Goal: Information Seeking & Learning: Learn about a topic

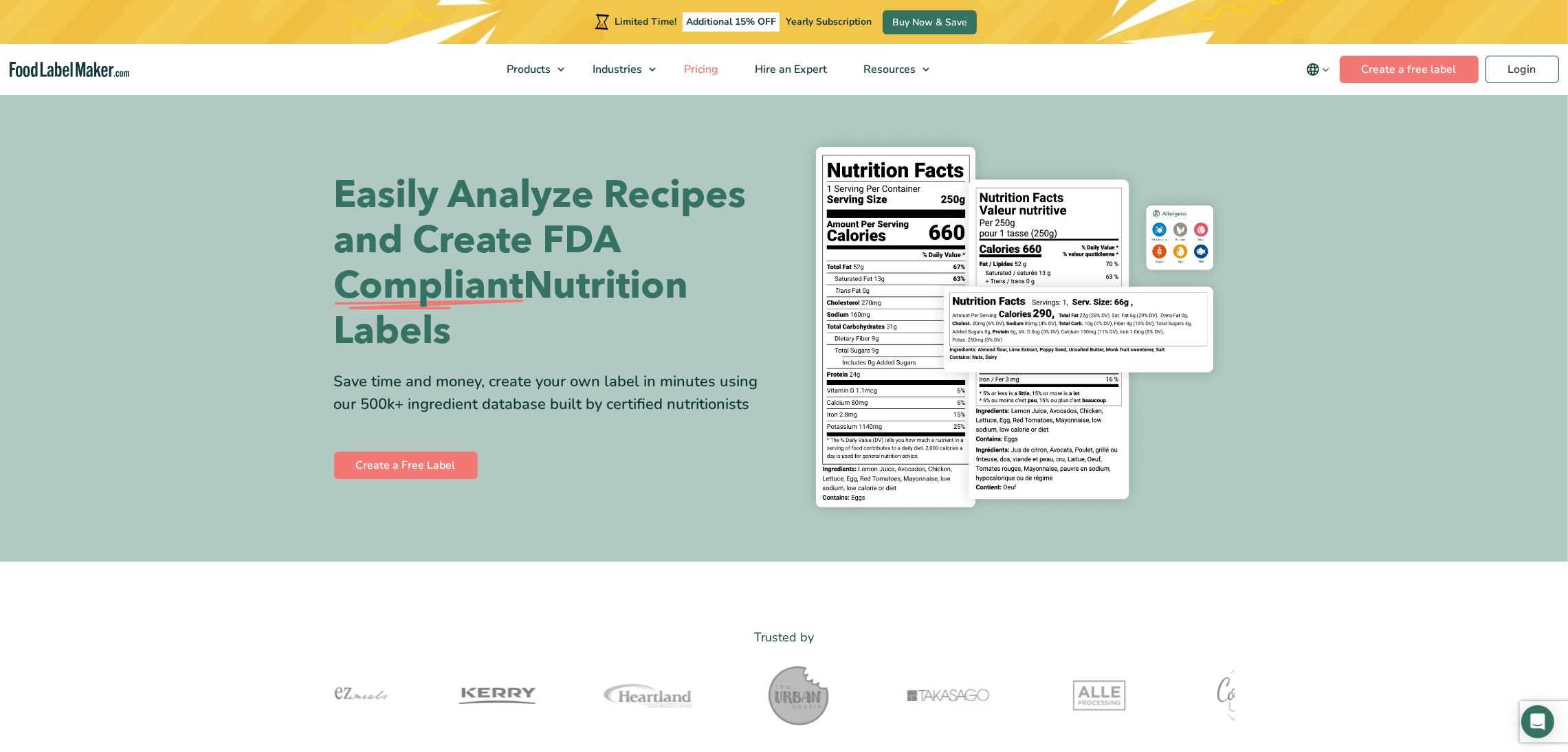
click at [725, 78] on link "Pricing" at bounding box center [700, 70] width 67 height 51
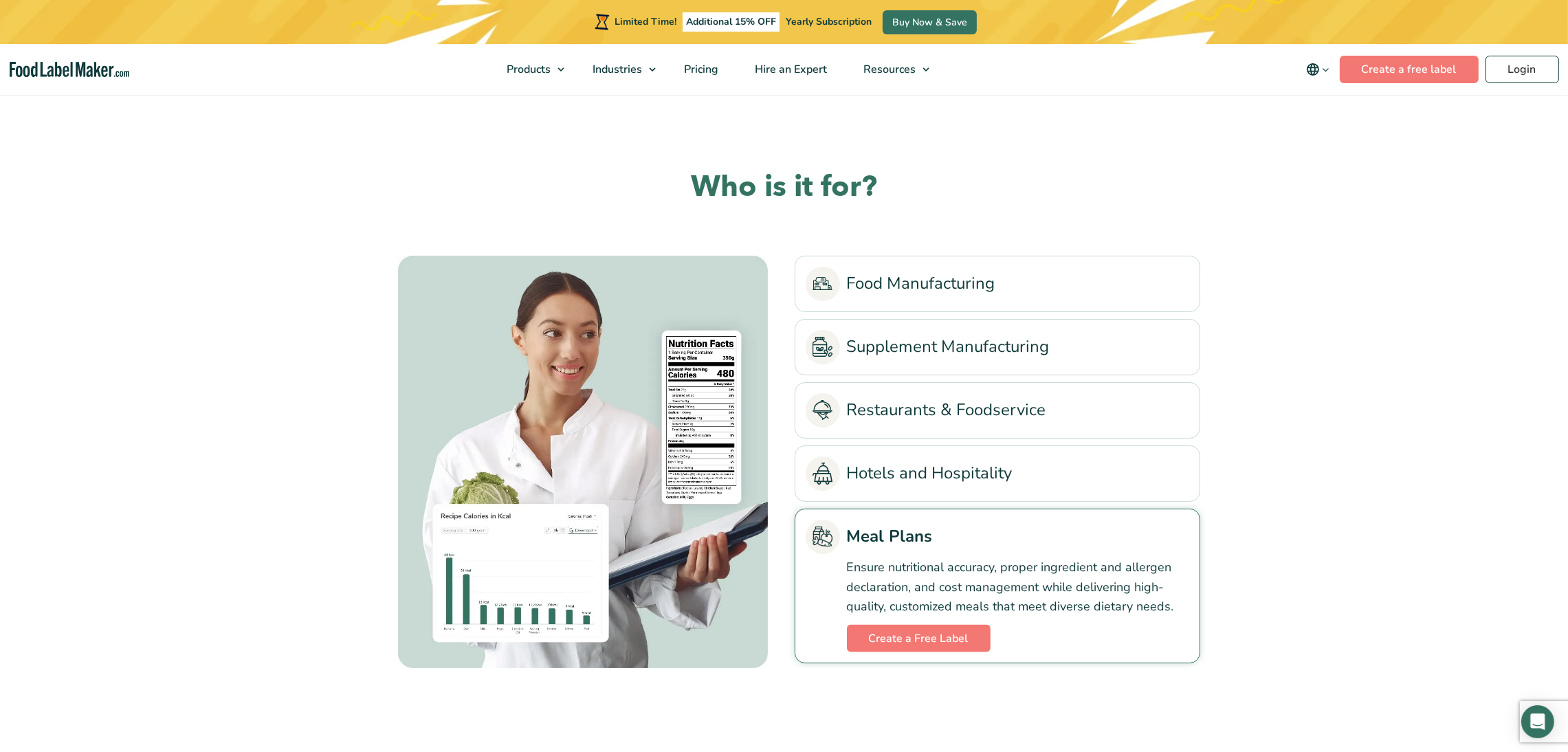
click at [69, 70] on img "main navigation" at bounding box center [70, 70] width 120 height 16
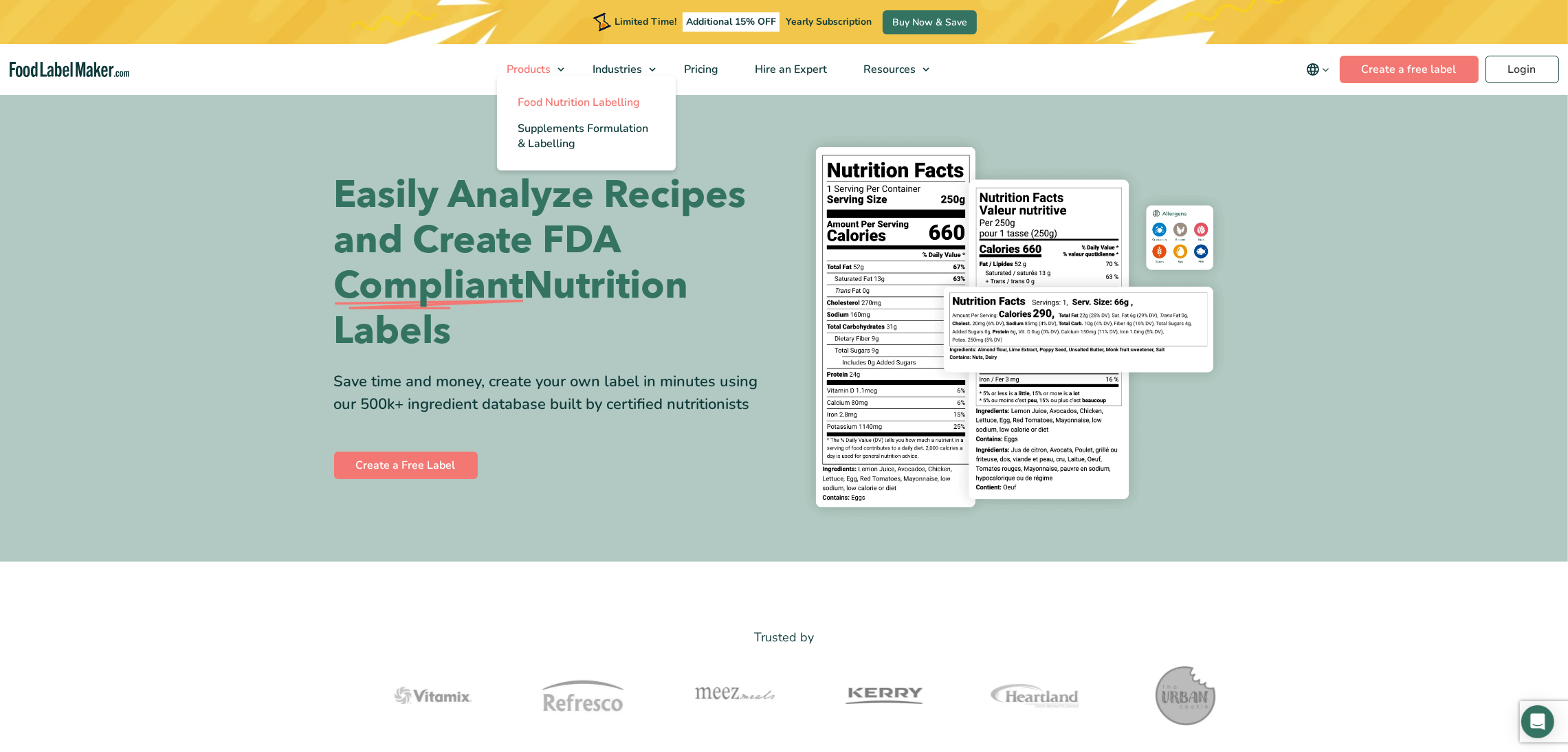
click at [560, 67] on link "Products" at bounding box center [530, 70] width 82 height 51
click at [556, 100] on span "Food Nutrition Labelling" at bounding box center [578, 103] width 122 height 15
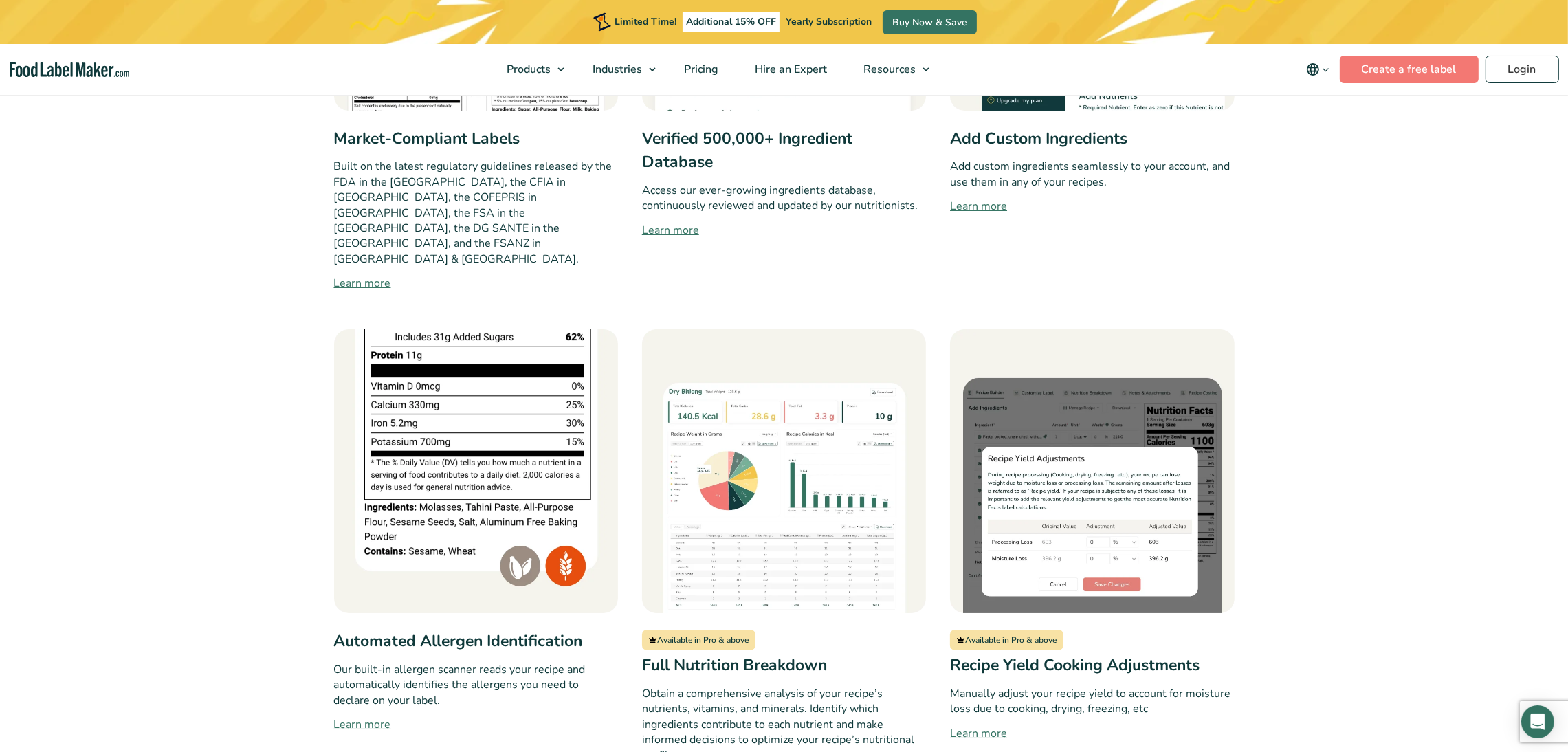
click at [667, 226] on link "Learn more" at bounding box center [784, 230] width 284 height 16
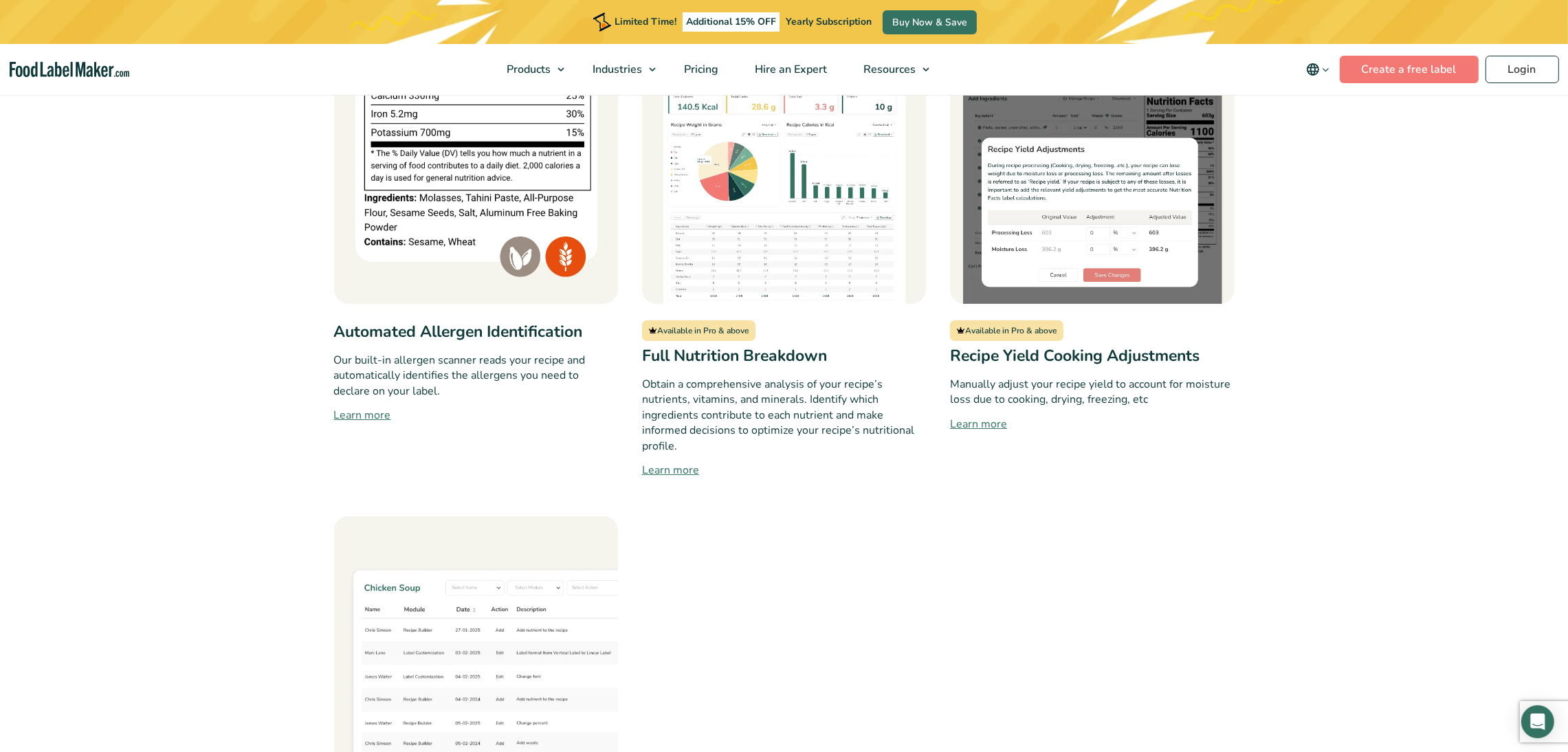
click at [345, 407] on link "Learn more" at bounding box center [476, 415] width 284 height 16
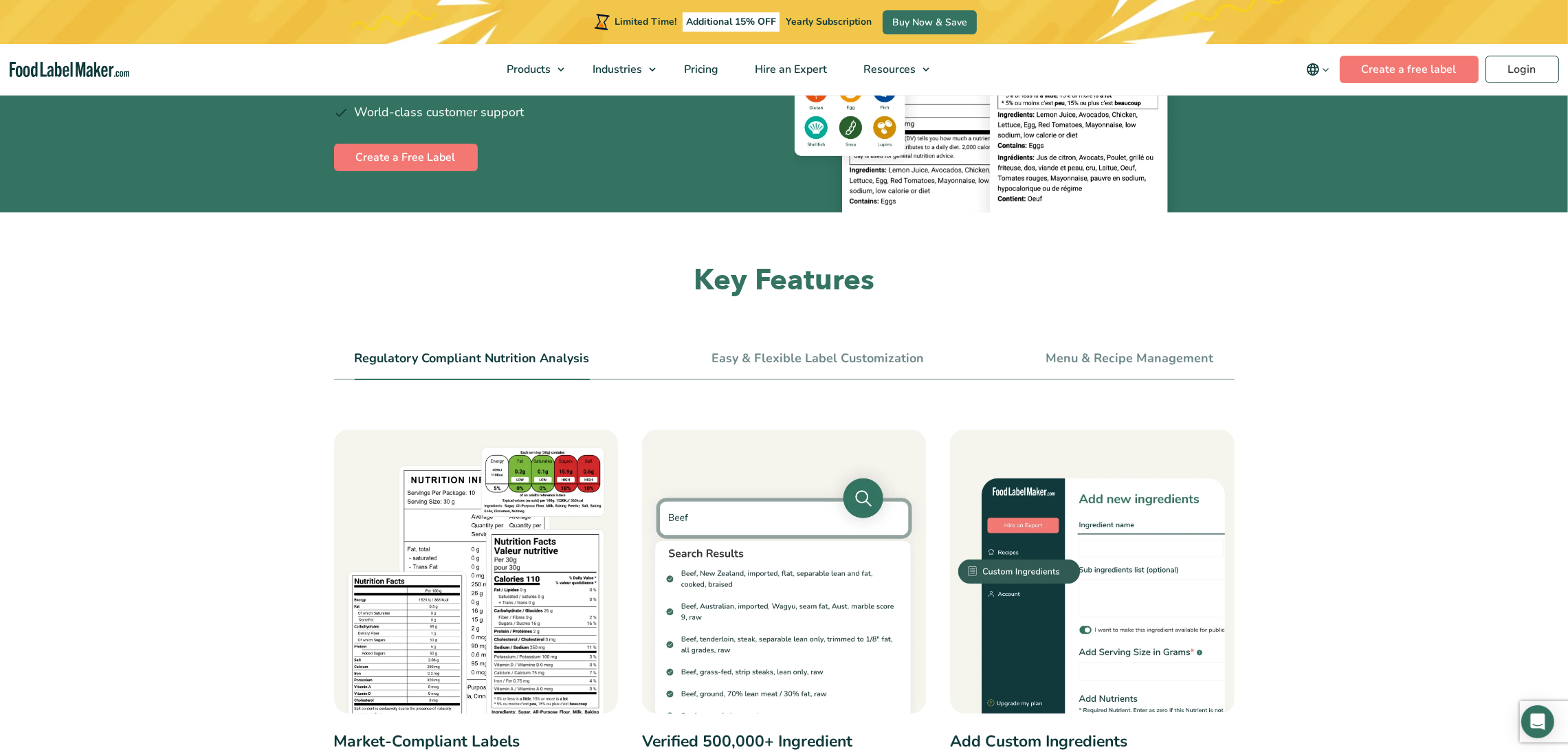
scroll to position [309, 0]
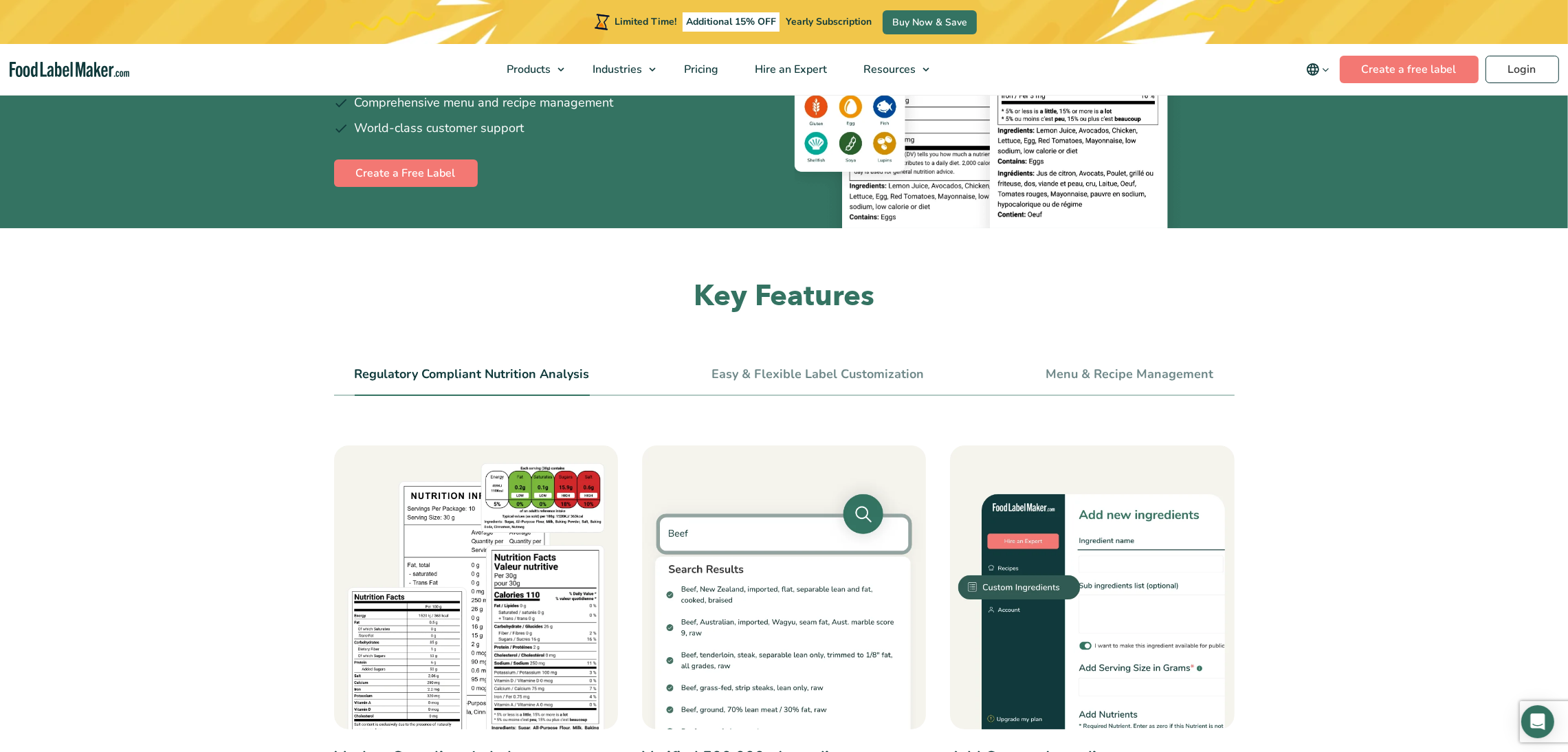
click at [785, 389] on li "Easy & Flexible Label Customization" at bounding box center [817, 380] width 212 height 31
click at [790, 376] on link "Easy & Flexible Label Customization" at bounding box center [817, 375] width 212 height 15
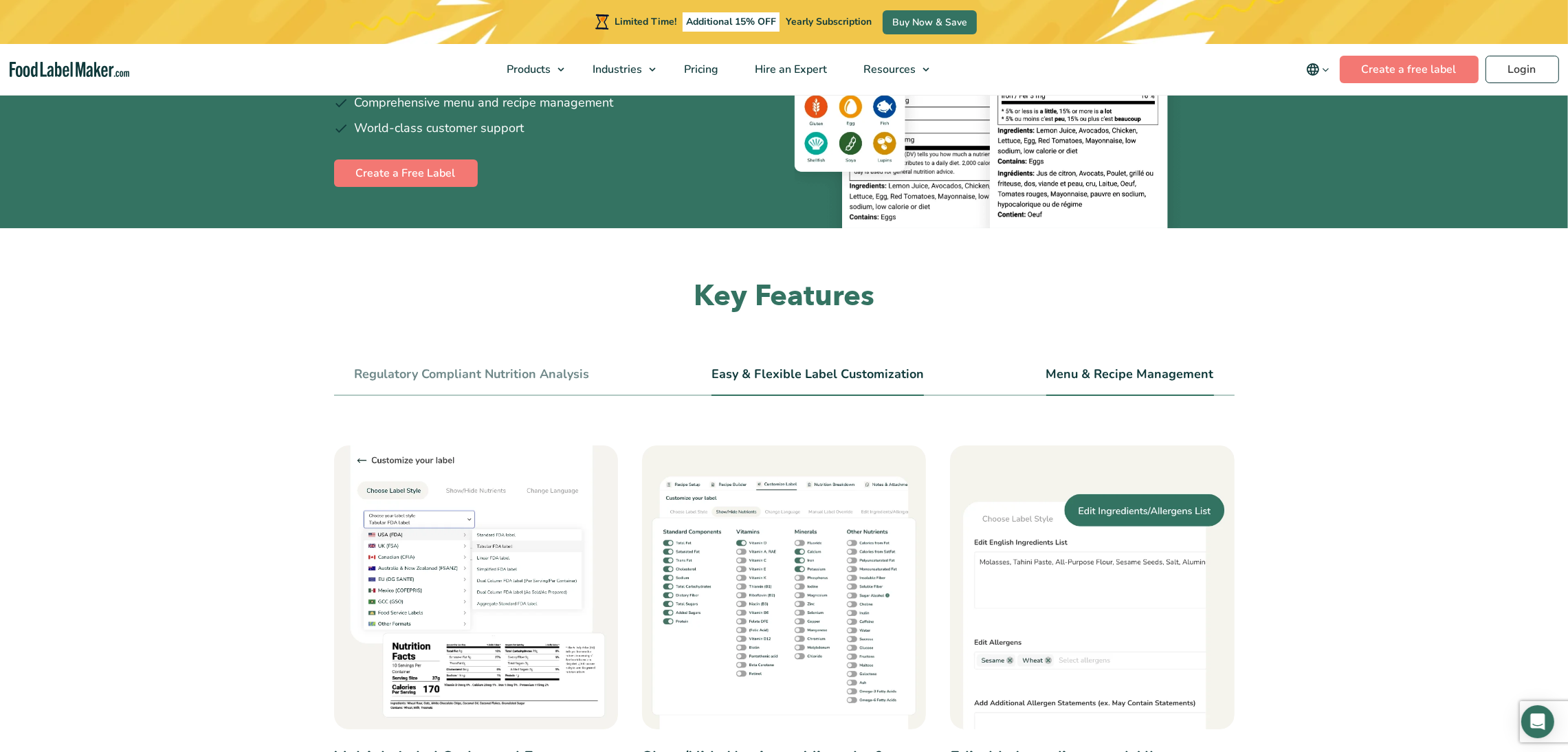
click at [1102, 373] on link "Menu & Recipe Management" at bounding box center [1130, 375] width 168 height 15
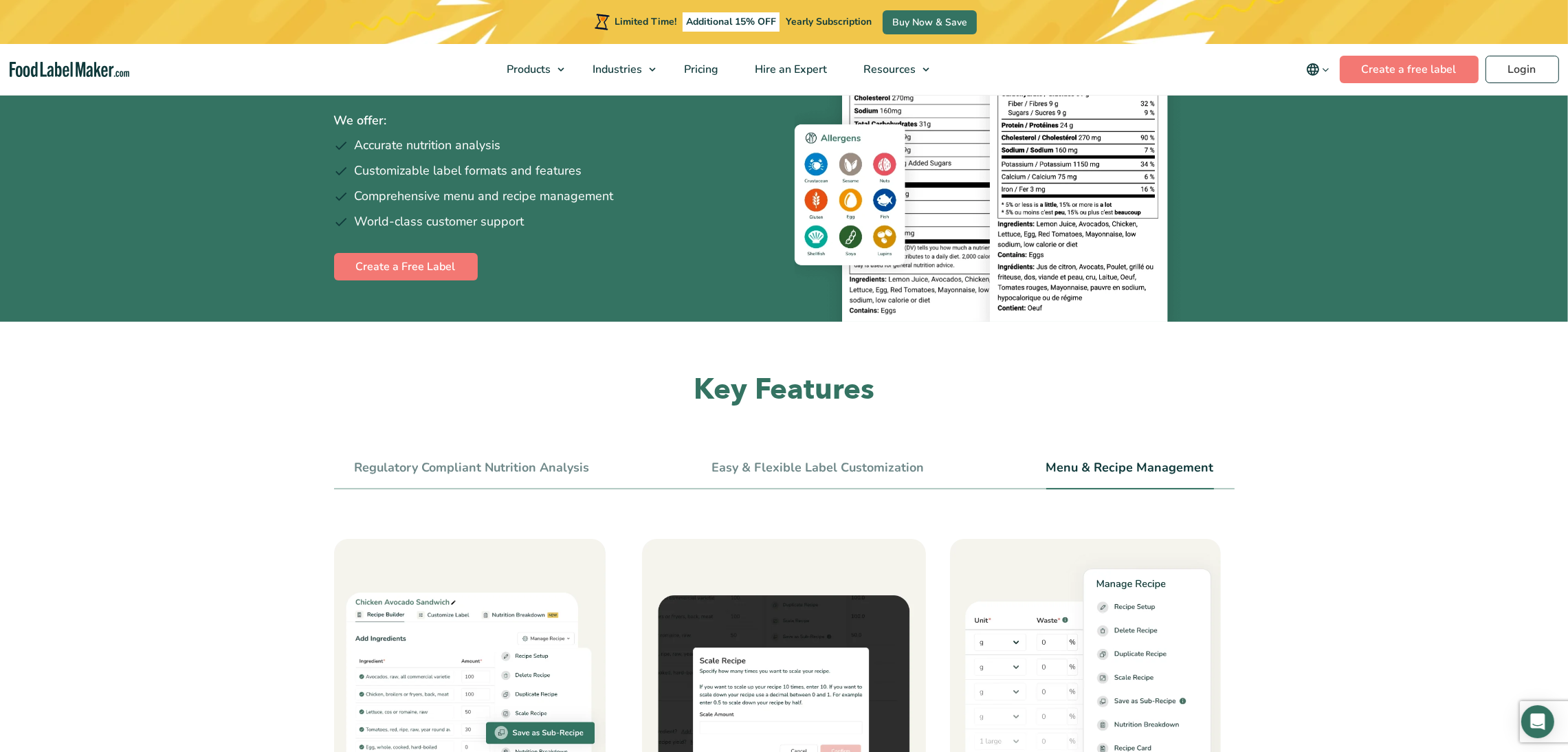
scroll to position [412, 0]
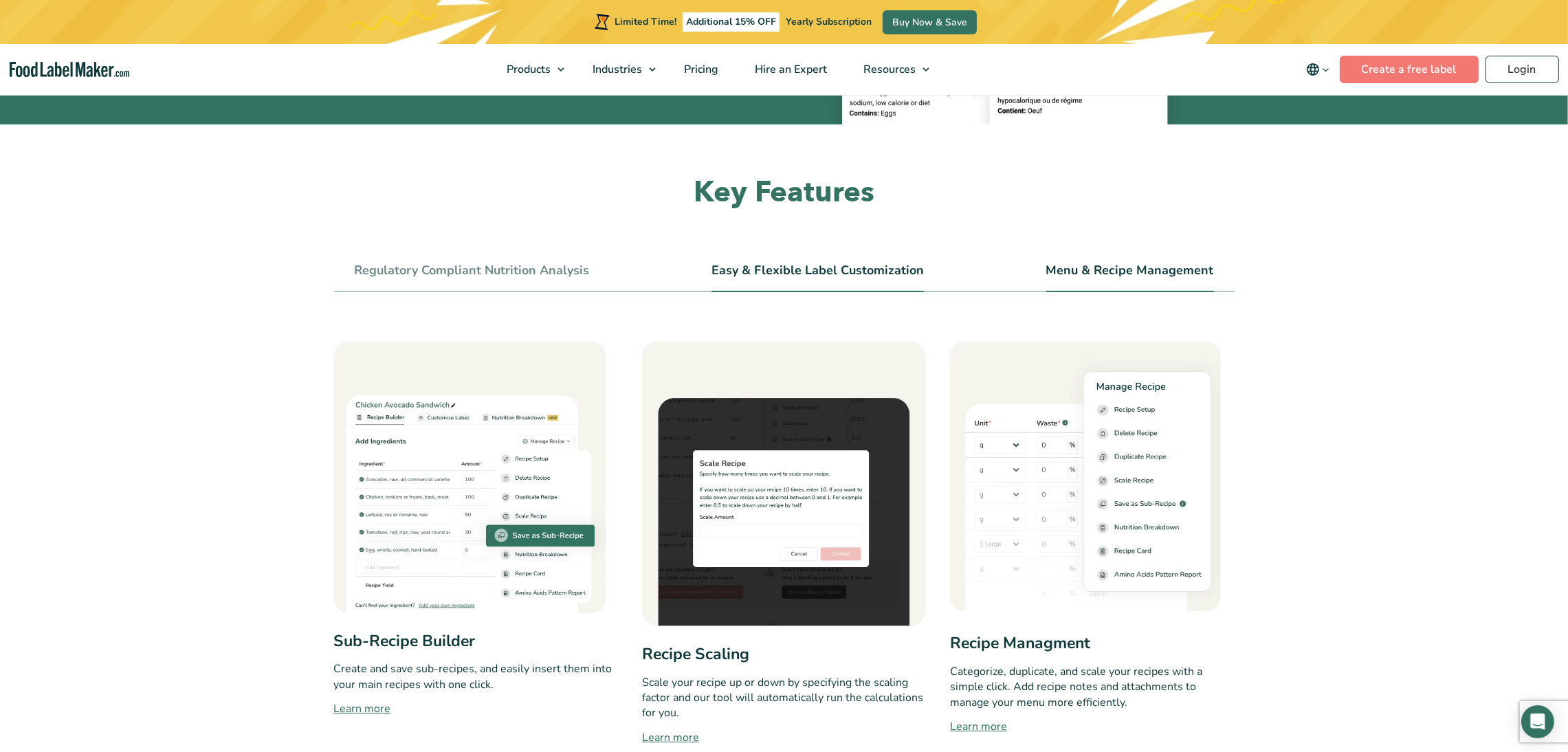
click at [873, 261] on li "Easy & Flexible Label Customization" at bounding box center [817, 276] width 212 height 31
click at [802, 271] on link "Easy & Flexible Label Customization" at bounding box center [817, 271] width 212 height 15
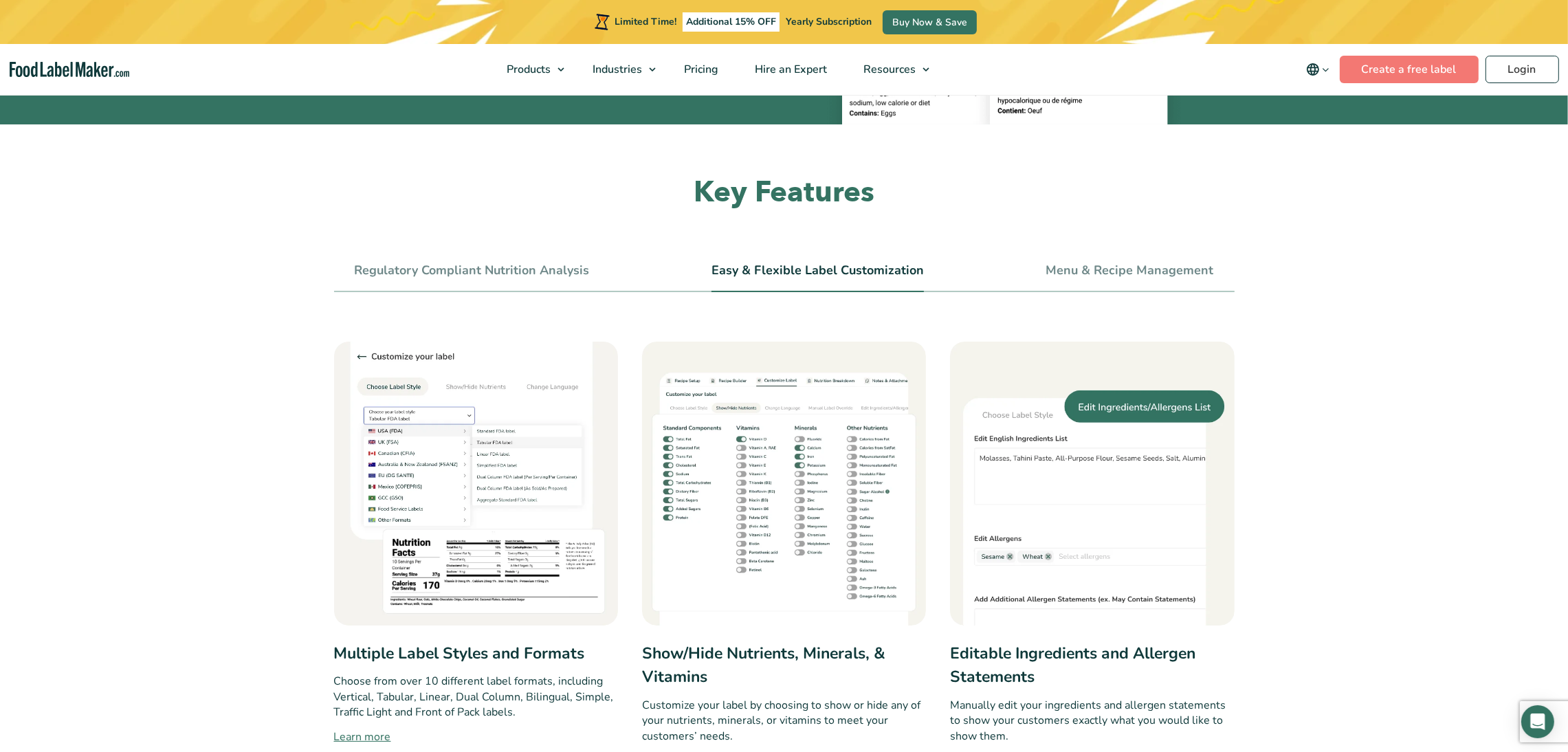
click at [512, 261] on li "Regulatory Compliant Nutrition Analysis" at bounding box center [472, 276] width 235 height 31
click at [403, 265] on link "Regulatory Compliant Nutrition Analysis" at bounding box center [472, 271] width 235 height 15
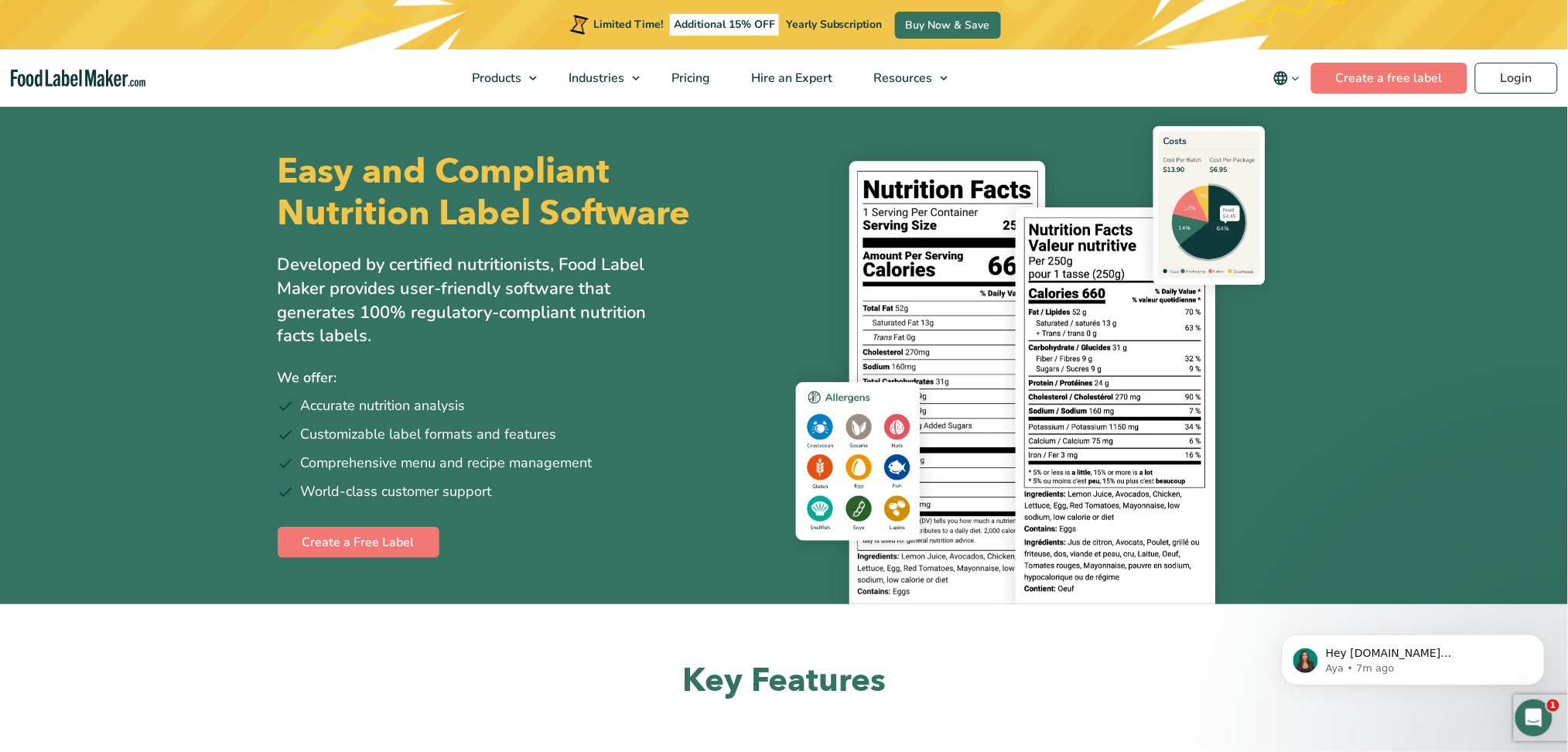
scroll to position [0, 0]
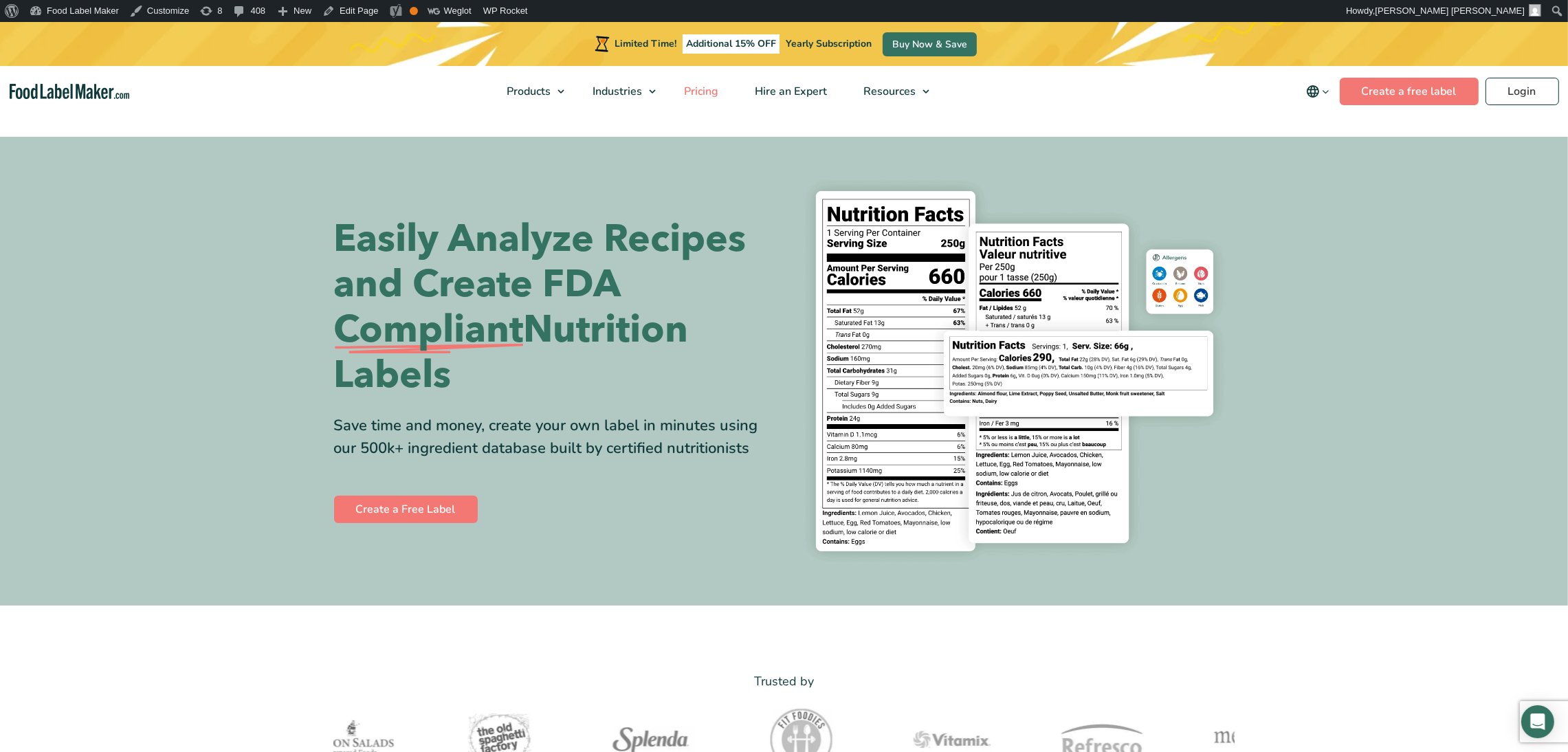
click at [709, 101] on link "Pricing" at bounding box center [700, 91] width 67 height 51
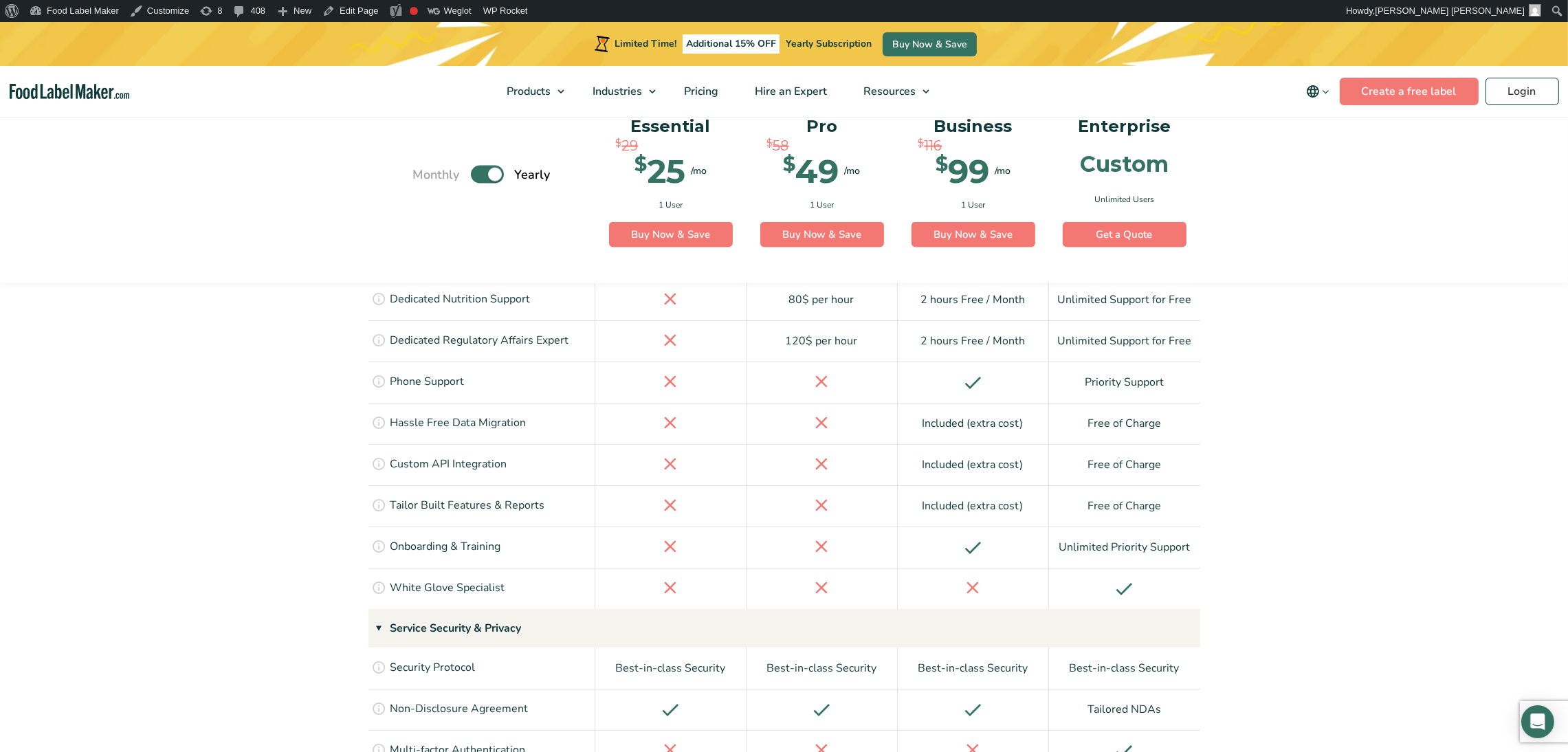
scroll to position [3196, 0]
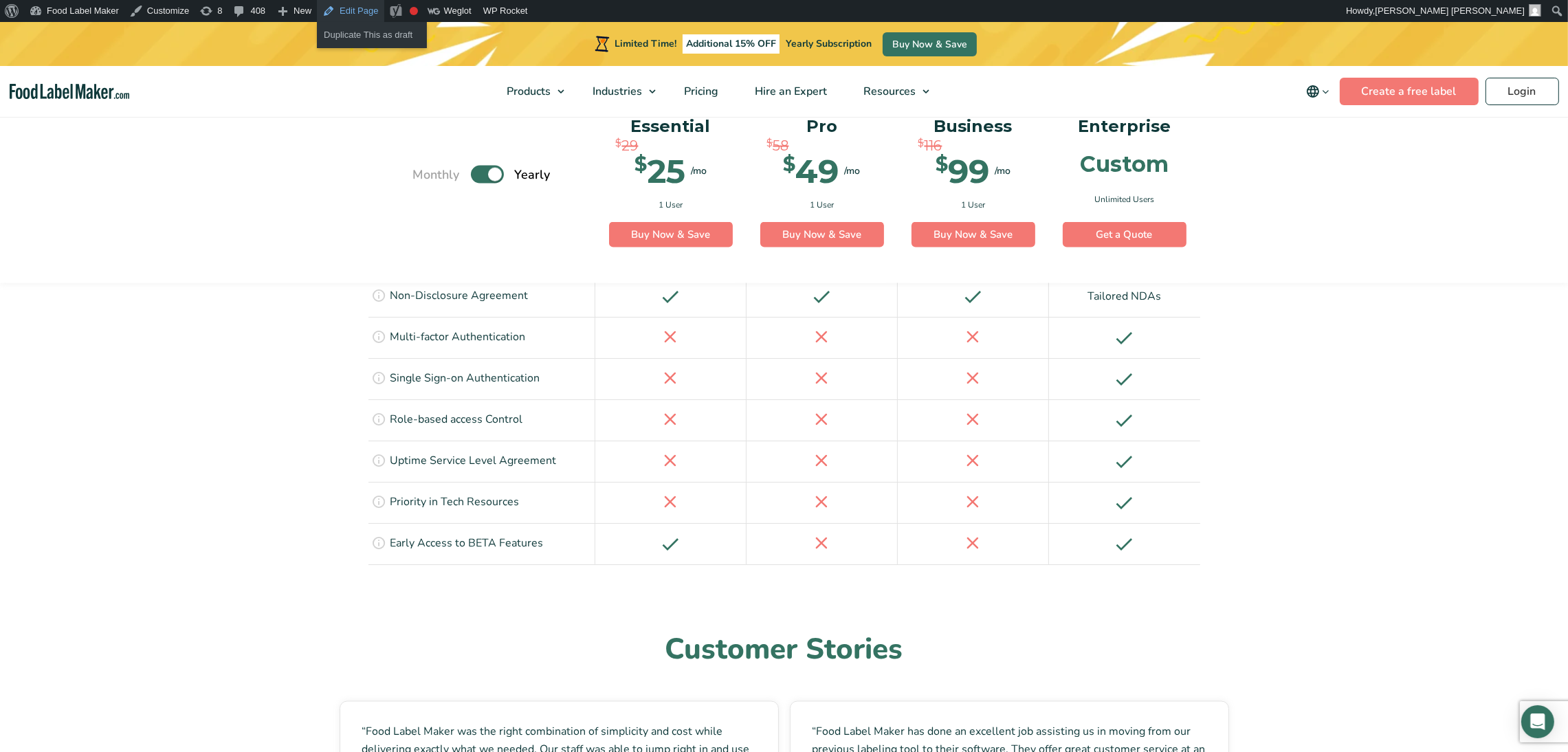
click at [349, 4] on link "Edit Page" at bounding box center [350, 10] width 67 height 22
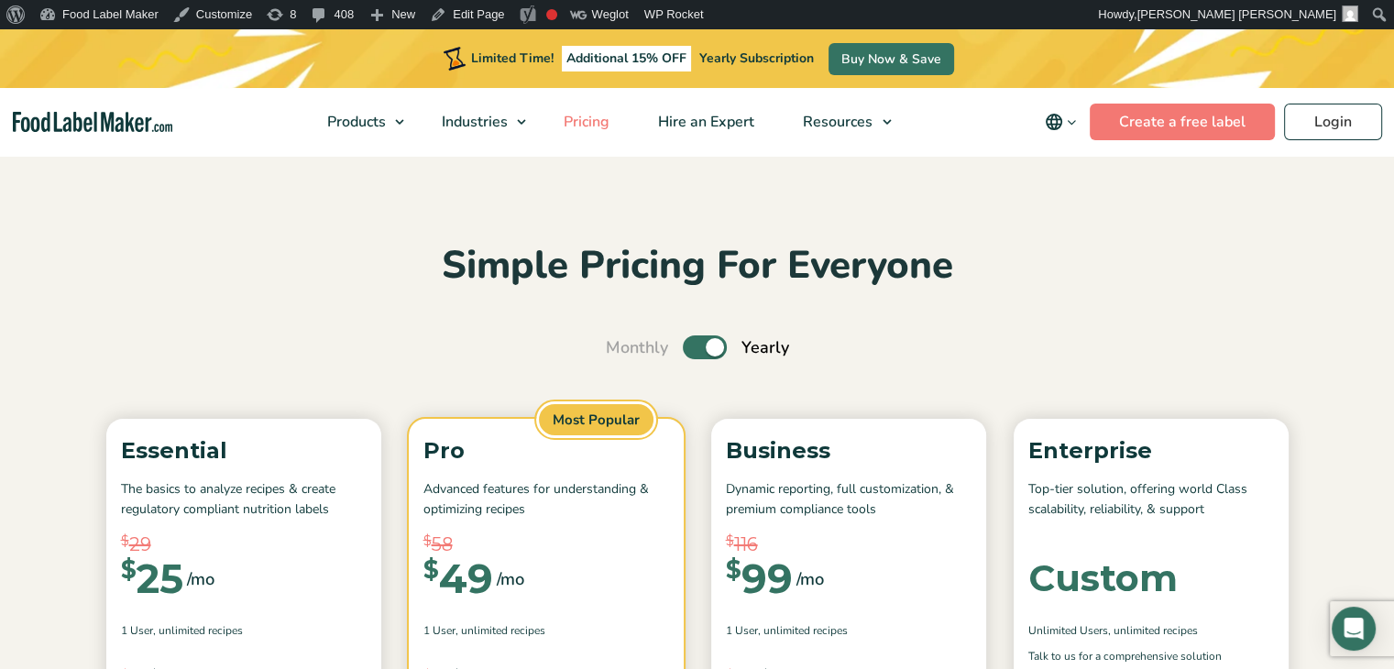
click at [575, 122] on span "Pricing" at bounding box center [584, 122] width 53 height 20
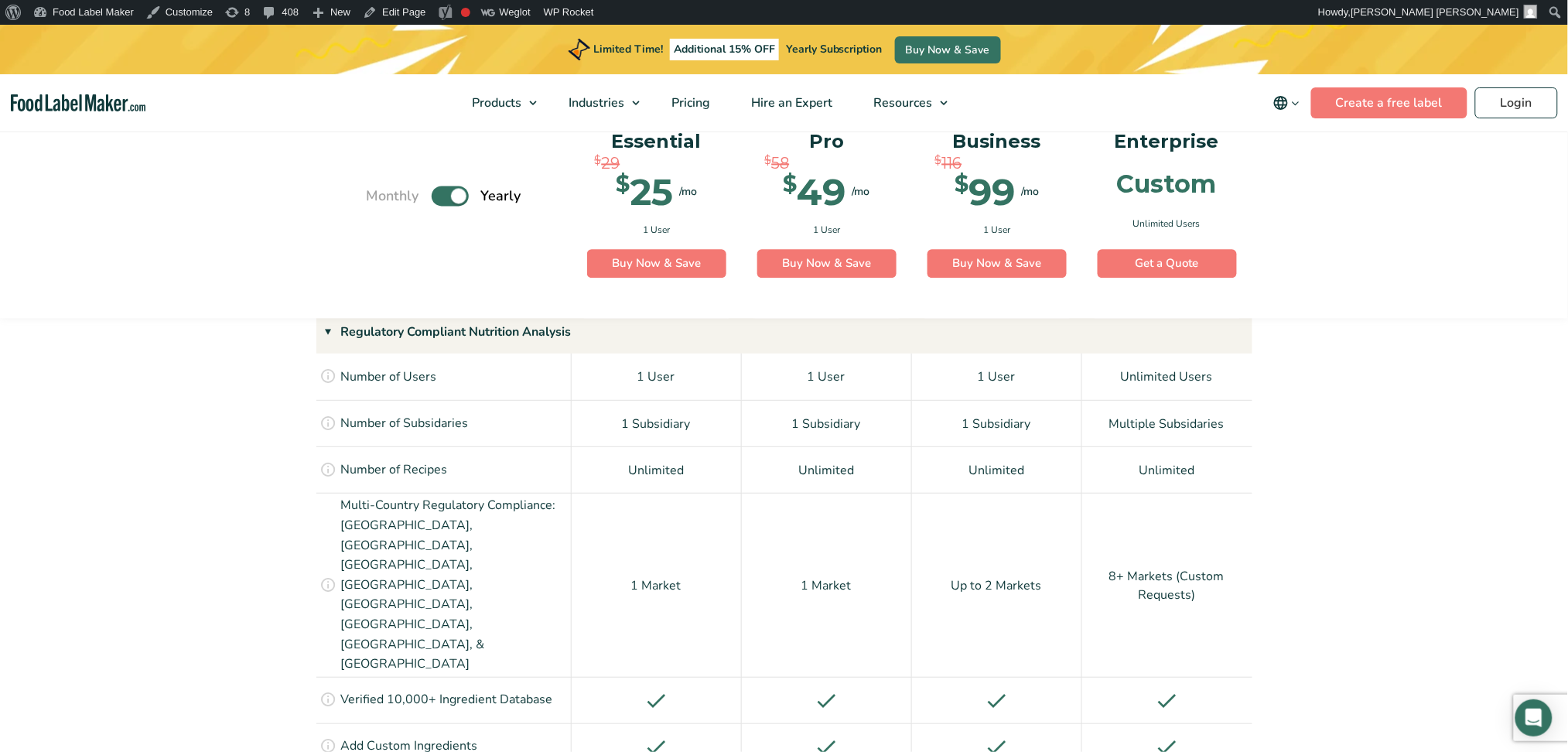
scroll to position [1109, 0]
click at [428, 202] on div "Monthly Toggle Yearly (6 Month Free + 2 Free Nutritional Consultations)" at bounding box center [444, 197] width 154 height 170
click at [438, 198] on label "Toggle" at bounding box center [451, 197] width 37 height 20
click at [380, 198] on input "Toggle" at bounding box center [375, 196] width 10 height 10
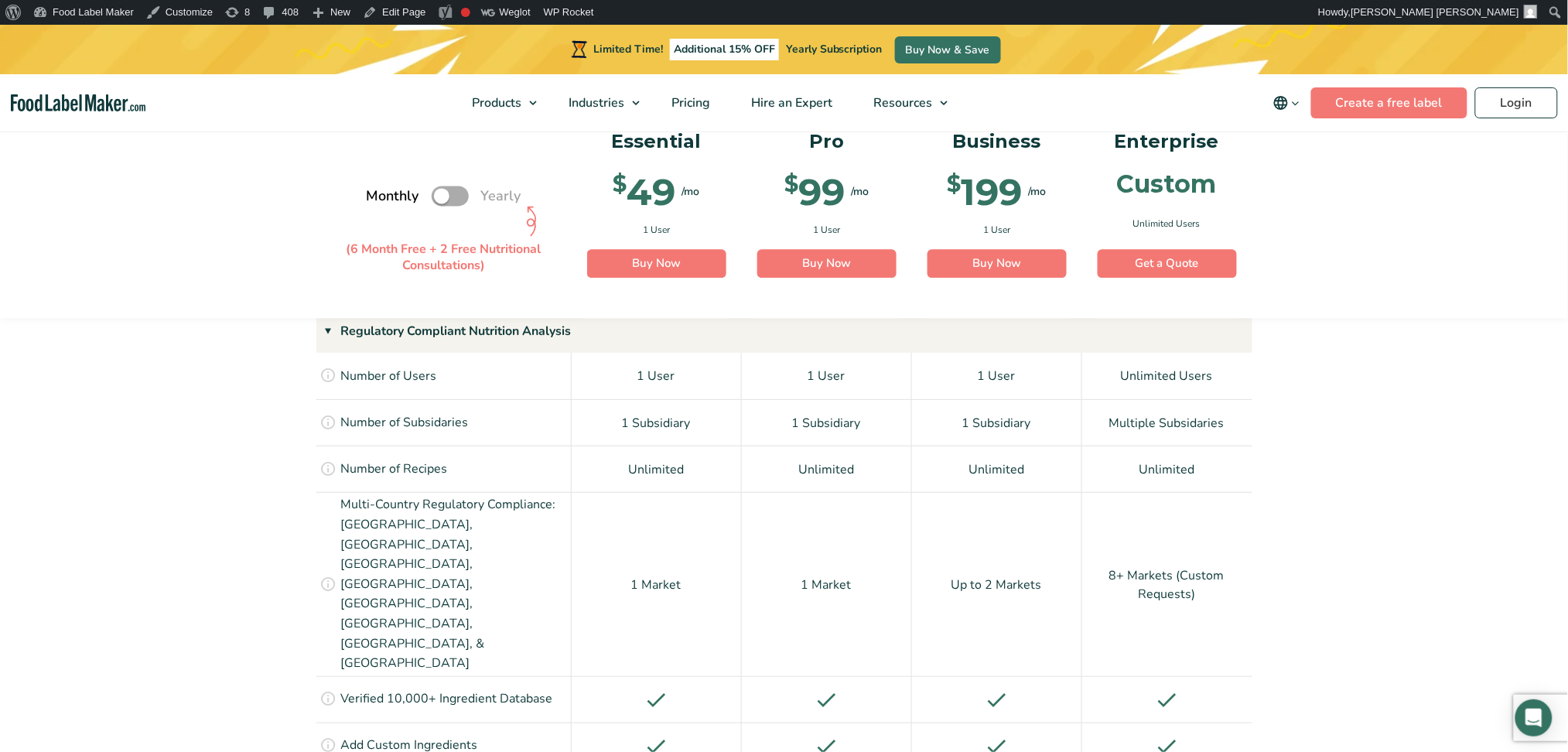
click at [462, 197] on label "Toggle" at bounding box center [451, 197] width 37 height 20
click at [380, 197] on input "Toggle" at bounding box center [375, 196] width 10 height 10
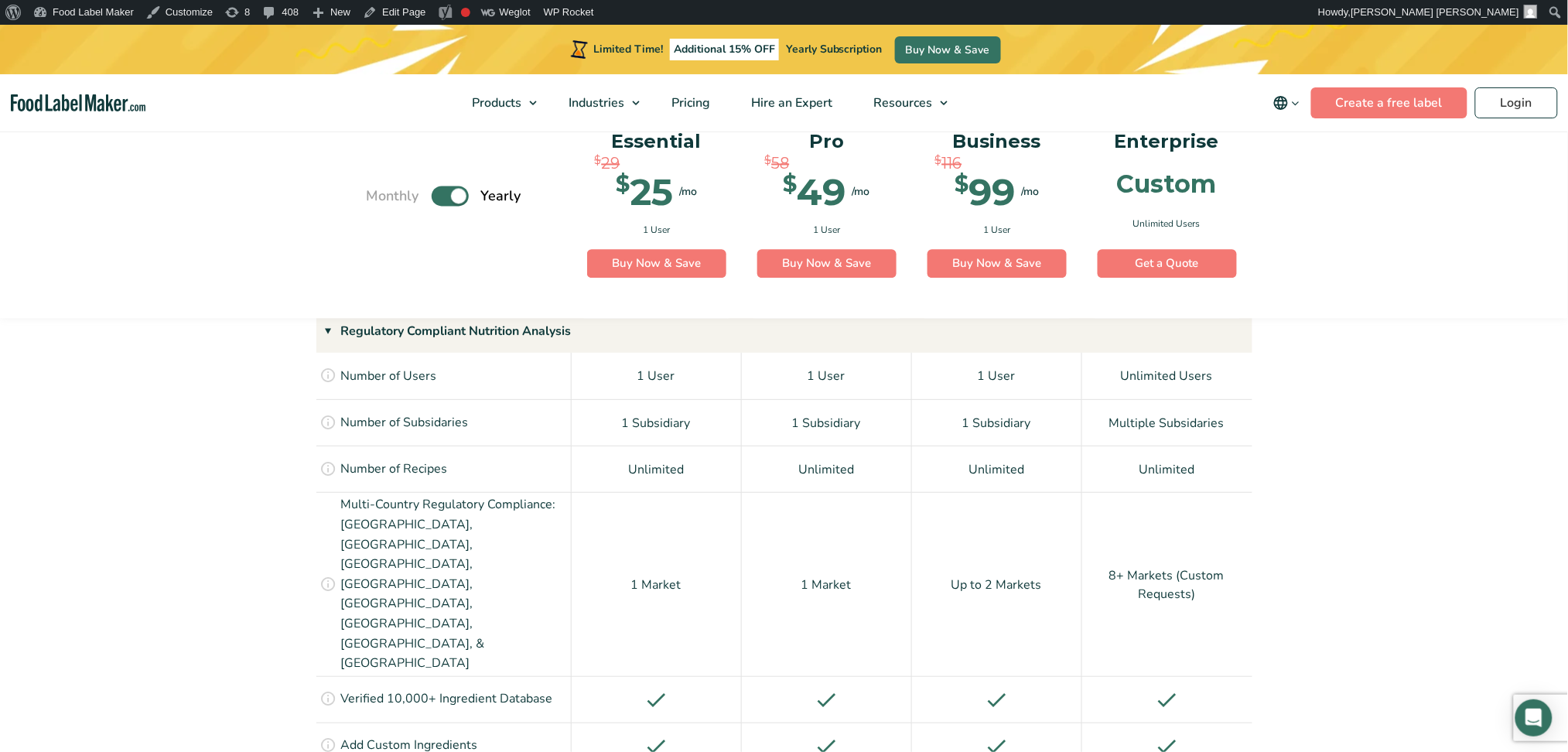
click at [446, 197] on label "Toggle" at bounding box center [451, 197] width 37 height 20
click at [380, 197] on input "Toggle" at bounding box center [375, 196] width 10 height 10
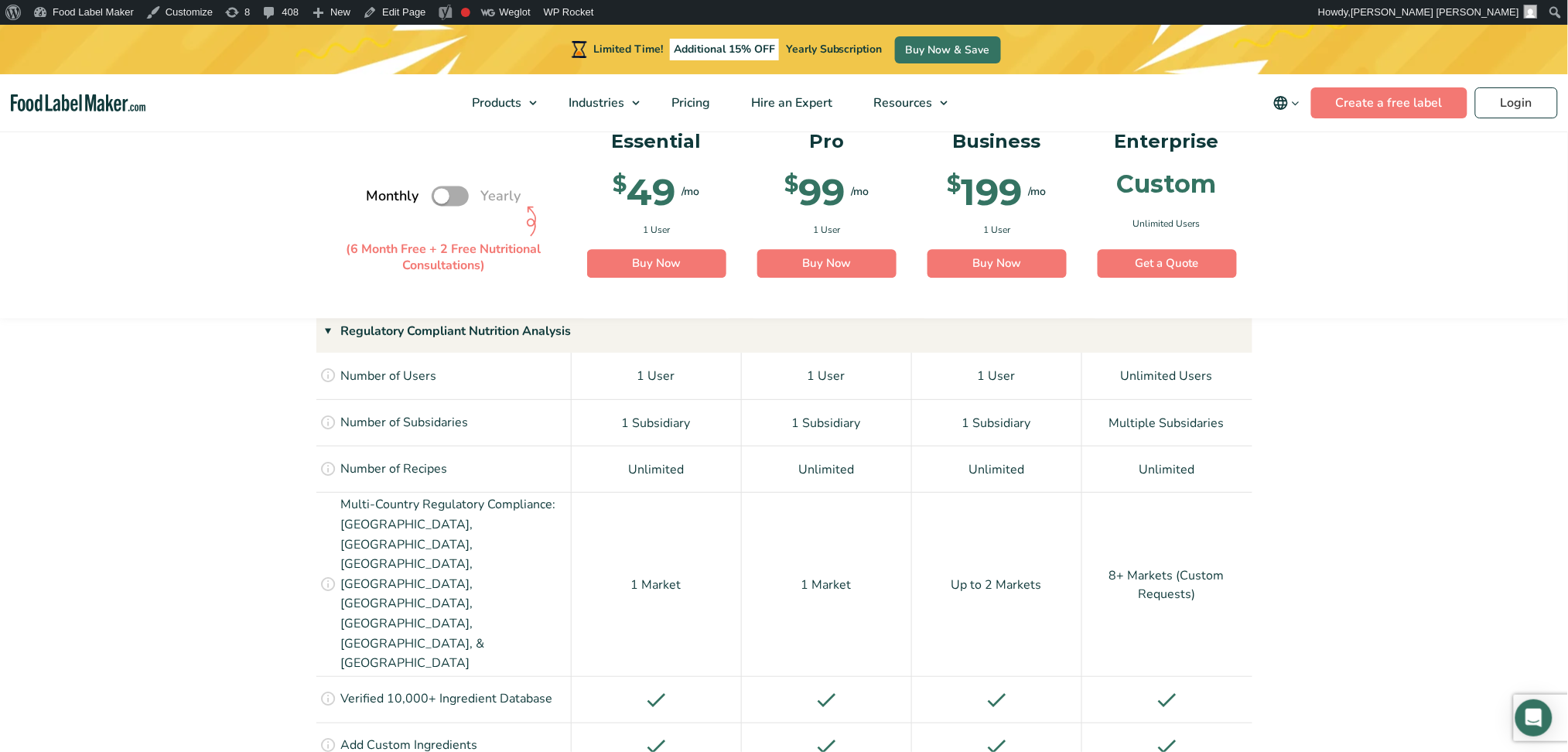
click at [456, 191] on label "Toggle" at bounding box center [451, 197] width 37 height 20
click at [380, 191] on input "Toggle" at bounding box center [375, 196] width 10 height 10
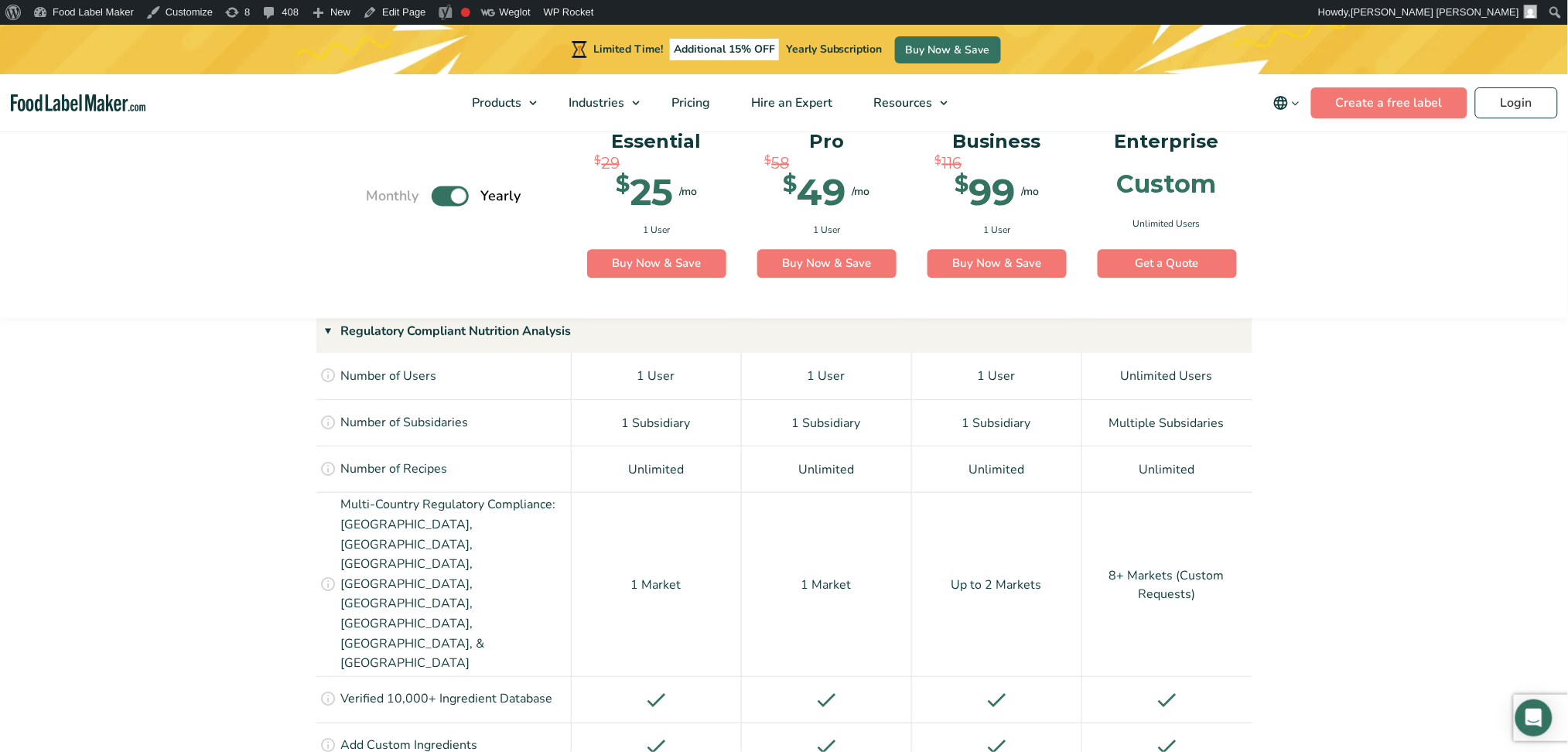
click at [423, 192] on div "Monthly Toggle Yearly (6 Month Free + 2 Free Nutritional Consultations)" at bounding box center [444, 197] width 154 height 170
click at [440, 190] on label "Toggle" at bounding box center [451, 197] width 37 height 20
click at [380, 191] on input "Toggle" at bounding box center [375, 196] width 10 height 10
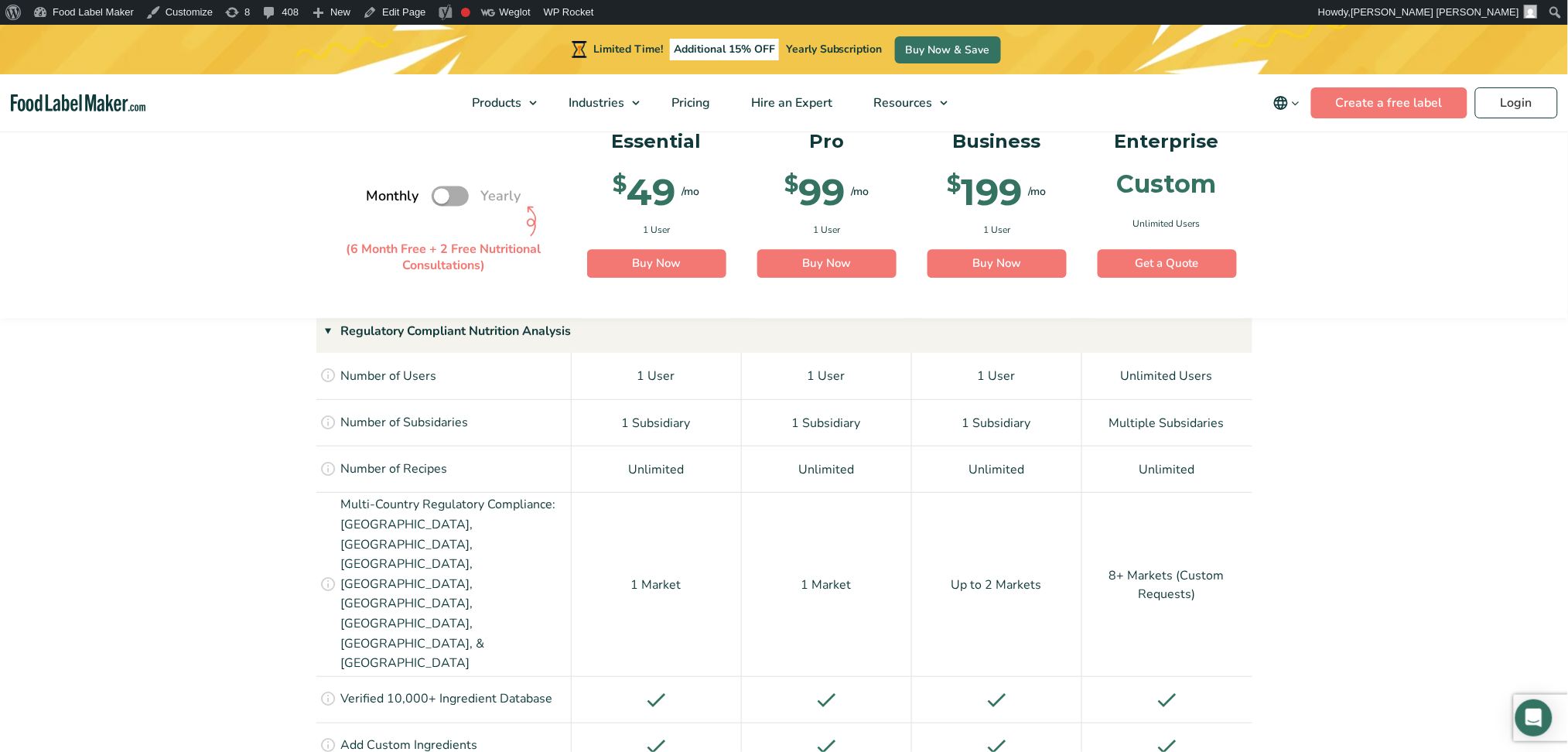
click at [462, 189] on label "Toggle" at bounding box center [451, 197] width 37 height 20
click at [380, 191] on input "Toggle" at bounding box center [375, 196] width 10 height 10
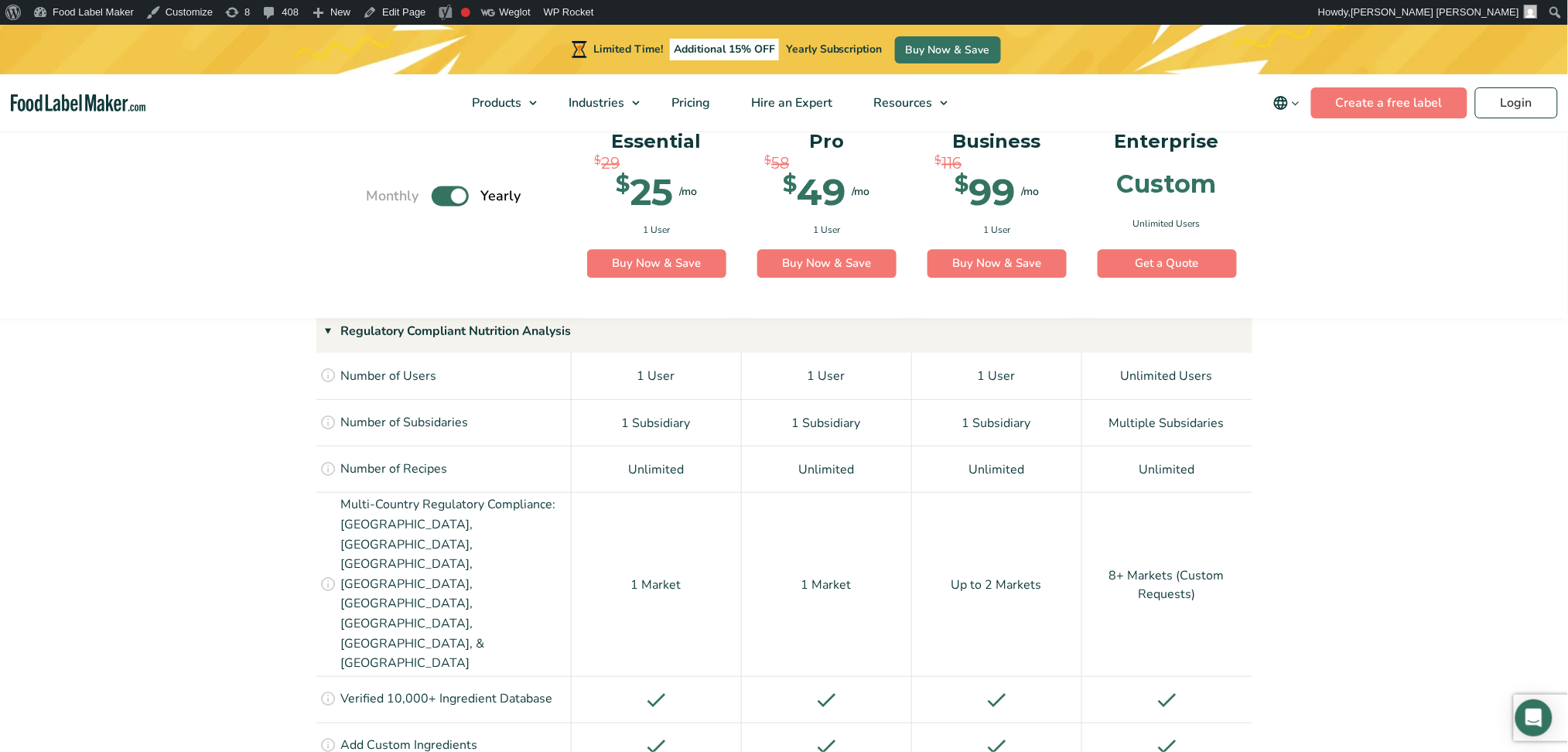
click at [435, 191] on label "Toggle" at bounding box center [451, 197] width 37 height 20
click at [380, 191] on input "Toggle" at bounding box center [375, 196] width 10 height 10
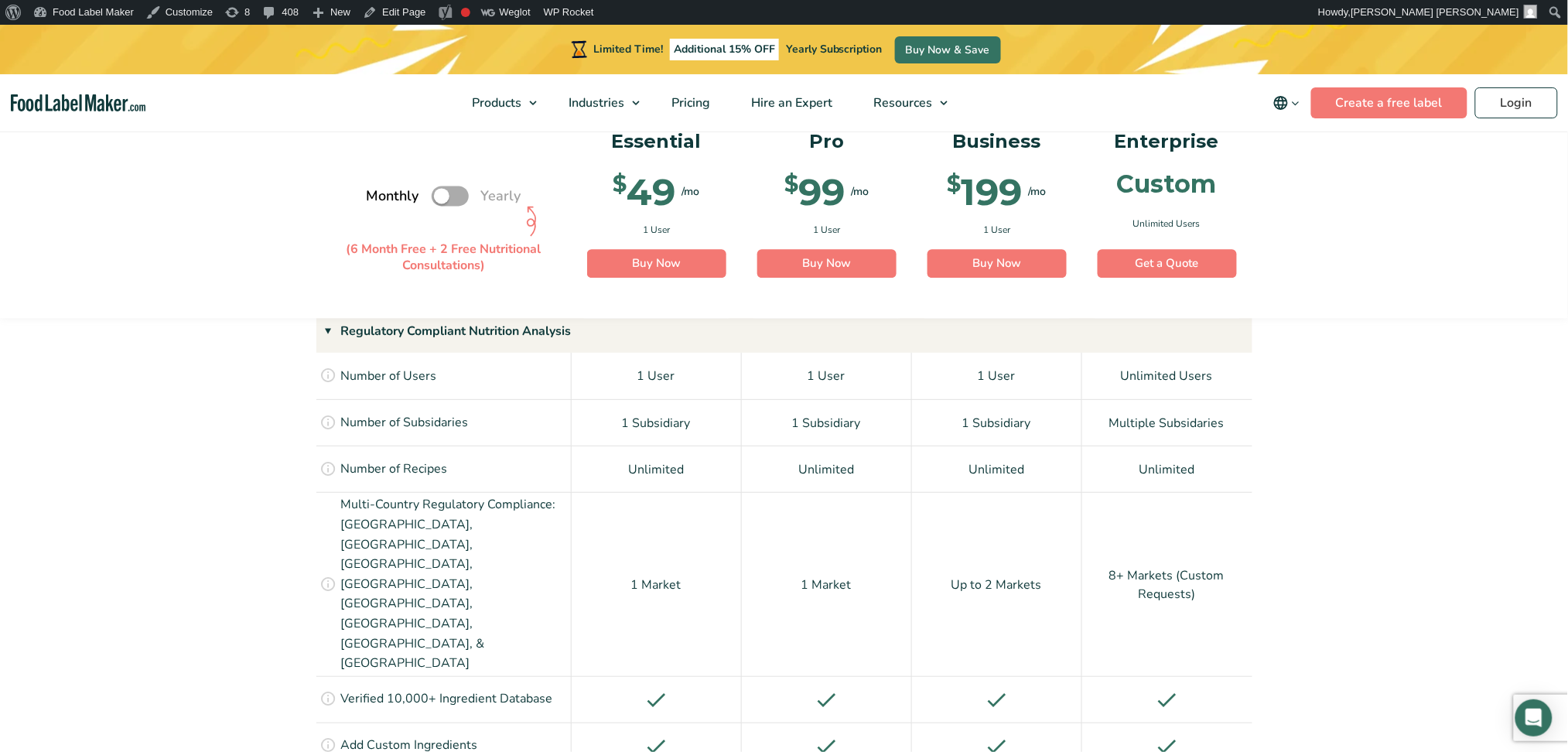
click at [470, 197] on div "Monthly Toggle Yearly (6 Month Free + 2 Free Nutritional Consultations)" at bounding box center [444, 197] width 154 height 170
click at [469, 197] on div "Monthly Toggle Yearly (6 Month Free + 2 Free Nutritional Consultations)" at bounding box center [444, 197] width 154 height 170
click at [465, 197] on label "Toggle" at bounding box center [451, 197] width 37 height 20
click at [380, 197] on input "Toggle" at bounding box center [375, 196] width 10 height 10
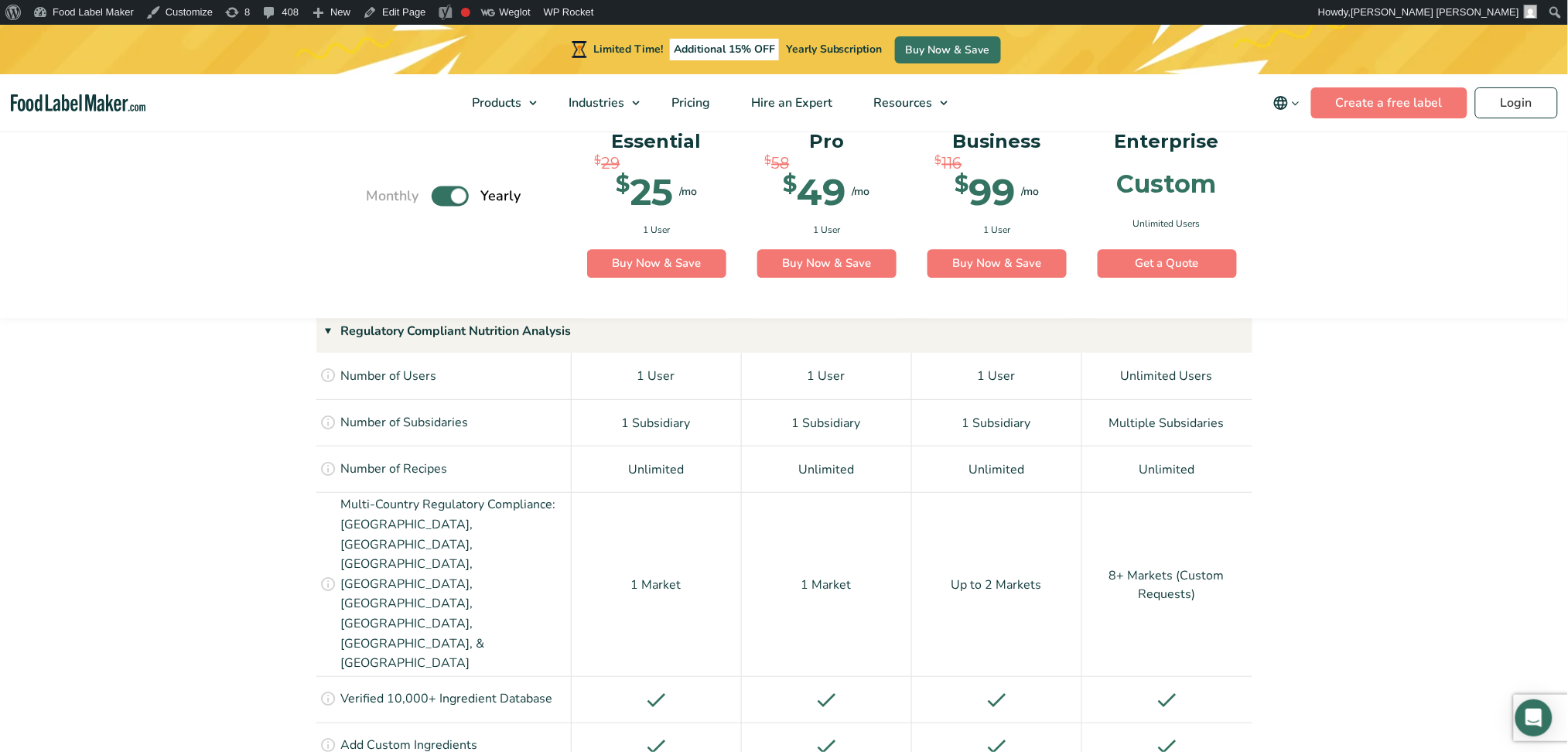
click at [465, 197] on label "Toggle" at bounding box center [451, 197] width 37 height 20
click at [380, 197] on input "Toggle" at bounding box center [375, 196] width 10 height 10
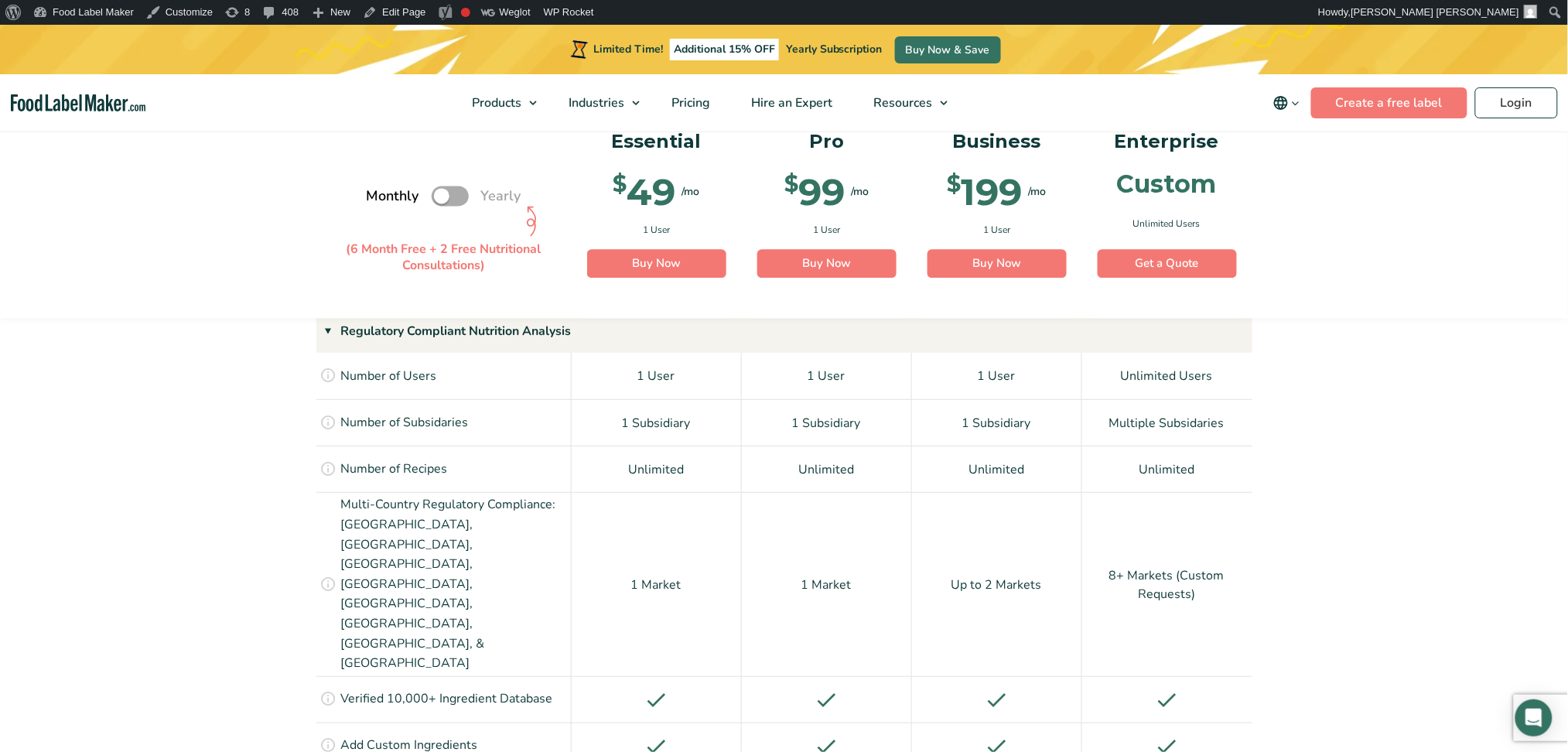
click at [455, 197] on label "Toggle" at bounding box center [451, 197] width 37 height 20
click at [380, 197] on input "Toggle" at bounding box center [375, 196] width 10 height 10
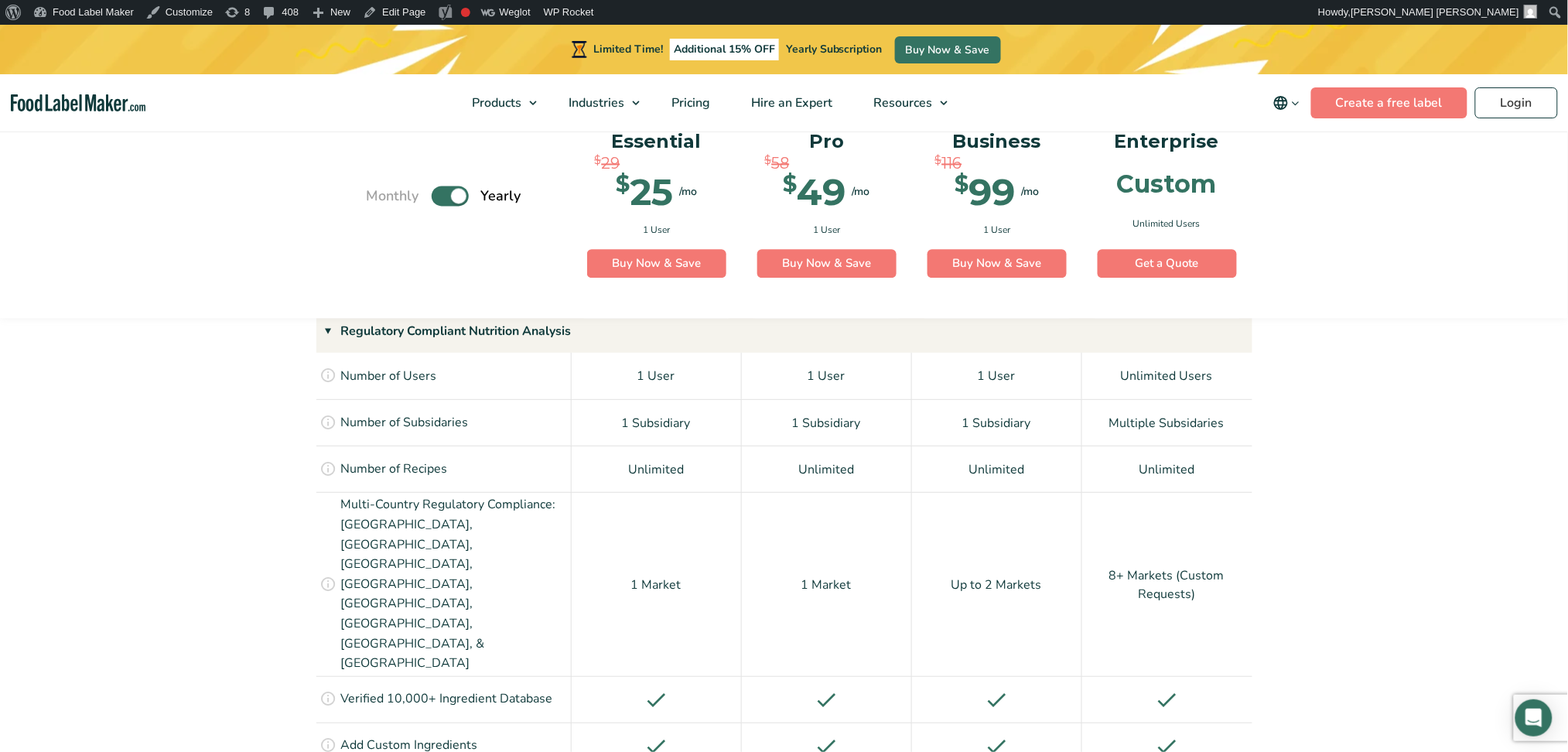
click at [451, 201] on label "Toggle" at bounding box center [451, 197] width 37 height 20
click at [380, 201] on input "Toggle" at bounding box center [375, 196] width 10 height 10
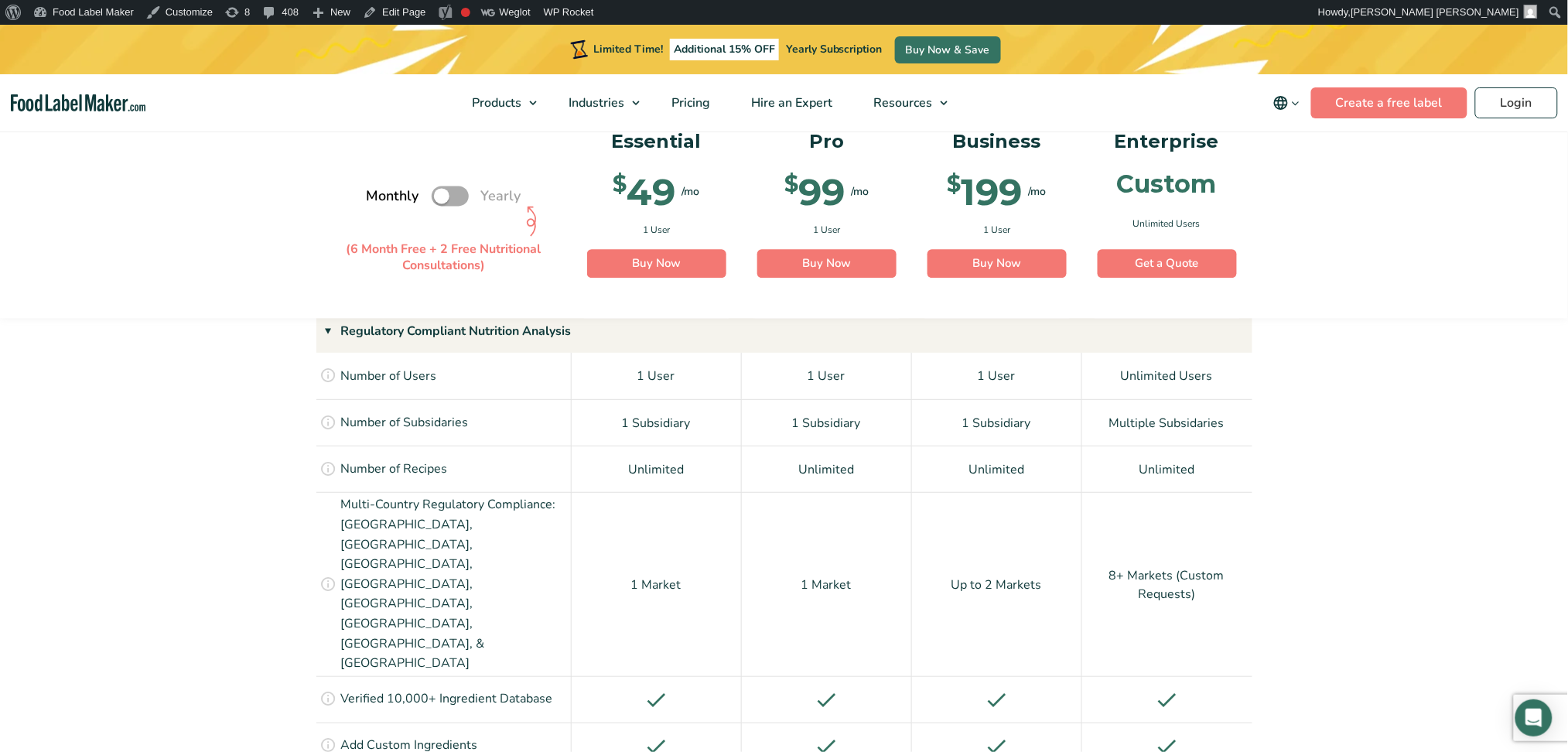
click at [454, 199] on label "Toggle" at bounding box center [451, 197] width 37 height 20
click at [380, 199] on input "Toggle" at bounding box center [375, 196] width 10 height 10
checkbox input "true"
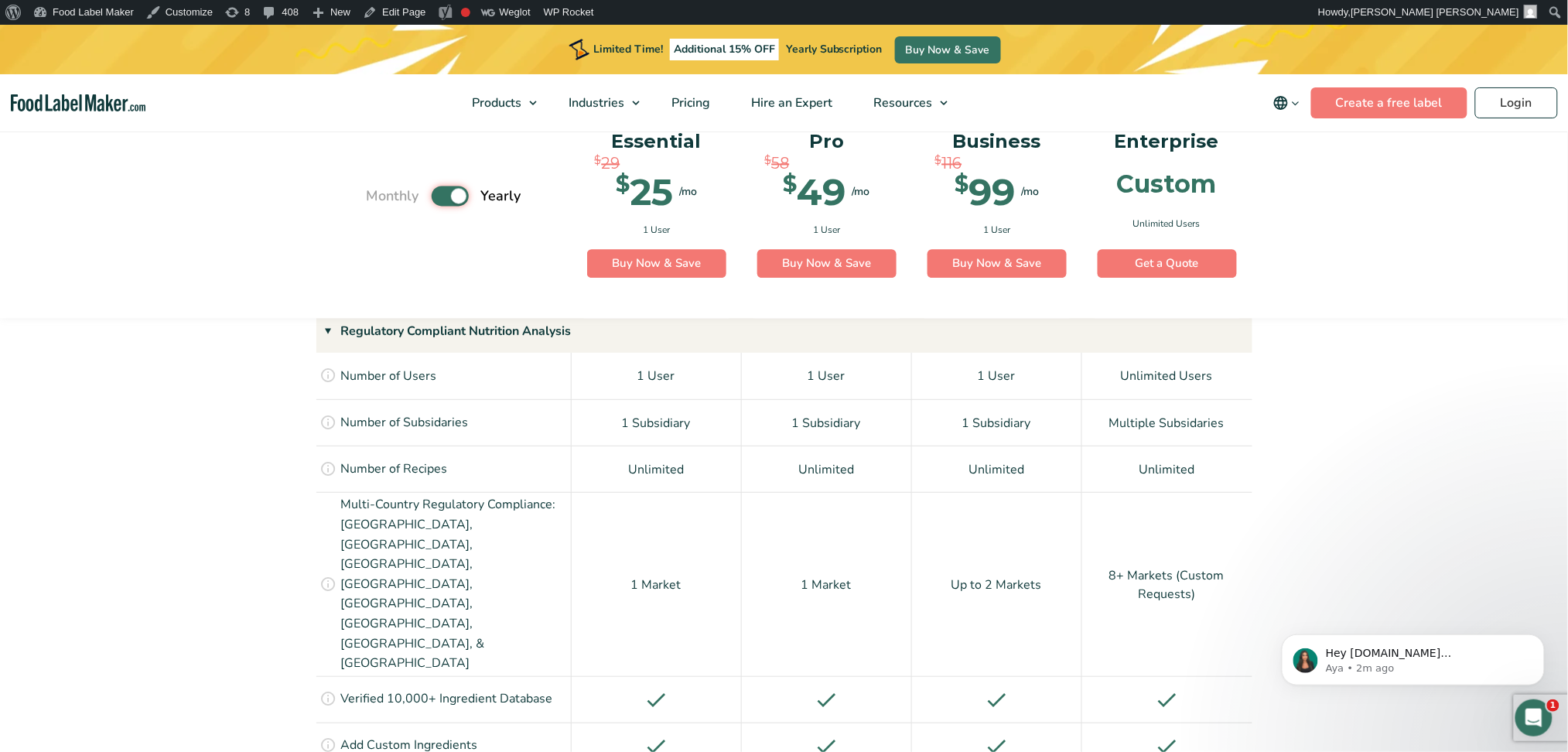
scroll to position [1212, 0]
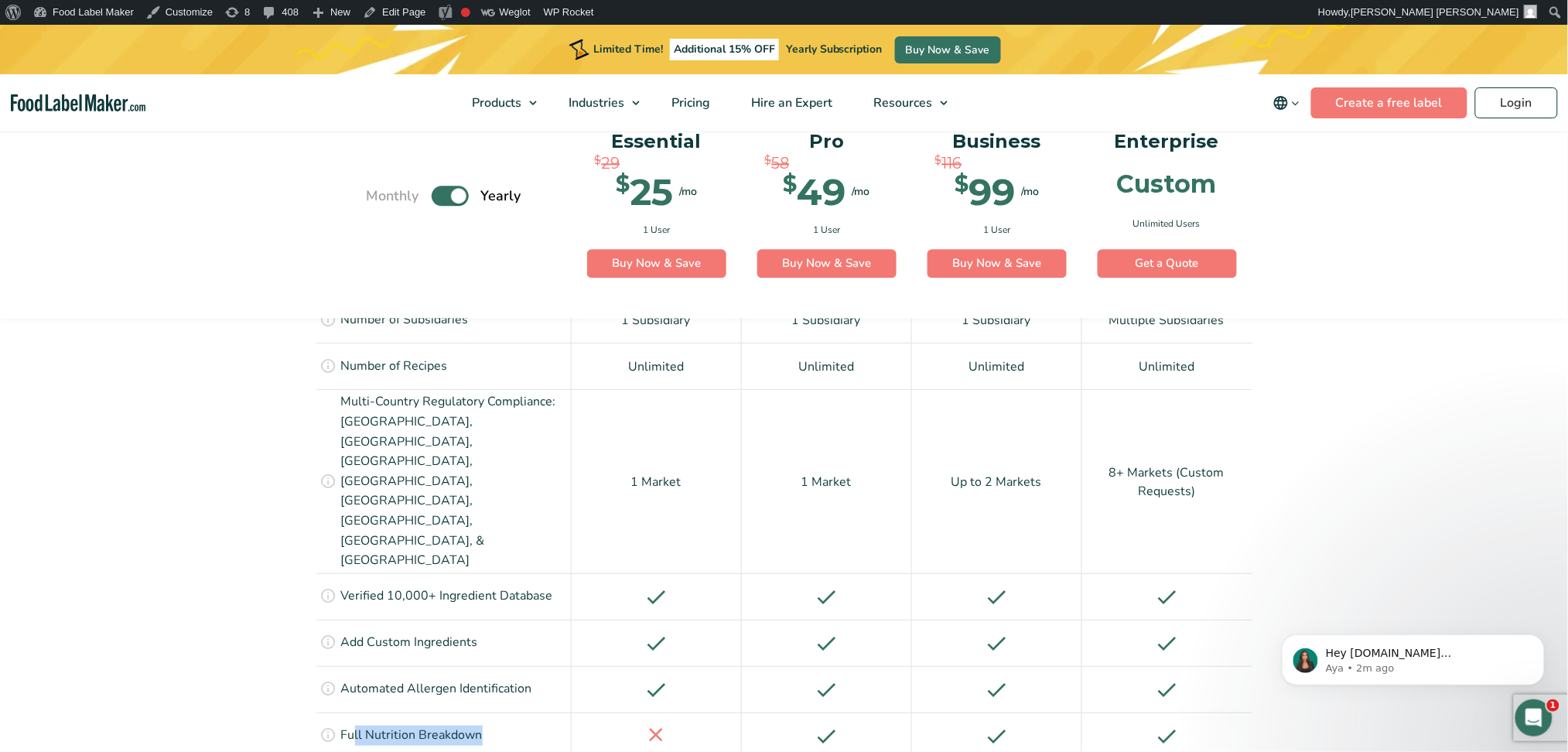
drag, startPoint x: 352, startPoint y: 619, endPoint x: 550, endPoint y: 619, distance: 198.0
click at [550, 564] on div "Get a comprehensive analysis of your recipe’s nutrients, vitamins, & minerals. …" at bounding box center [444, 735] width 256 height 46
click at [543, 564] on div "Get a comprehensive analysis of your recipe’s nutrients, vitamins, & minerals. …" at bounding box center [444, 735] width 256 height 46
drag, startPoint x: 451, startPoint y: 618, endPoint x: 304, endPoint y: 609, distance: 147.3
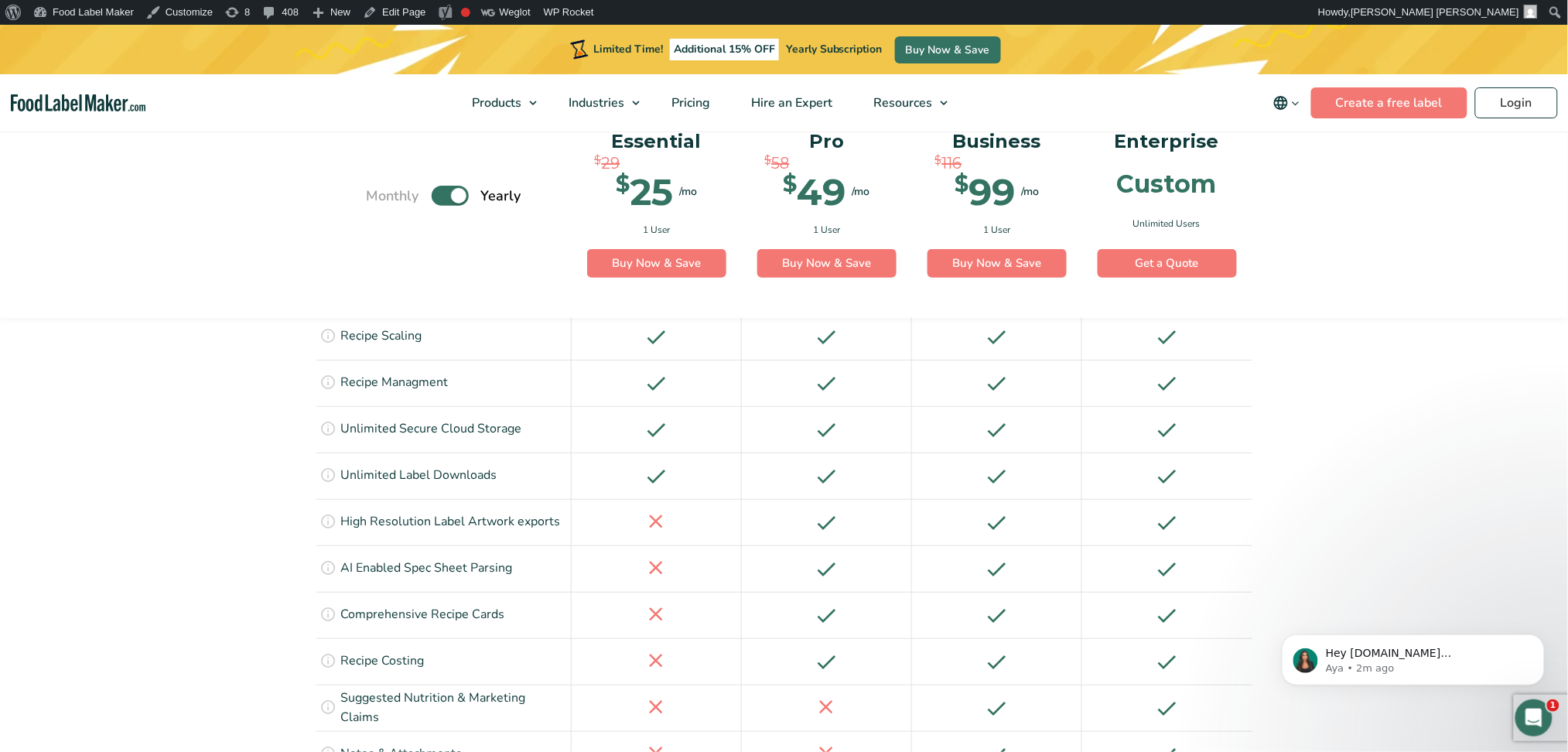
scroll to position [2244, 0]
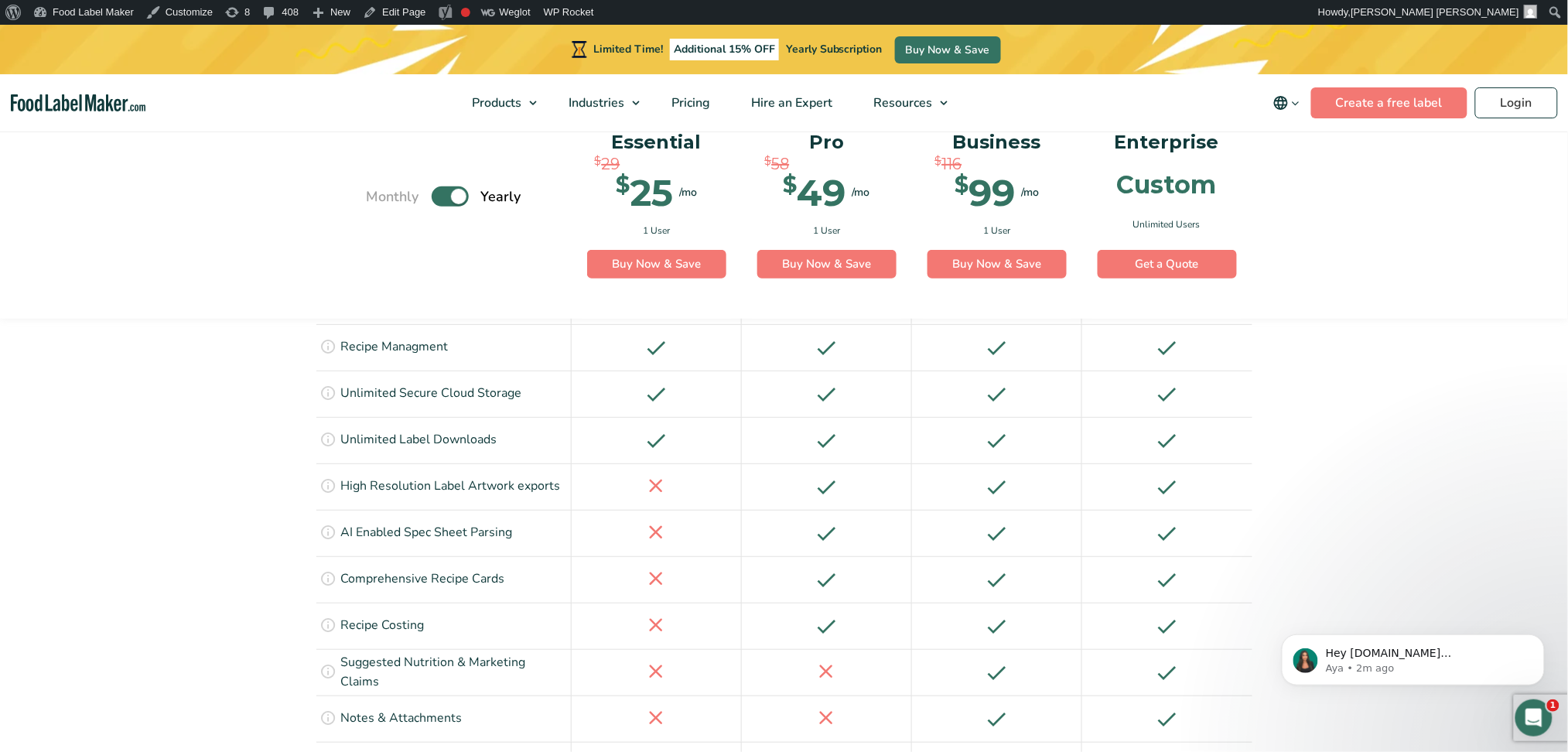
drag, startPoint x: 373, startPoint y: 650, endPoint x: 582, endPoint y: 665, distance: 209.5
click at [582, 564] on div "Compare nutrients, allergens, and other attributes of multiple ingredients side…" at bounding box center [784, 765] width 936 height 46
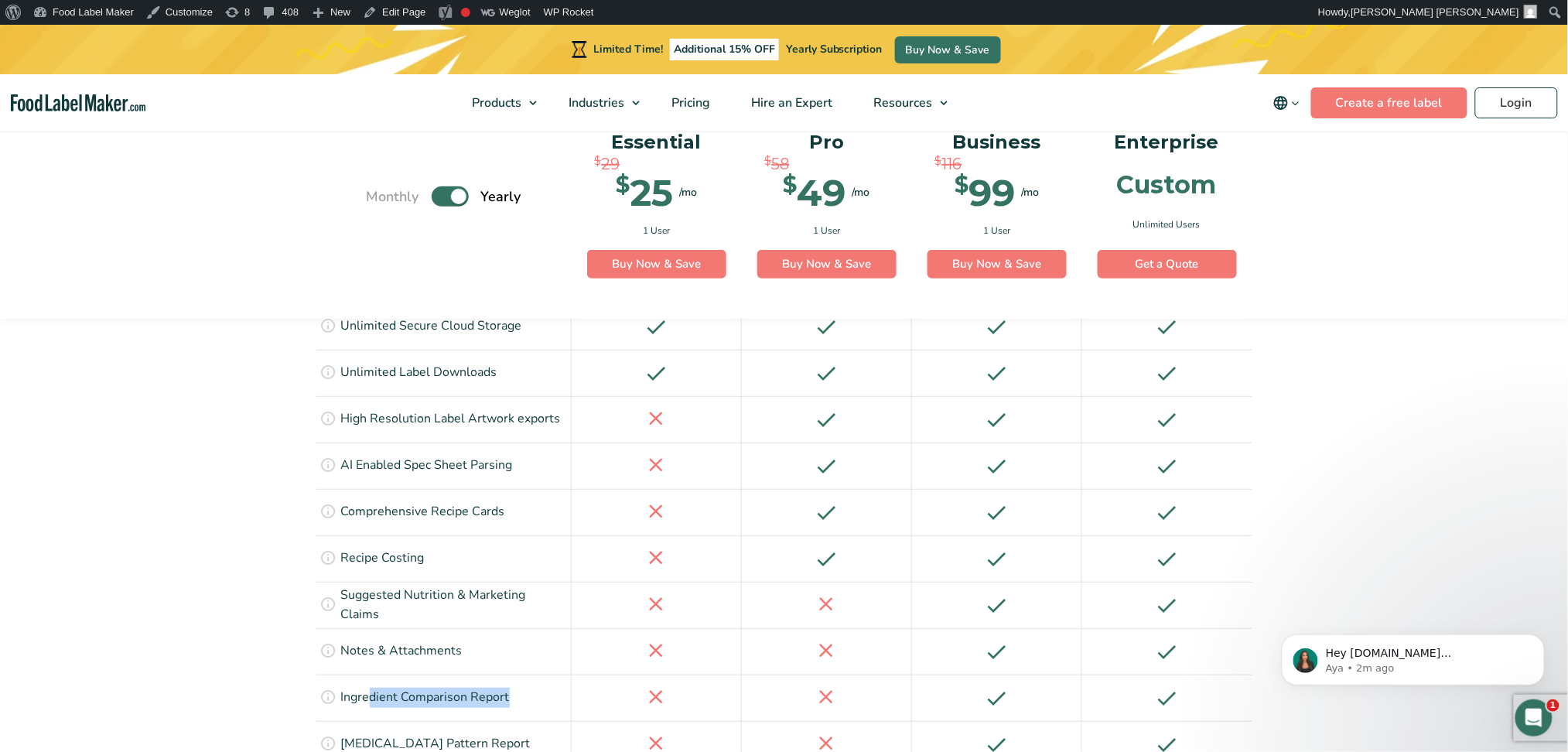
scroll to position [2347, 0]
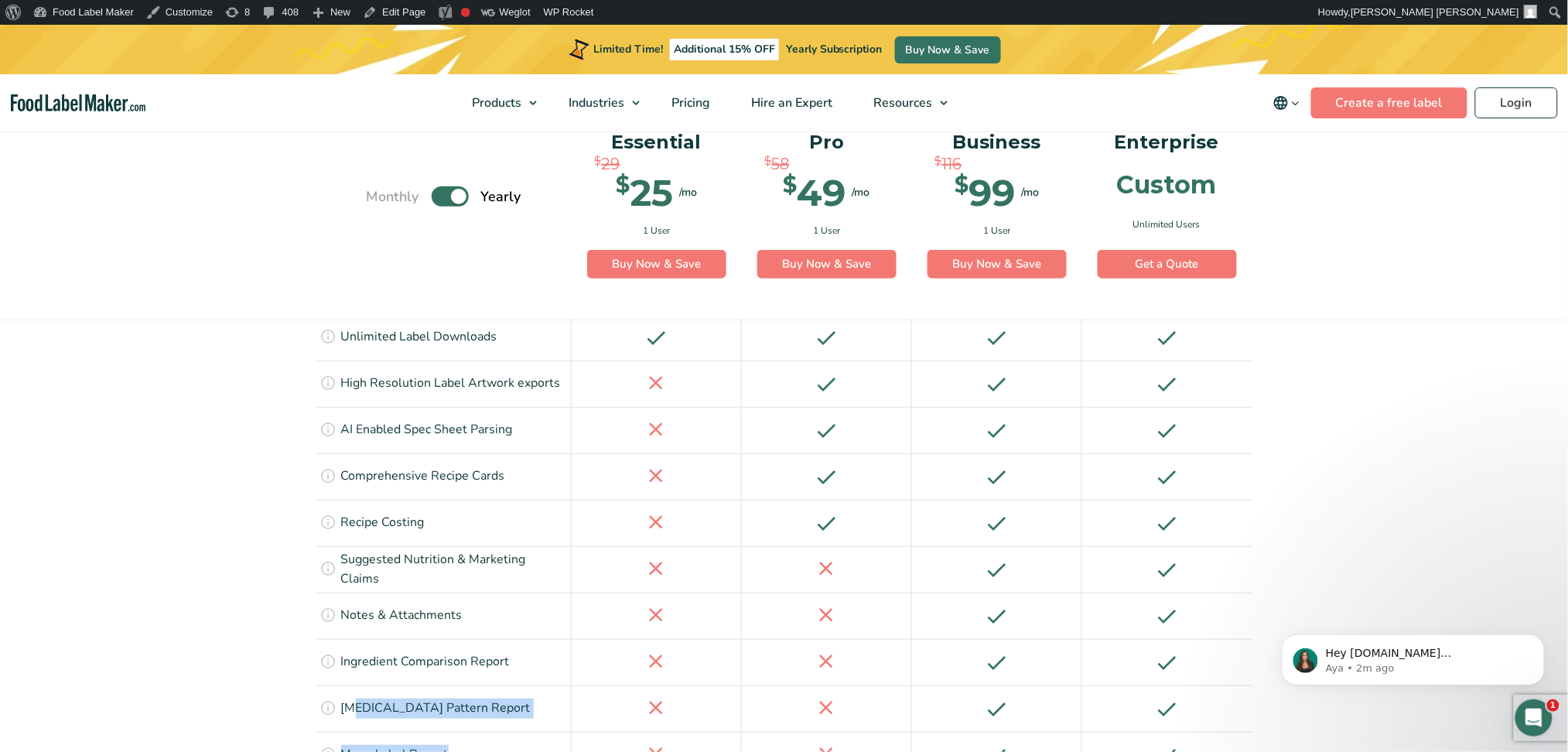
drag, startPoint x: 361, startPoint y: 586, endPoint x: 559, endPoint y: 614, distance: 200.0
click at [559, 564] on div "Regulatory Compliant Nutrition Analysis Access to as many users as your busines…" at bounding box center [784, 479] width 936 height 2815
click at [252, 564] on section "See All Features Monthly Toggle Yearly (6 Month Free + 2 Free Nutritional Consu…" at bounding box center [784, 333] width 1568 height 3183
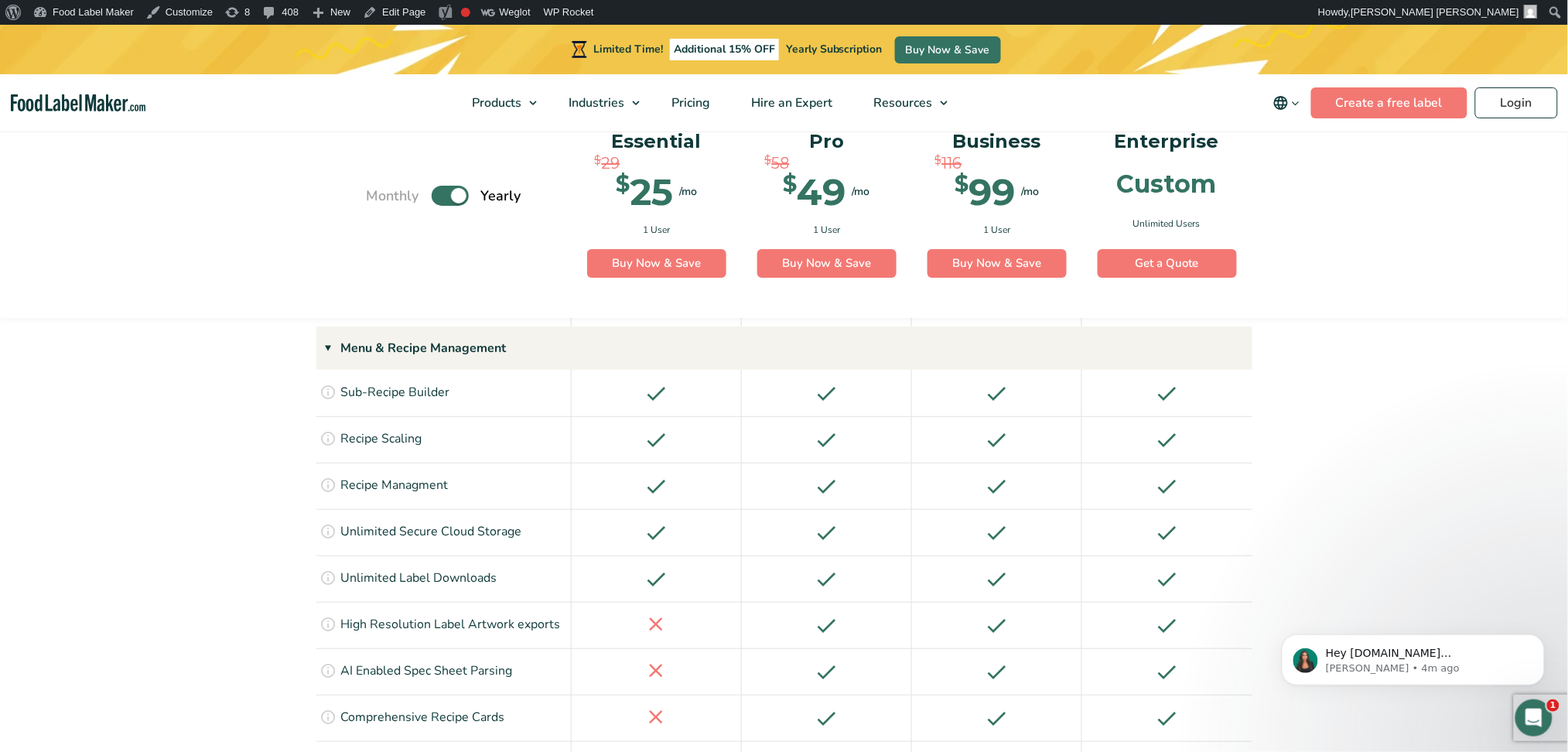
scroll to position [2140, 0]
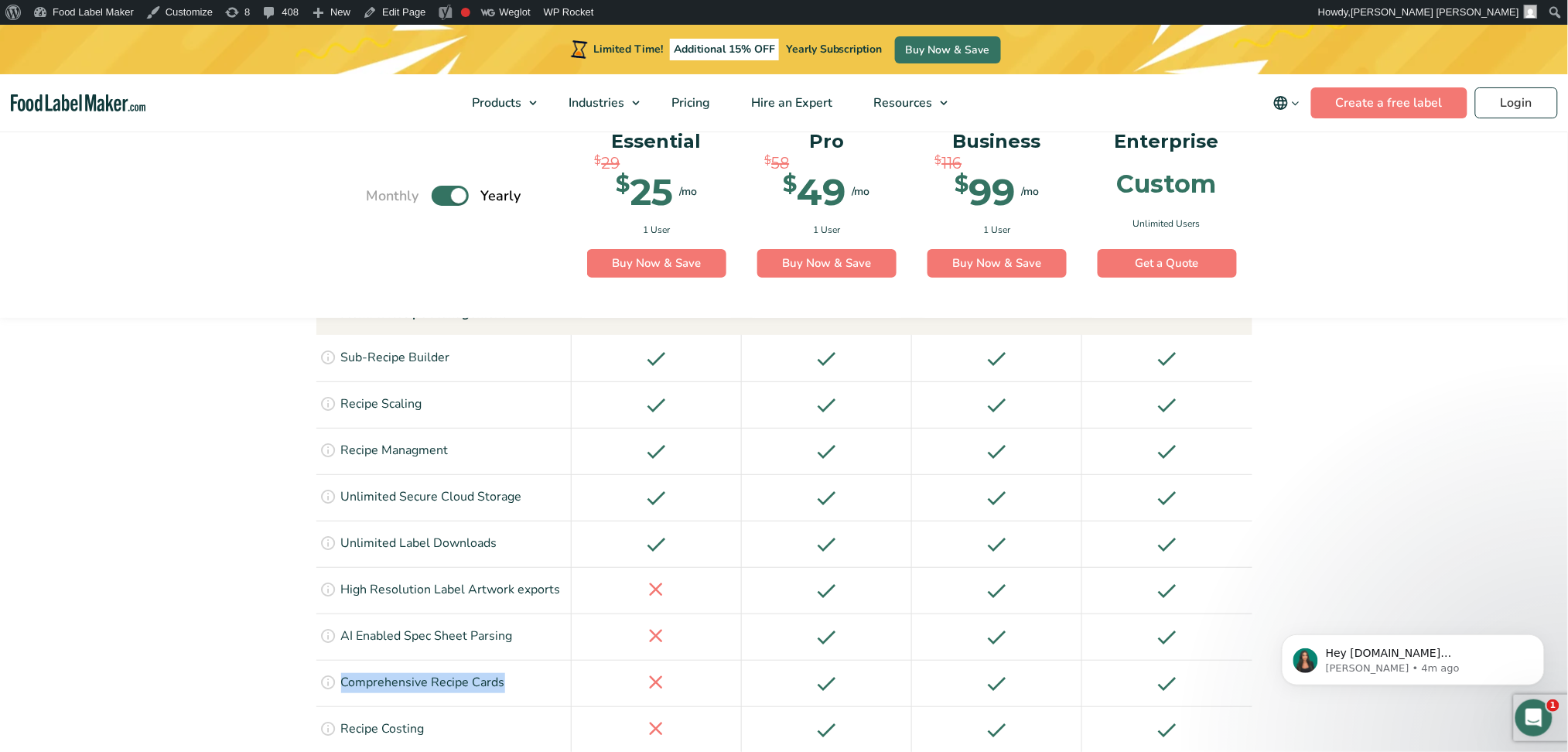
drag, startPoint x: 518, startPoint y: 561, endPoint x: 344, endPoint y: 551, distance: 174.3
click at [344, 564] on div "Generate and print comprehsive recipe cards showing your ingredients, nutrition…" at bounding box center [444, 683] width 256 height 46
copy p "Comprehensive Recipe Cards"
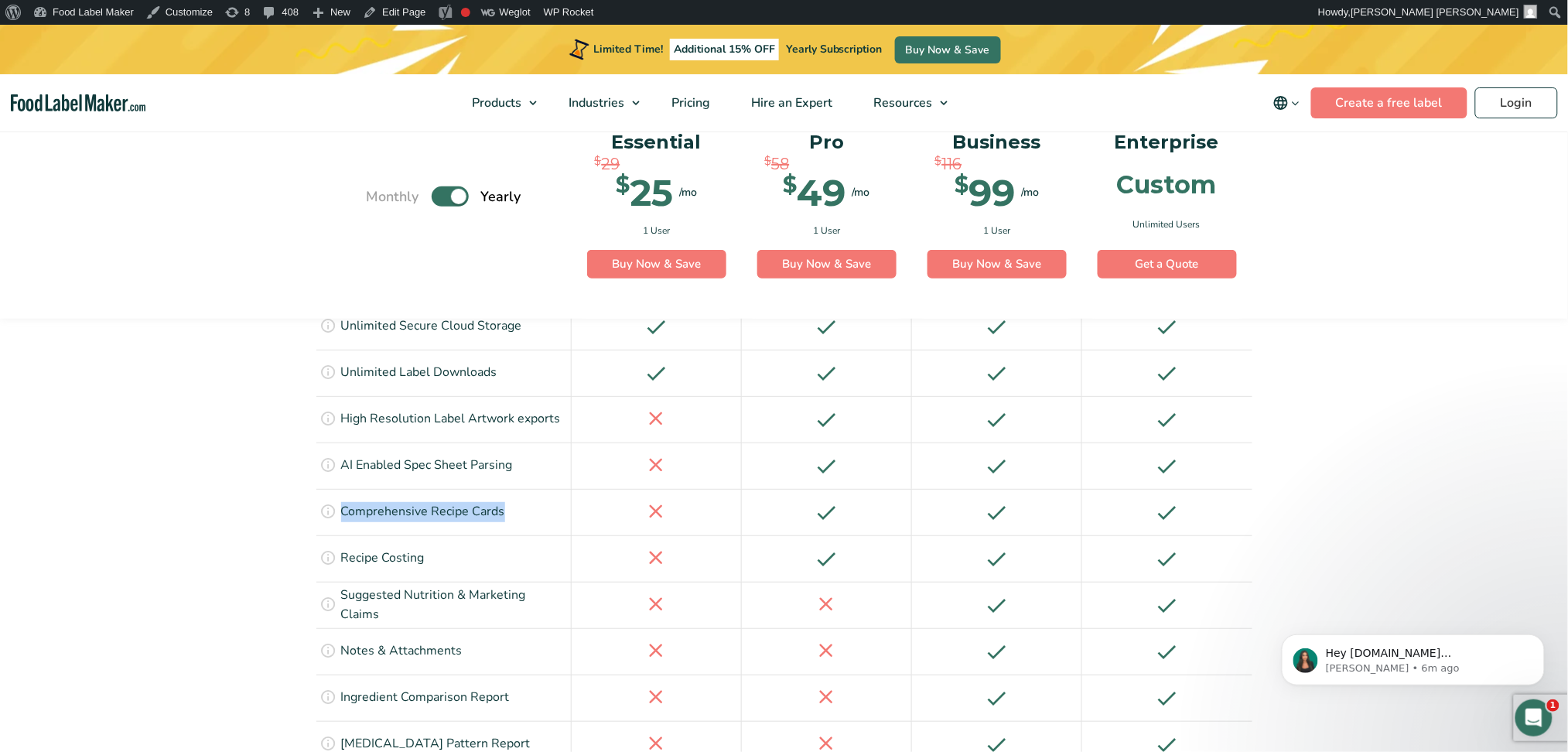
scroll to position [2347, 0]
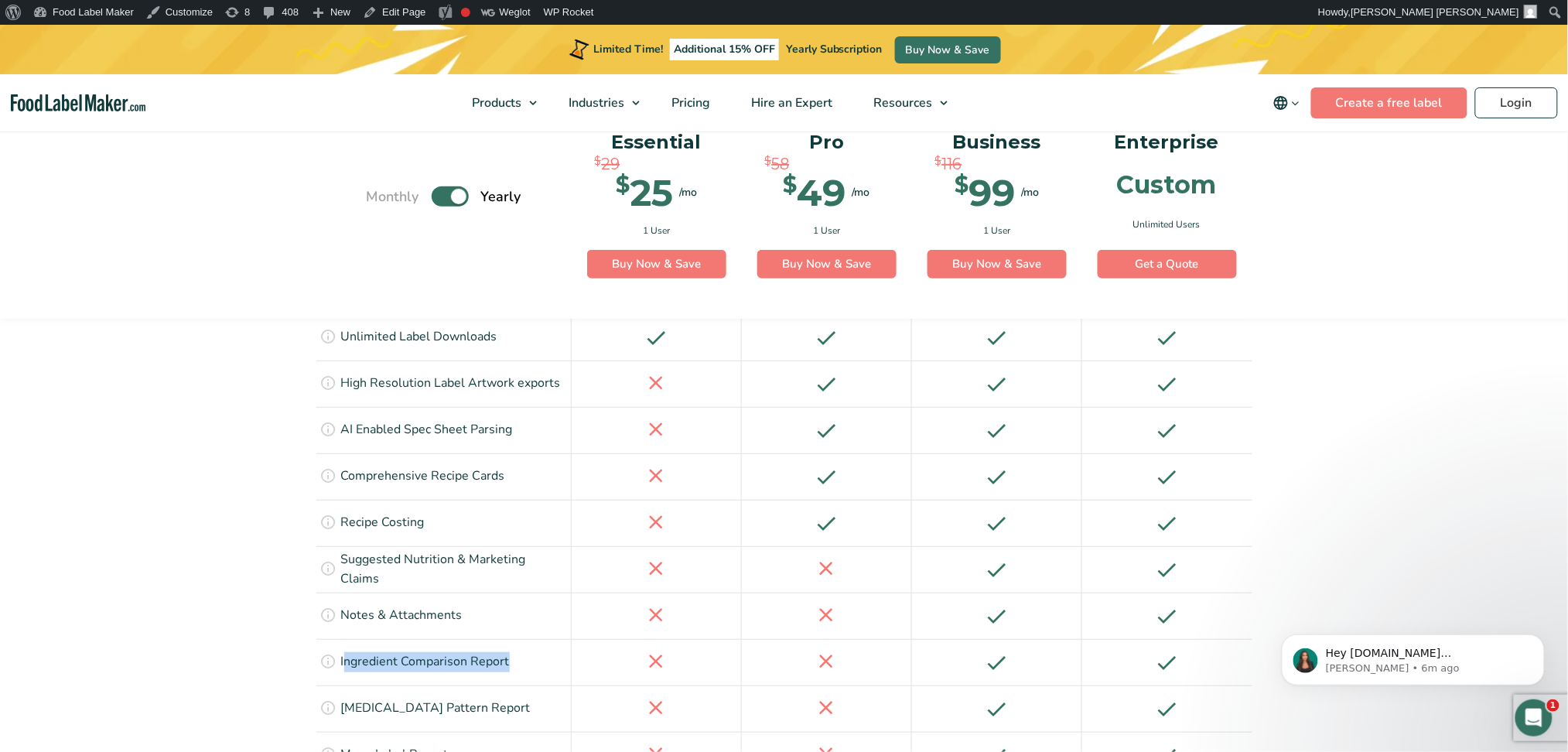
drag, startPoint x: 343, startPoint y: 544, endPoint x: 511, endPoint y: 552, distance: 168.2
click at [511, 564] on div "Compare nutrients, allergens, and other attributes of multiple ingredients side…" at bounding box center [444, 662] width 256 height 46
click at [514, 564] on div "Compare nutrients, allergens, and other attributes of multiple ingredients side…" at bounding box center [444, 662] width 256 height 46
drag, startPoint x: 433, startPoint y: 553, endPoint x: 338, endPoint y: 553, distance: 95.0
click at [338, 564] on div "Compare nutrients, allergens, and other attributes of multiple ingredients side…" at bounding box center [444, 662] width 256 height 46
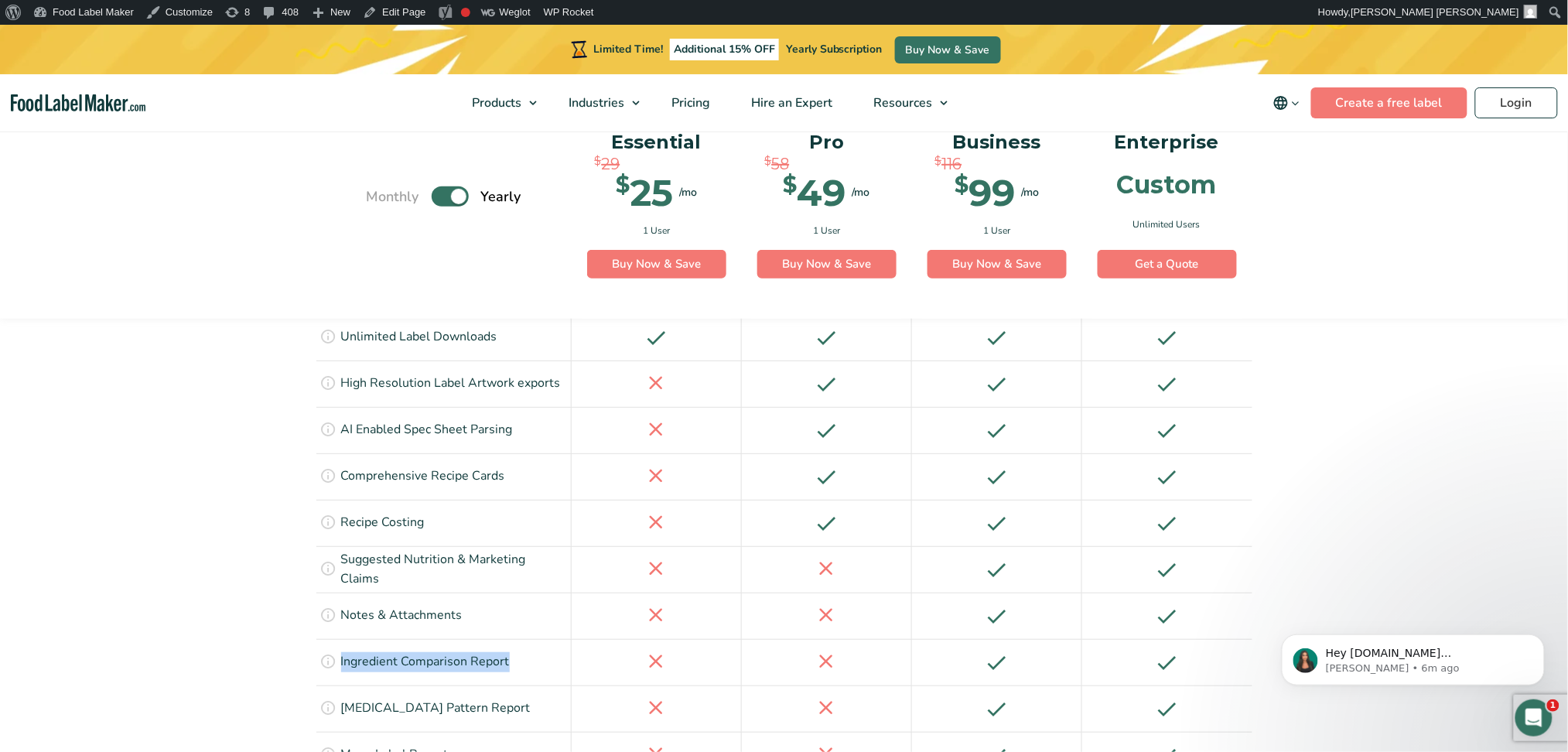
scroll to position [2450, 0]
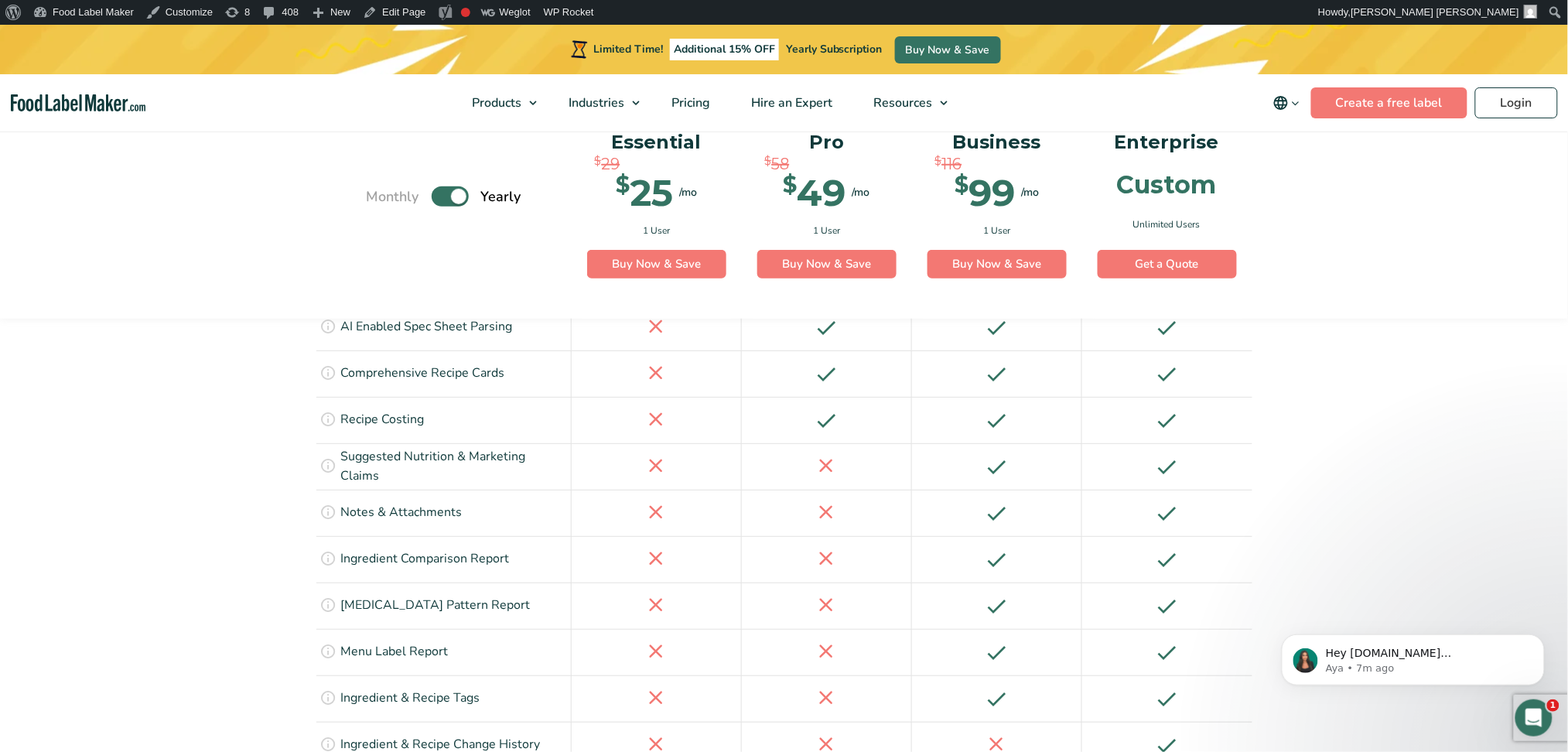
click at [329, 549] on icon at bounding box center [329, 558] width 17 height 17
click at [327, 549] on icon at bounding box center [329, 558] width 17 height 17
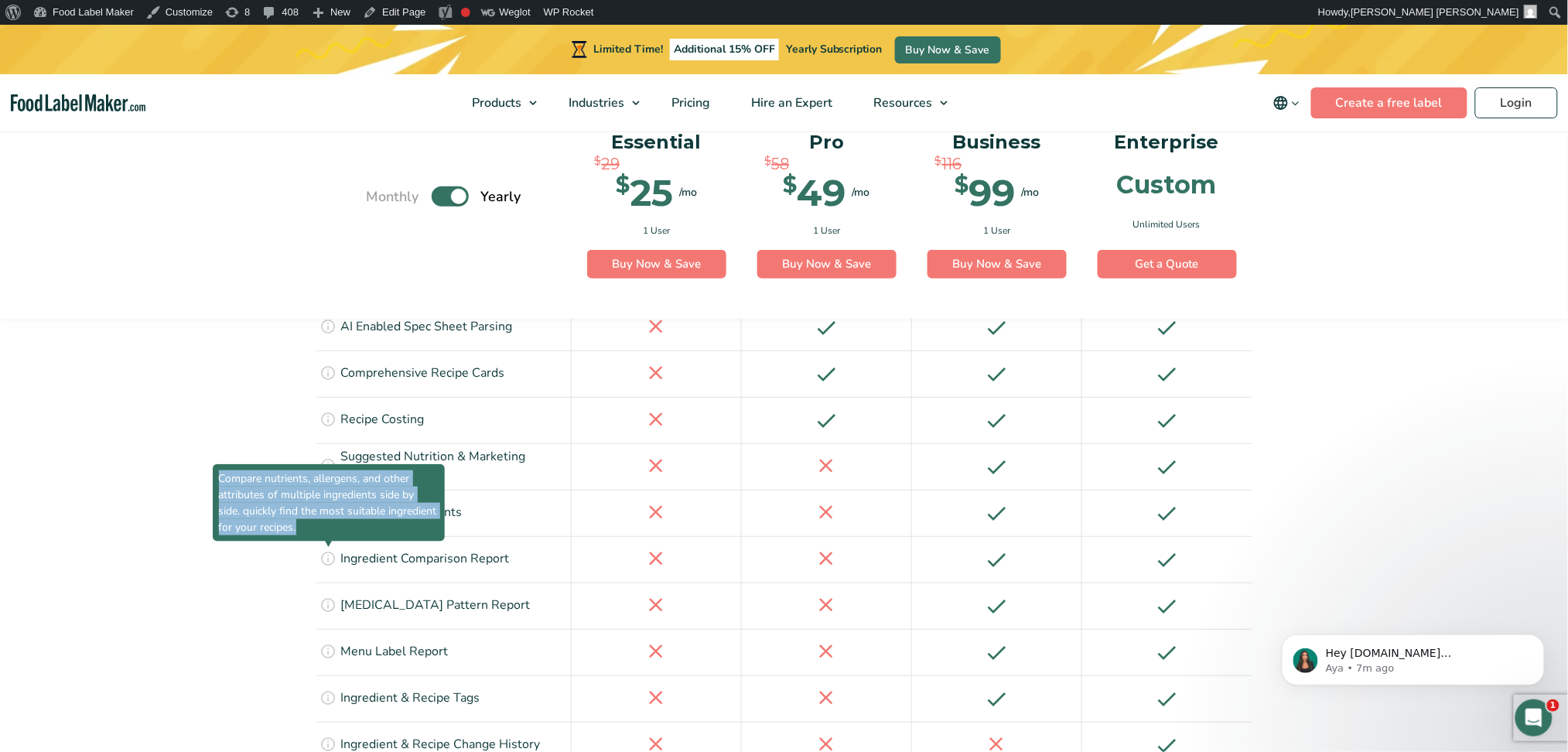
drag, startPoint x: 302, startPoint y: 412, endPoint x: 217, endPoint y: 360, distance: 99.6
click at [217, 464] on span "Compare nutrients, allergens, and other attributes of multiple ingredients side…" at bounding box center [328, 503] width 232 height 78
copy span "Compare nutrients, allergens, and other attributes of multiple ingredients side…"
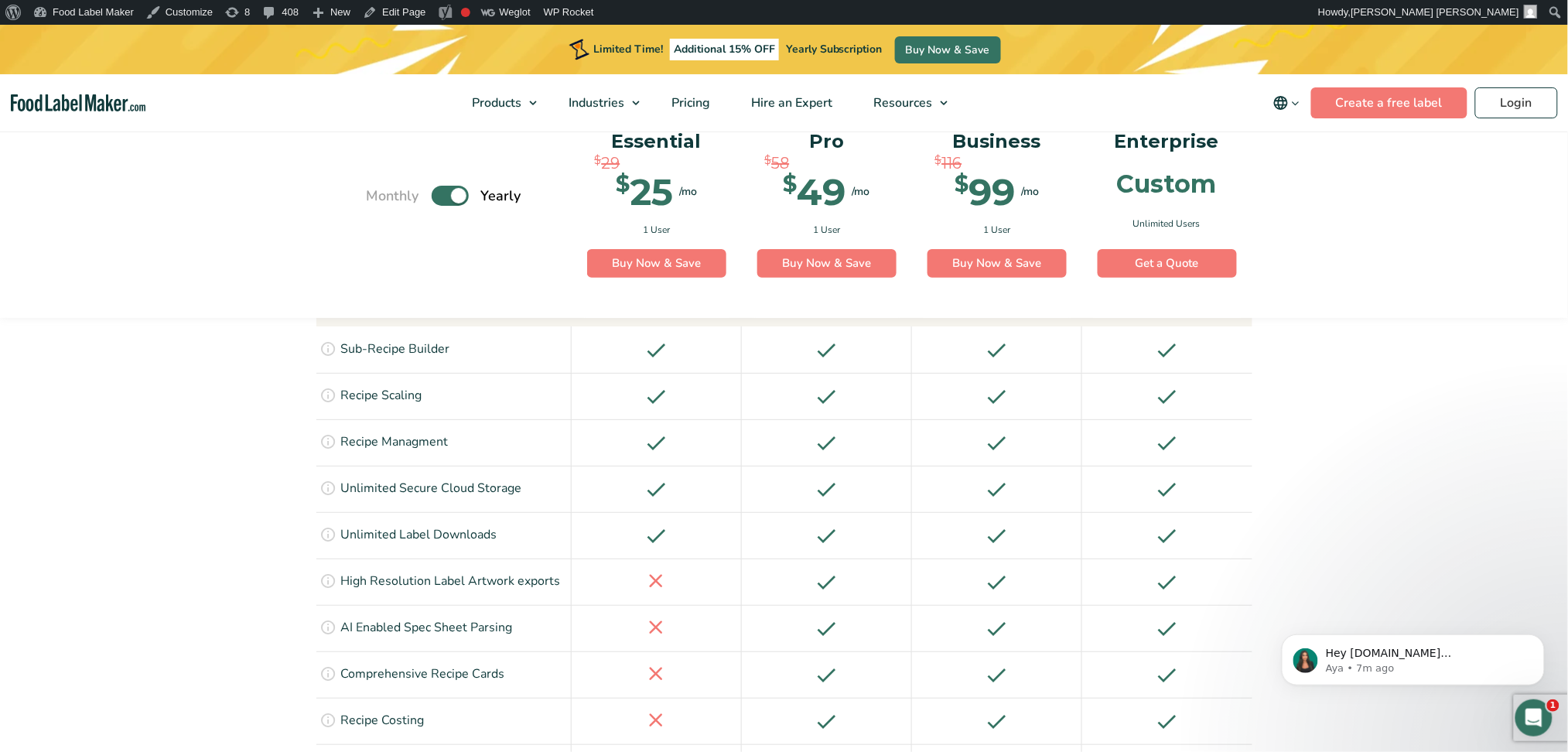
scroll to position [2140, 0]
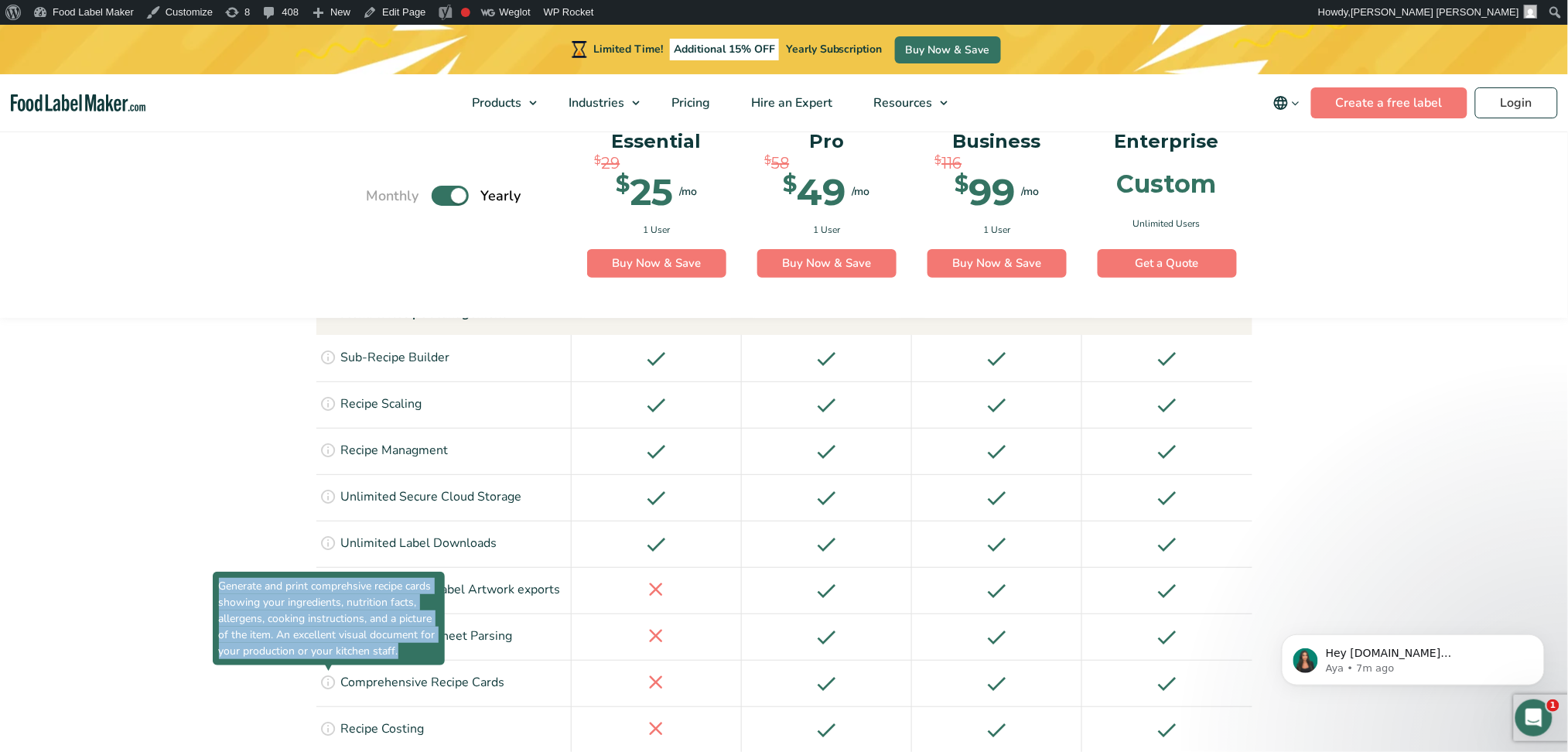
drag, startPoint x: 373, startPoint y: 532, endPoint x: 221, endPoint y: 468, distance: 164.9
click at [221, 564] on span "Generate and print comprehsive recipe cards showing your ingredients, nutrition…" at bounding box center [328, 619] width 232 height 94
copy span "Generate and print comprehsive recipe cards showing your ingredients, nutrition…"
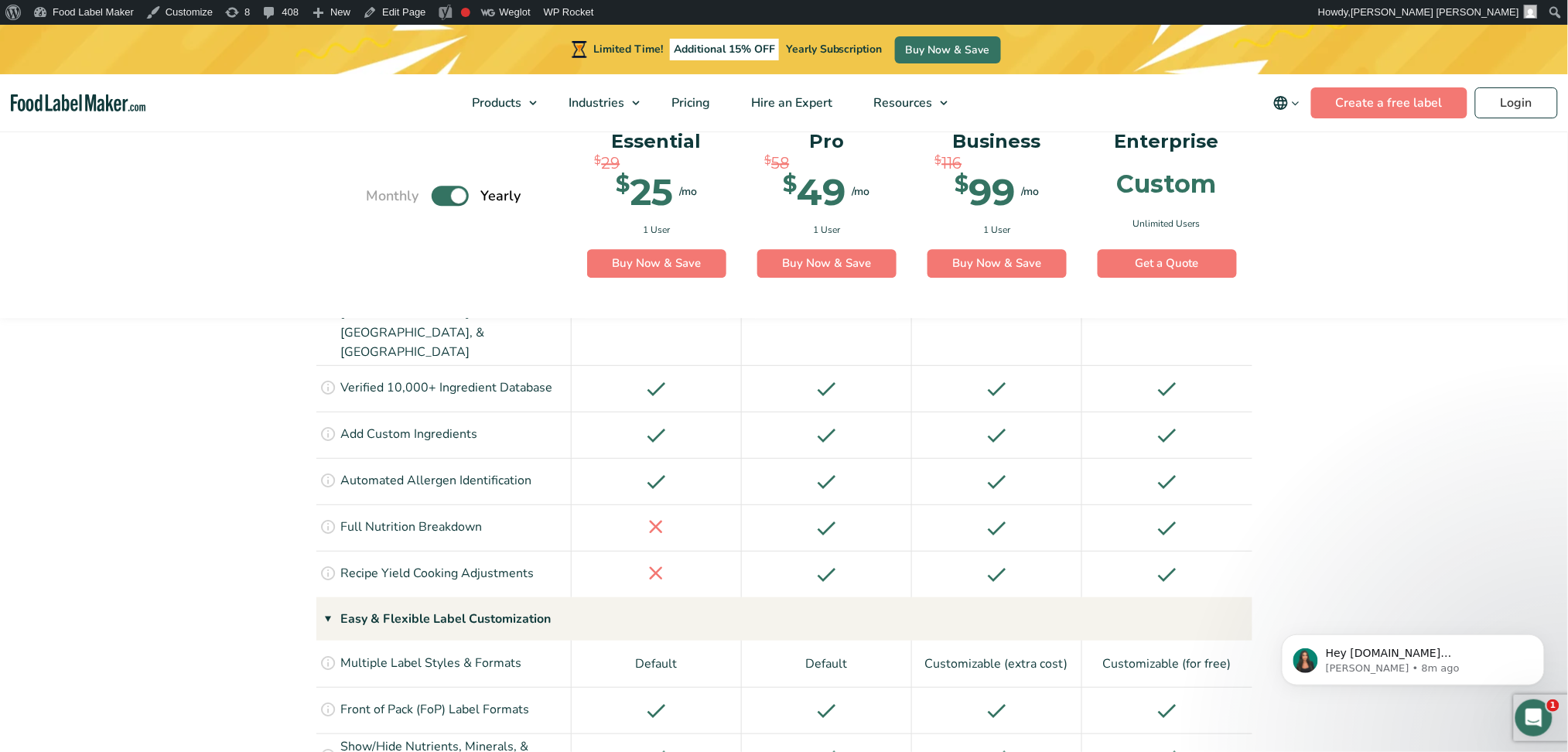
scroll to position [1419, 0]
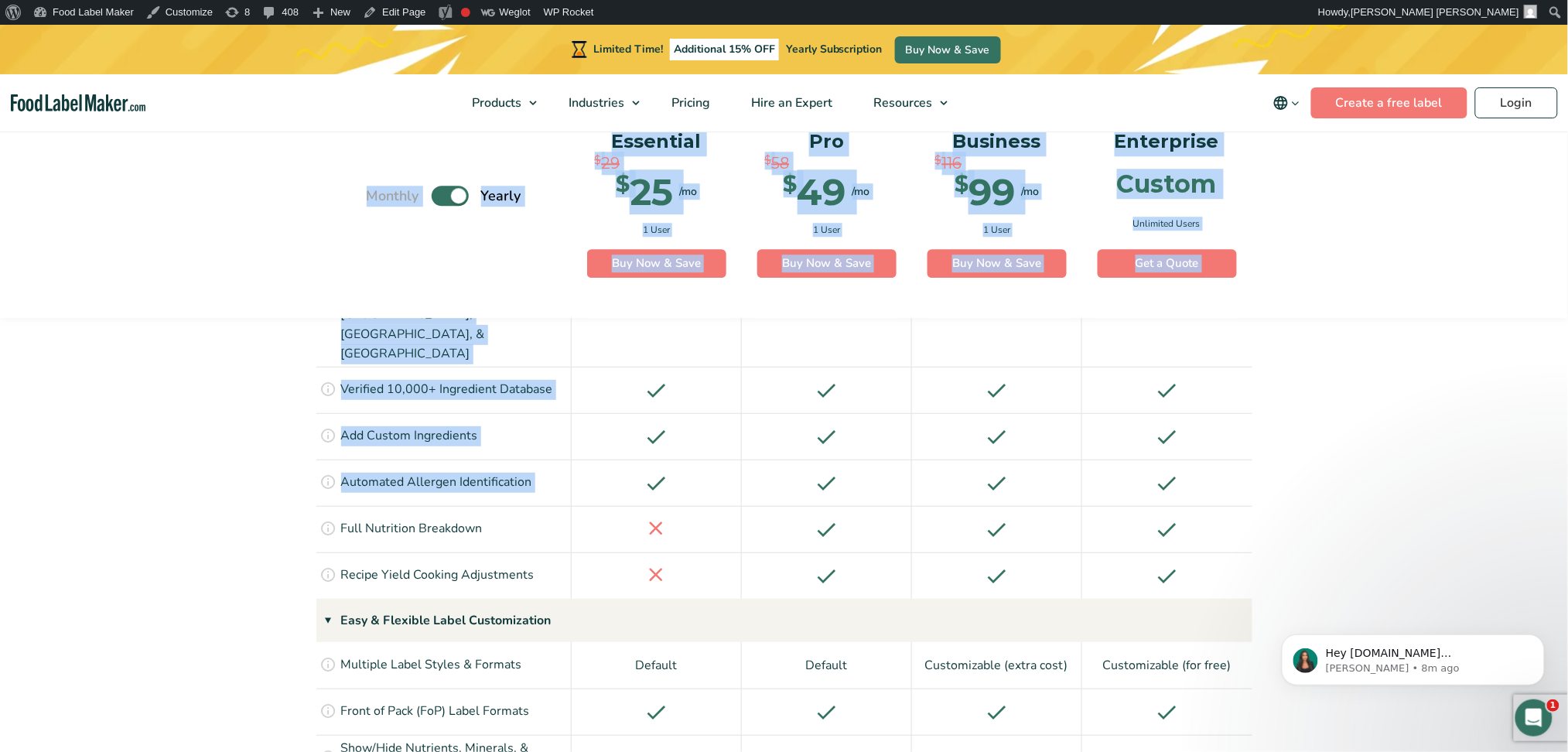
drag, startPoint x: 275, startPoint y: 371, endPoint x: 204, endPoint y: 312, distance: 92.3
drag, startPoint x: 295, startPoint y: 403, endPoint x: 313, endPoint y: 405, distance: 18.1
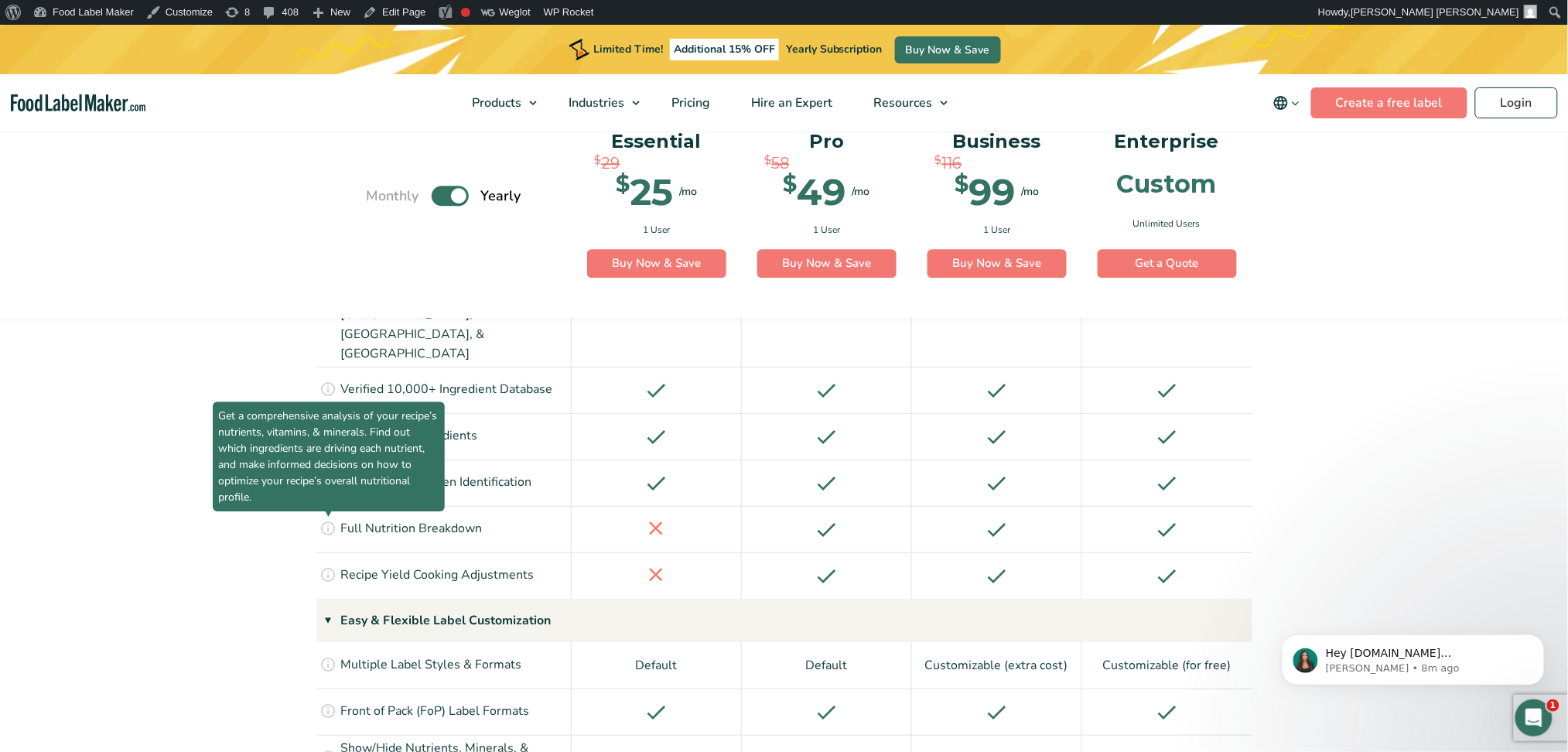
click at [392, 519] on p "Full Nutrition Breakdown" at bounding box center [412, 529] width 142 height 20
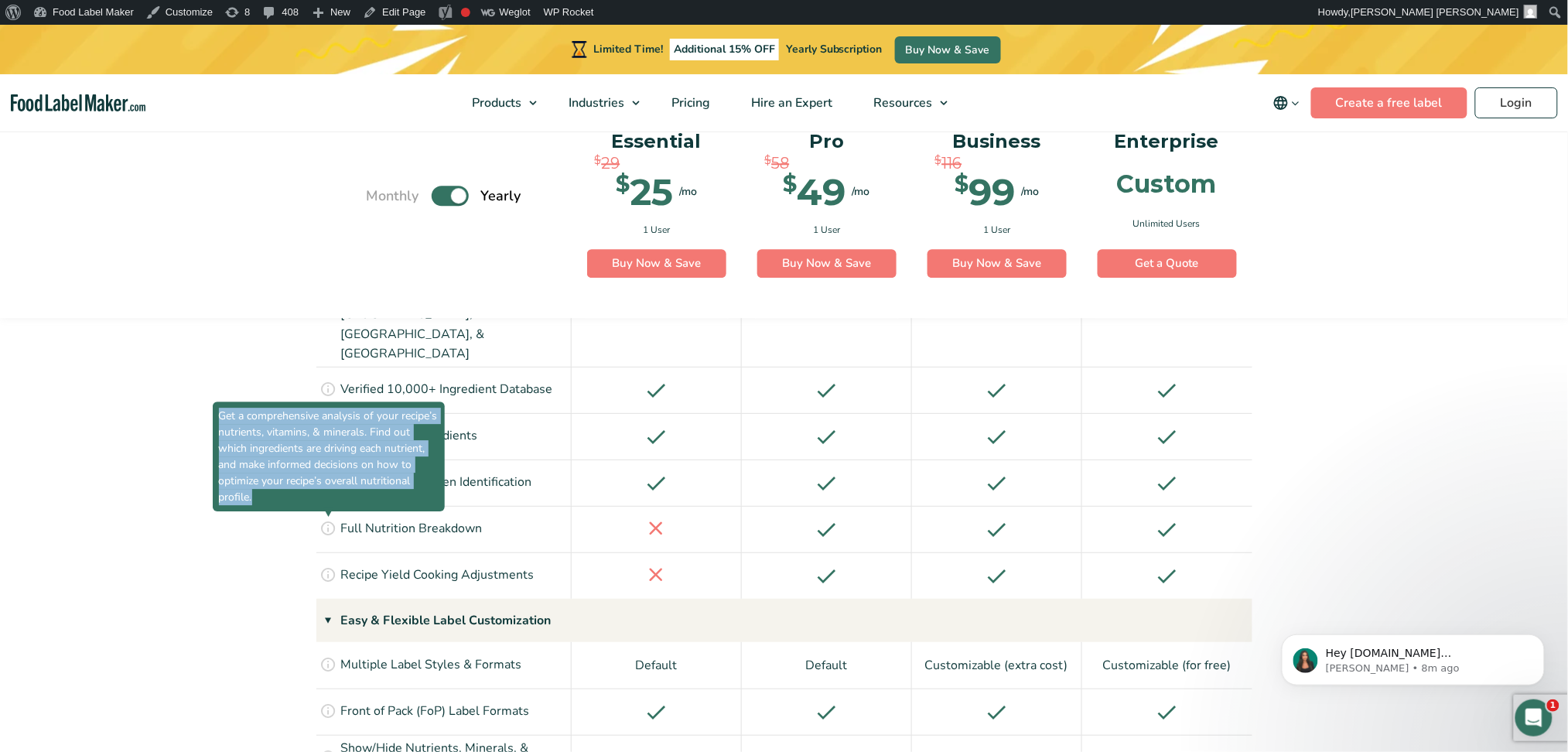
drag, startPoint x: 301, startPoint y: 379, endPoint x: 219, endPoint y: 302, distance: 112.5
click at [219, 402] on span "Get a comprehensive analysis of your recipe’s nutrients, vitamins, & minerals. …" at bounding box center [328, 457] width 232 height 110
copy span "Get a comprehensive analysis of your recipe’s nutrients, vitamins, & minerals. …"
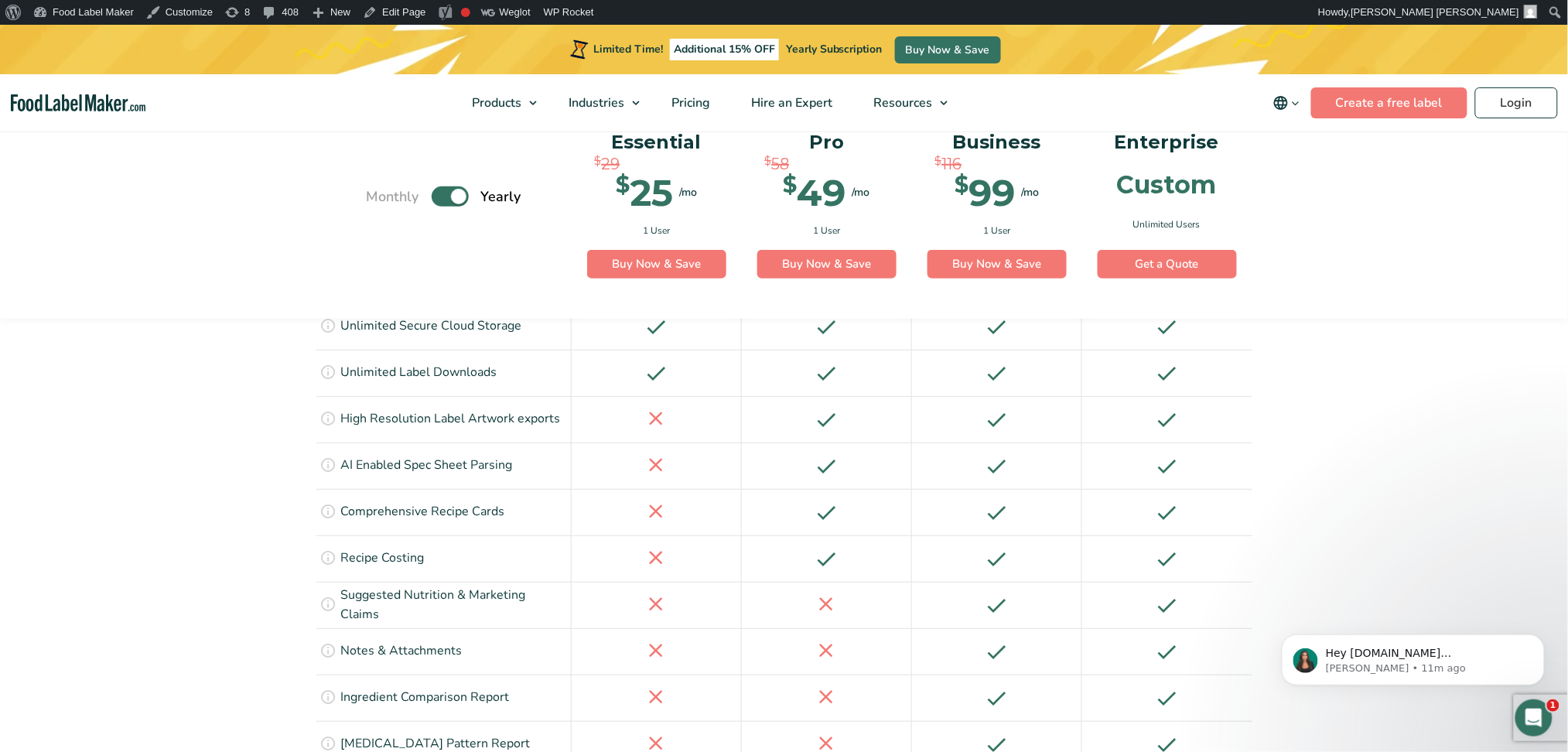
scroll to position [2347, 0]
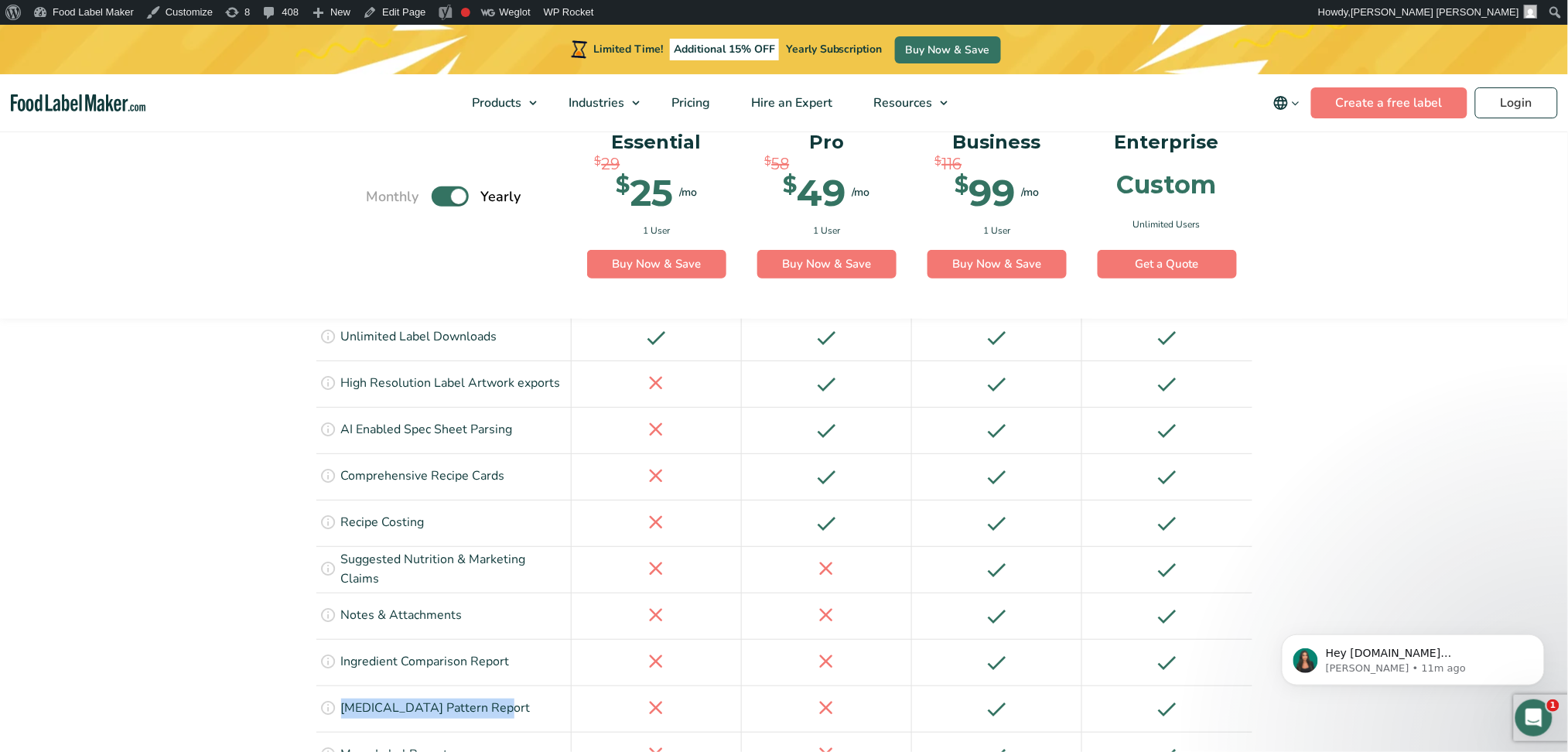
drag, startPoint x: 343, startPoint y: 587, endPoint x: 508, endPoint y: 593, distance: 165.1
click at [508, 564] on div "Compare your recipes' Amino Acids pattern against the ideal Amino Acids Pattern…" at bounding box center [444, 708] width 256 height 46
copy p "[MEDICAL_DATA] Pattern Report"
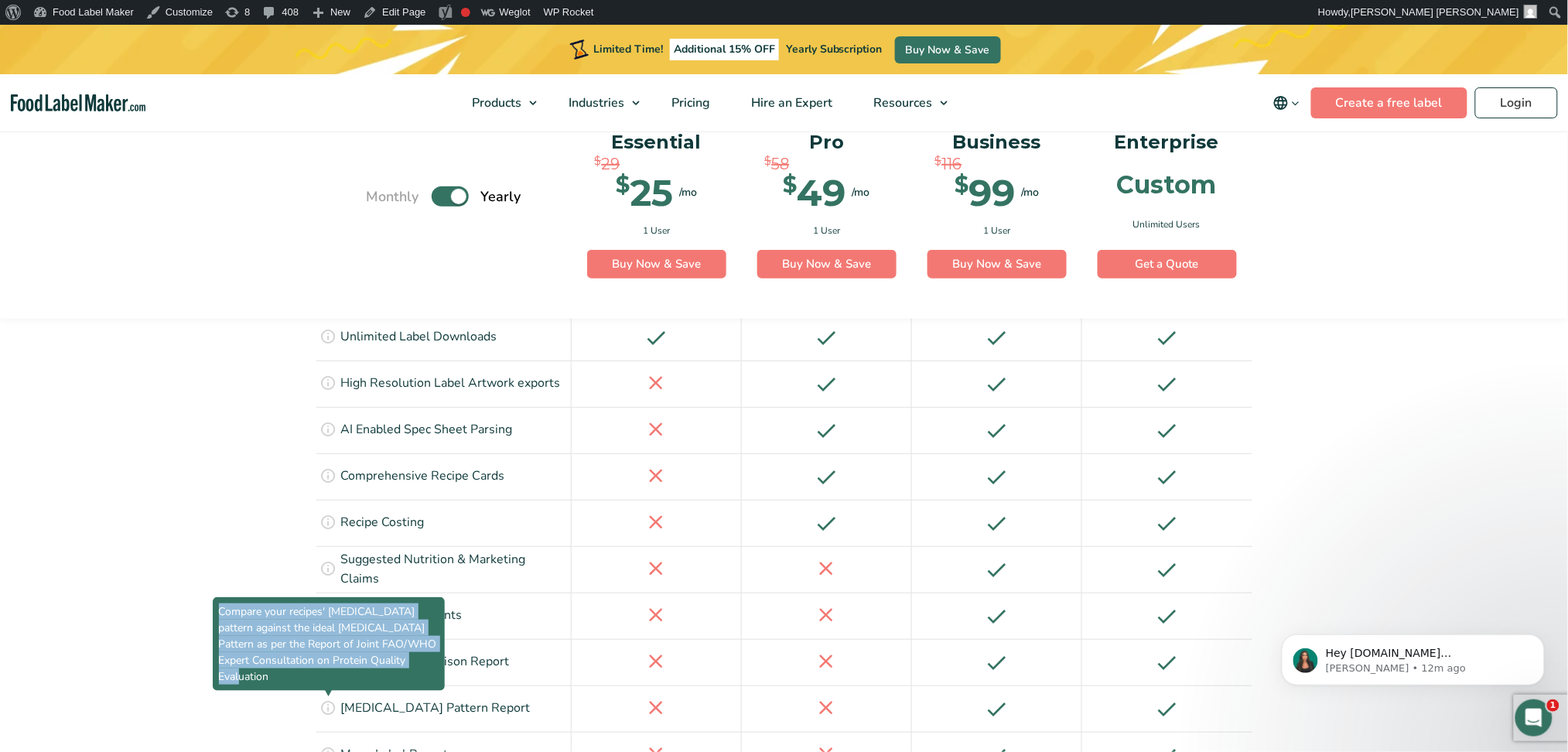
drag, startPoint x: 423, startPoint y: 552, endPoint x: 221, endPoint y: 498, distance: 209.1
click at [221, 564] on span "Compare your recipes' [MEDICAL_DATA] pattern against the ideal [MEDICAL_DATA] P…" at bounding box center [328, 644] width 232 height 94
copy span "Compare your recipes' [MEDICAL_DATA] pattern against the ideal [MEDICAL_DATA] P…"
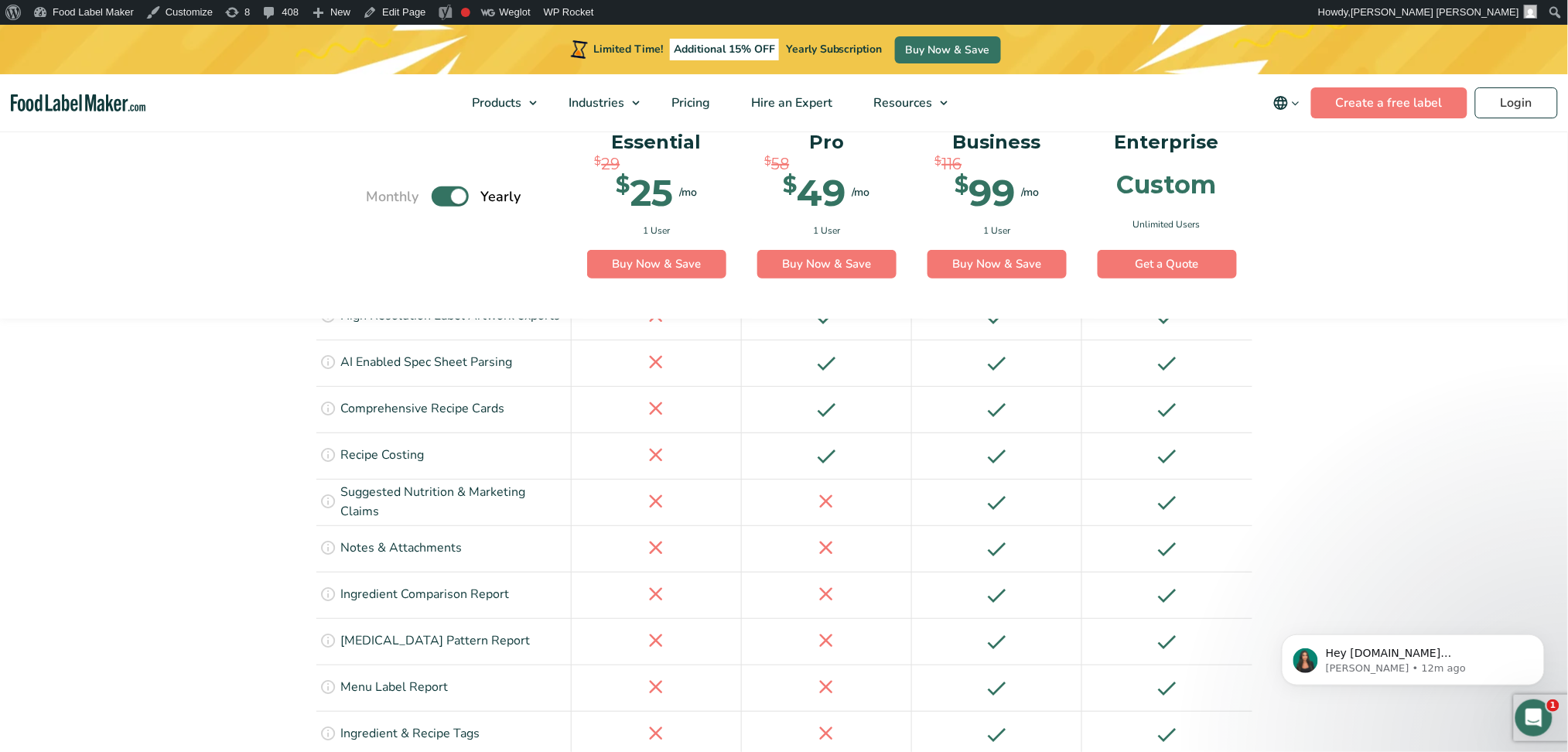
scroll to position [2450, 0]
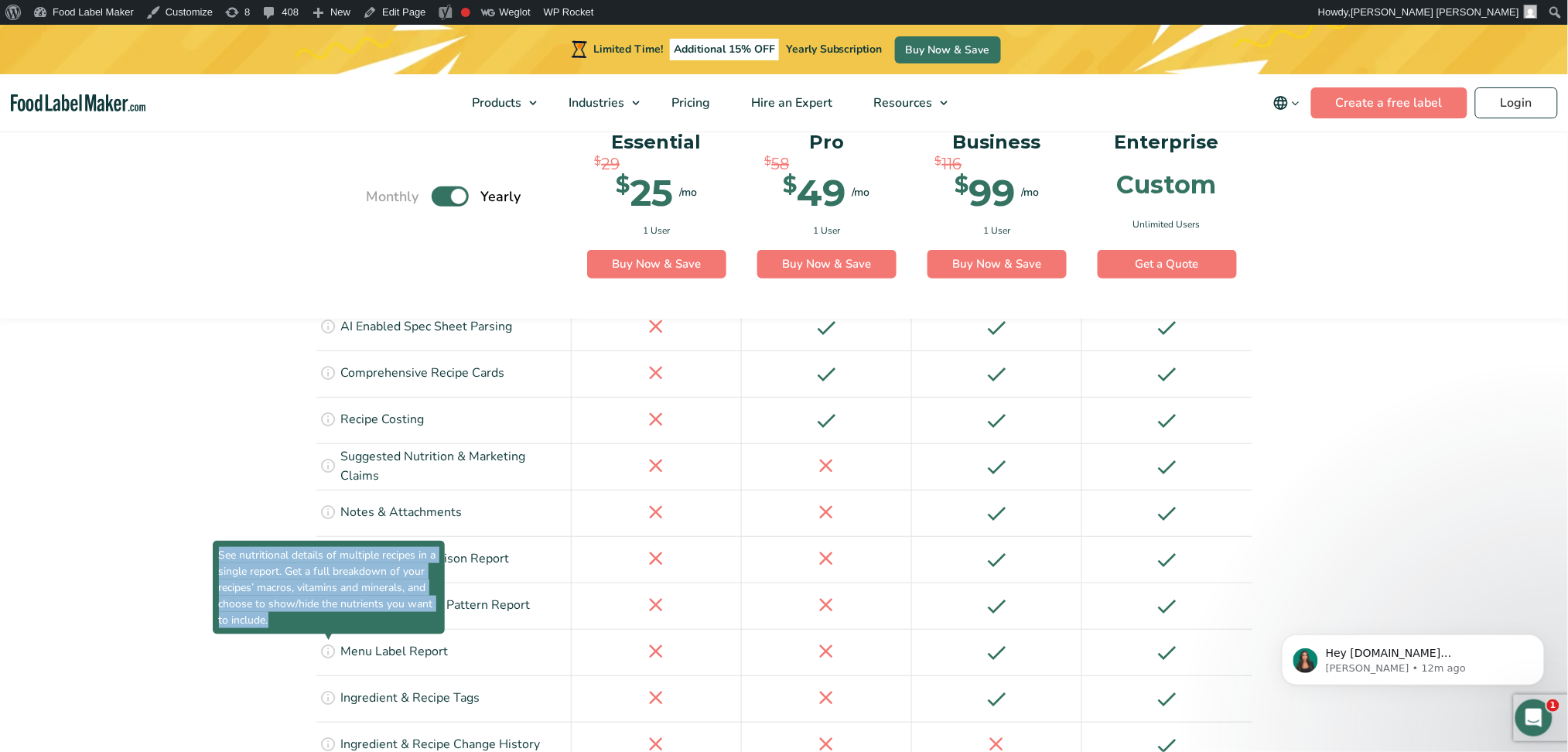
drag, startPoint x: 321, startPoint y: 506, endPoint x: 219, endPoint y: 440, distance: 121.5
click at [219, 541] on span "See nutritional details of multiple recipes in a single report. Get a full brea…" at bounding box center [328, 587] width 232 height 94
copy span "See nutritional details of multiple recipes in a single report. Get a full brea…"
click at [327, 541] on span "See nutritional details of multiple recipes in a single report. Get a full brea…" at bounding box center [328, 587] width 232 height 94
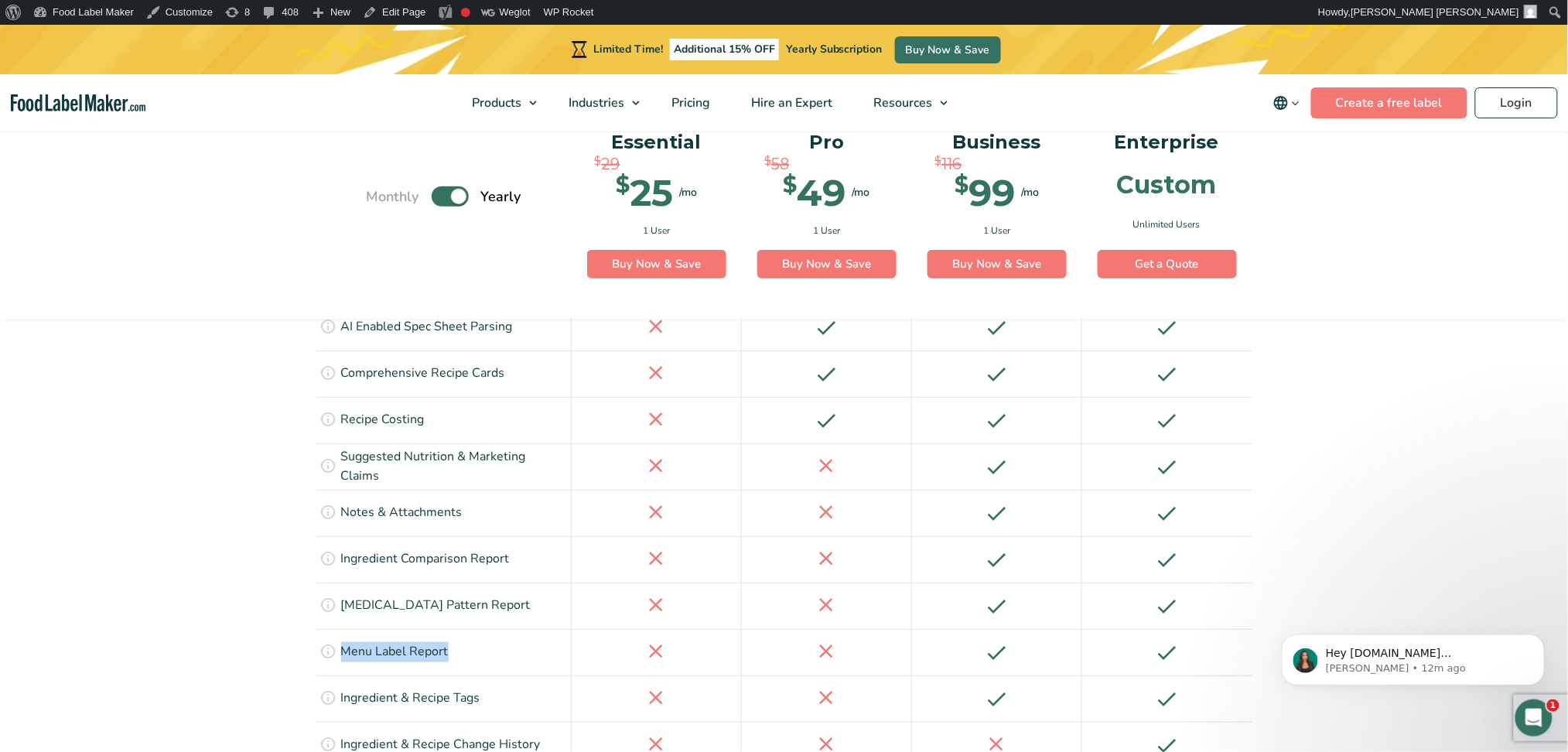
drag, startPoint x: 479, startPoint y: 533, endPoint x: 339, endPoint y: 533, distance: 140.0
click at [339, 564] on div "See nutritional details of multiple recipes in a single report. Get a full brea…" at bounding box center [444, 652] width 256 height 46
copy p "Menu Label Report"
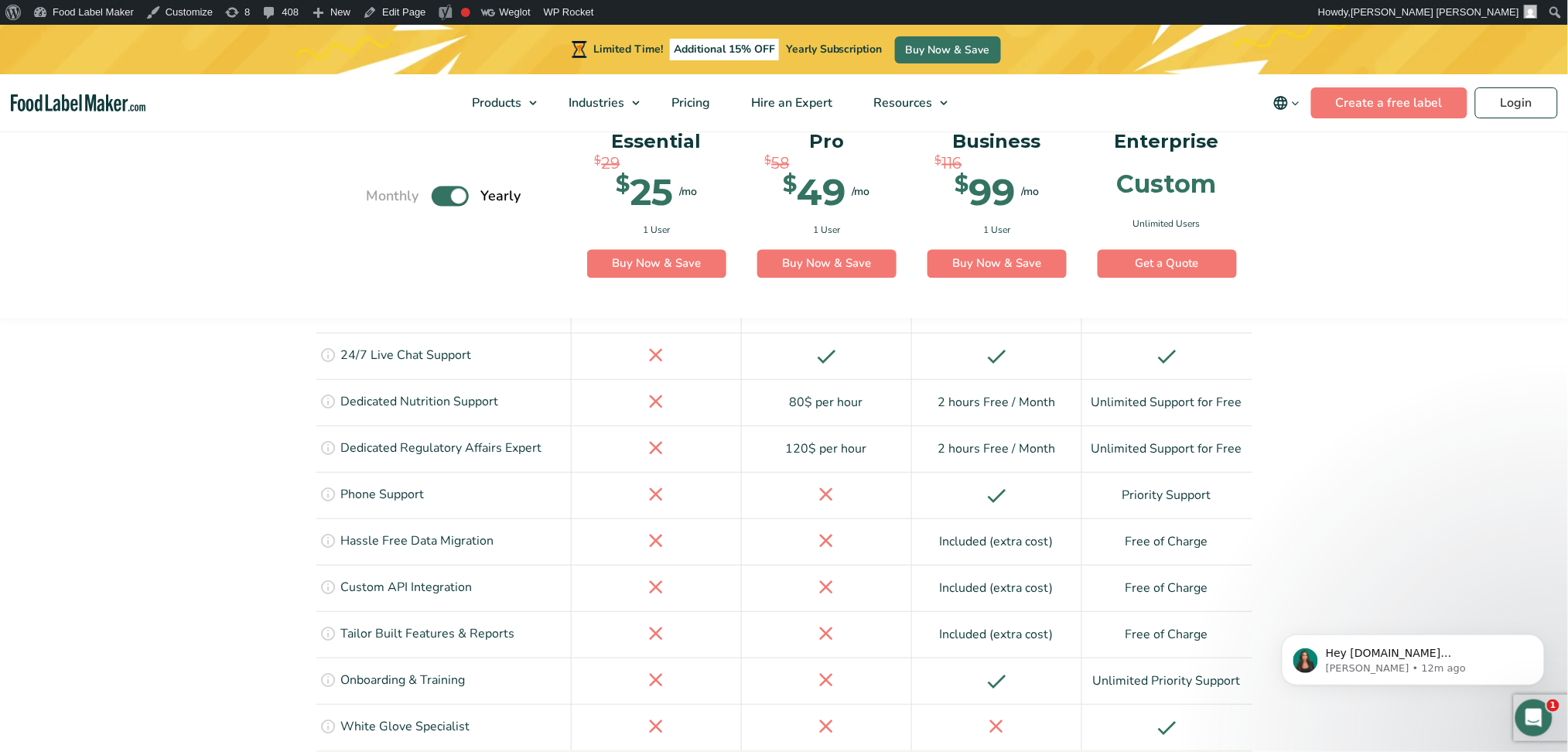
scroll to position [3069, 0]
drag, startPoint x: 354, startPoint y: 510, endPoint x: 538, endPoint y: 519, distance: 184.2
click at [539, 564] on div "Build features, reports, customizations specifically to fit your team's needs T…" at bounding box center [444, 633] width 256 height 46
click at [534, 564] on div "Build features, reports, customizations specifically to fit your team's needs T…" at bounding box center [444, 633] width 256 height 46
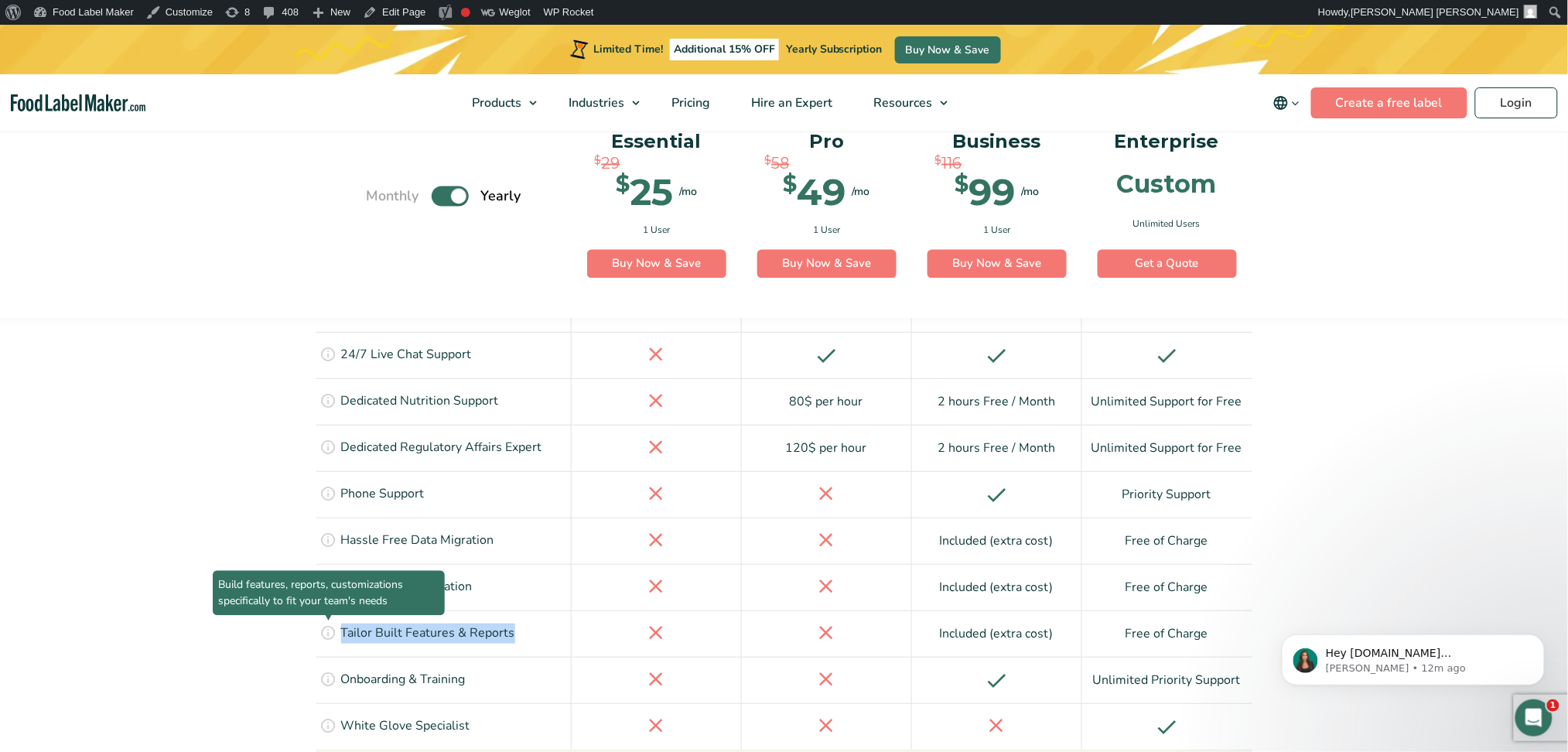
drag, startPoint x: 527, startPoint y: 521, endPoint x: 338, endPoint y: 513, distance: 189.2
click at [337, 564] on div "Build features, reports, customizations specifically to fit your team's needs T…" at bounding box center [444, 633] width 256 height 46
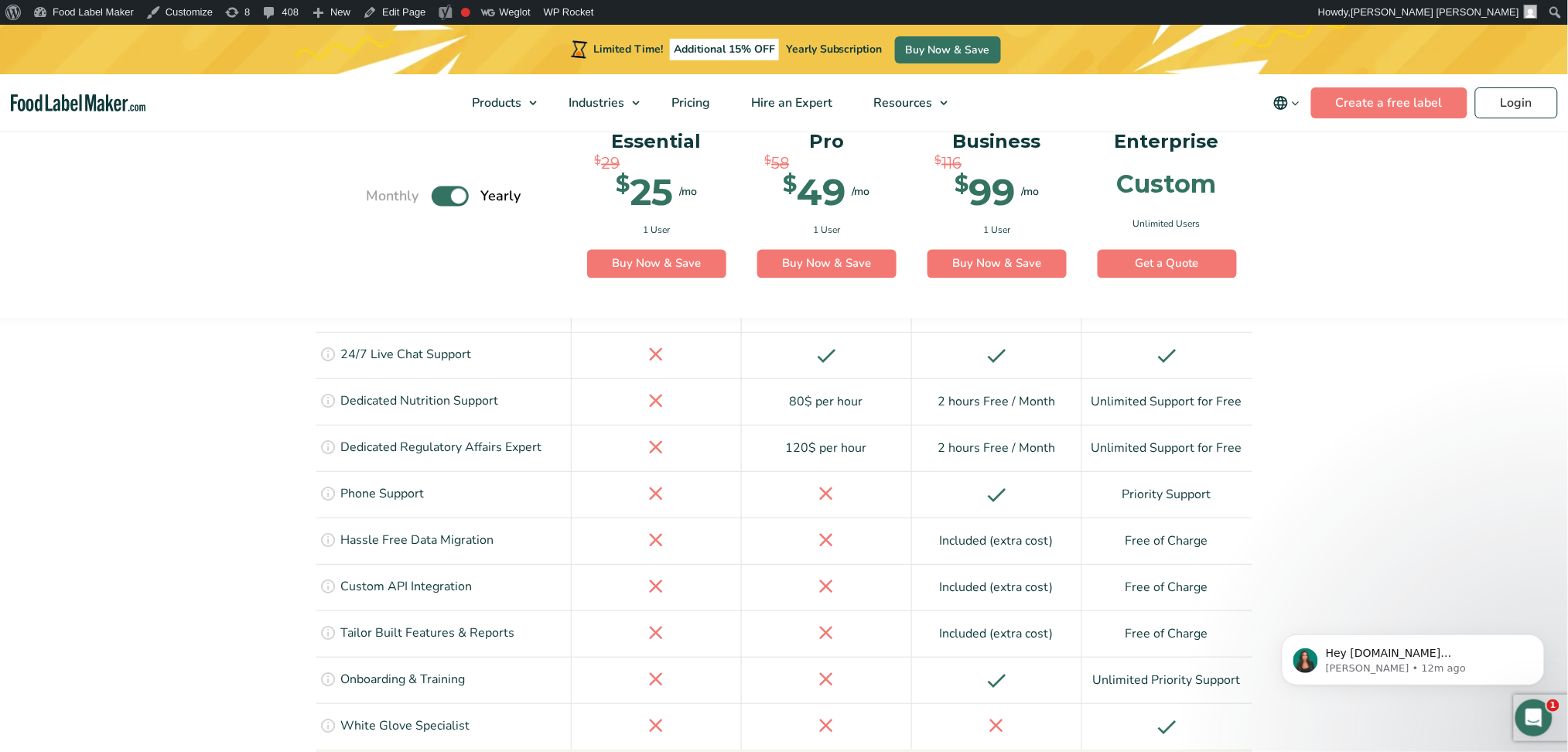
drag, startPoint x: 938, startPoint y: 511, endPoint x: 1057, endPoint y: 513, distance: 119.0
click at [1057, 564] on div "Included (extra cost)" at bounding box center [998, 633] width 170 height 46
copy div "Included (extra cost)"
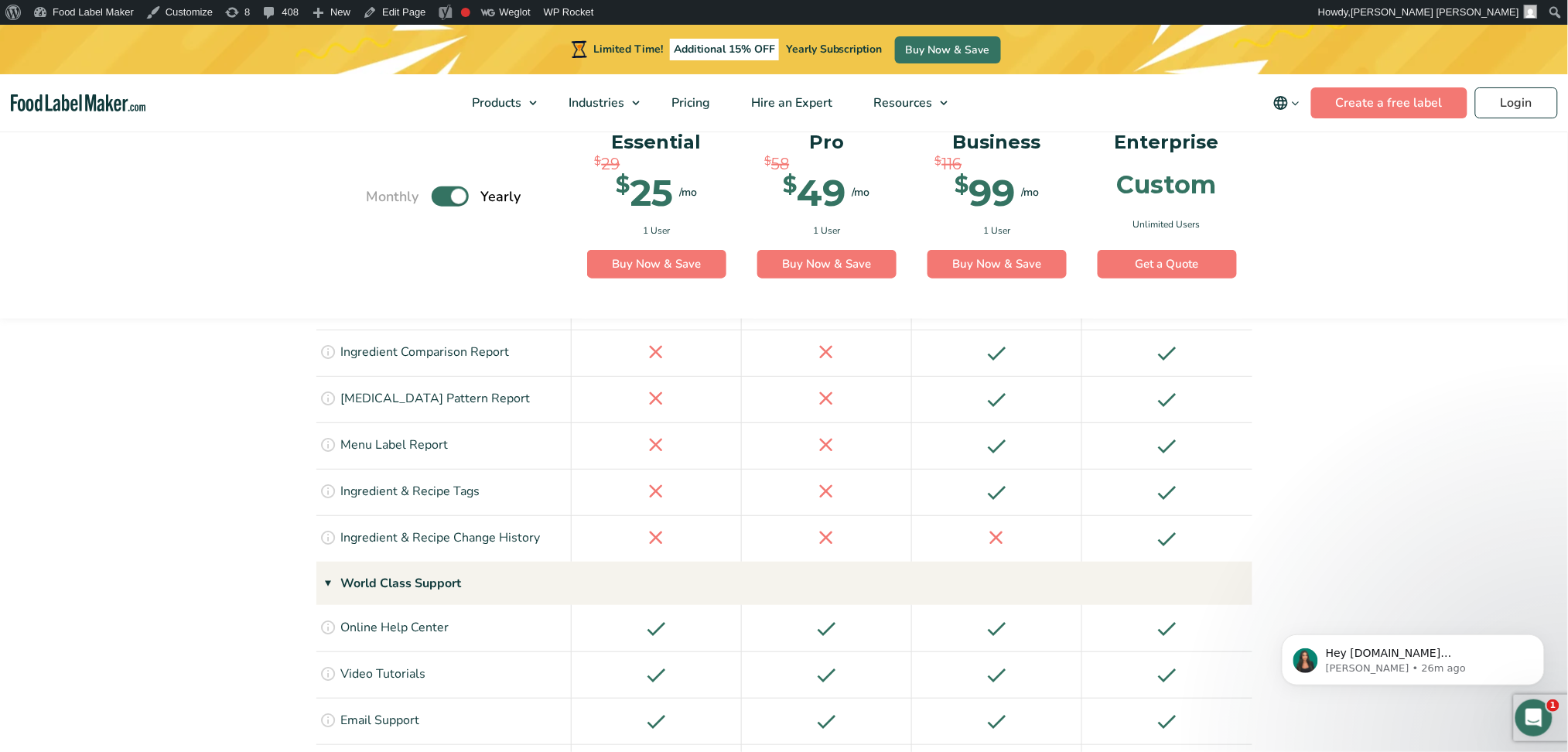
scroll to position [2863, 0]
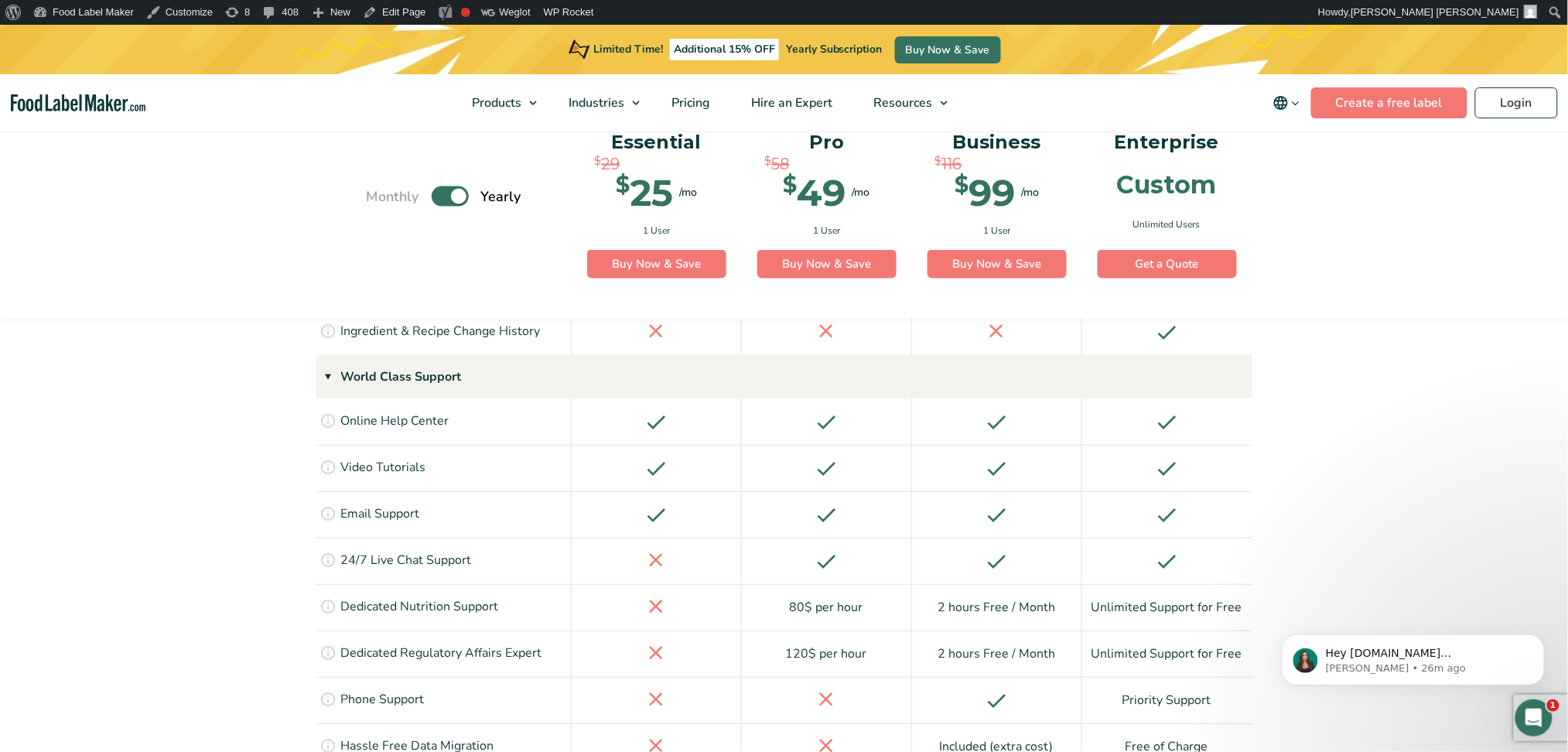
copy div "Included (extra cost)"
drag, startPoint x: 1134, startPoint y: 720, endPoint x: 1216, endPoint y: 717, distance: 82.1
drag, startPoint x: 1119, startPoint y: 712, endPoint x: 1233, endPoint y: 717, distance: 114.1
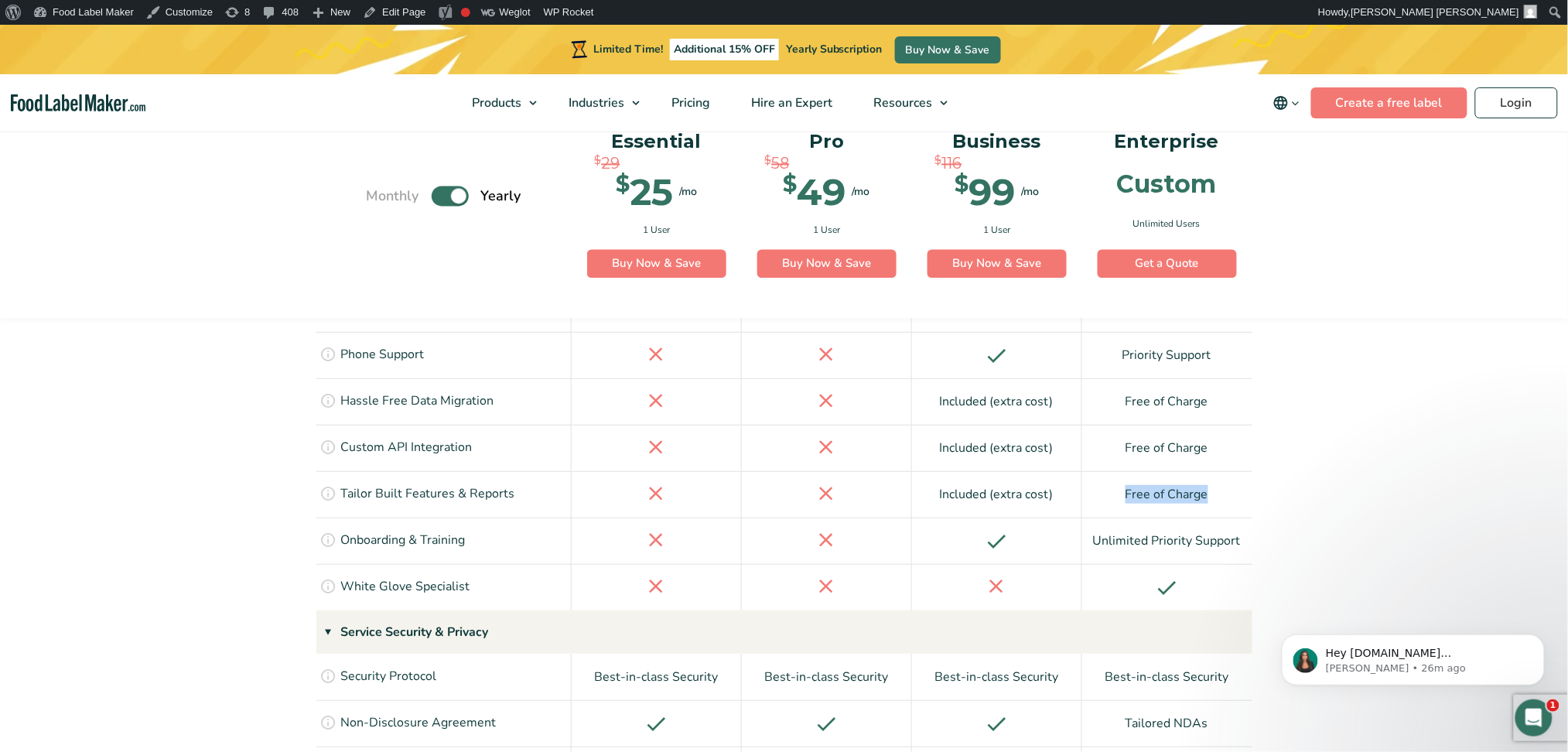
scroll to position [3173, 0]
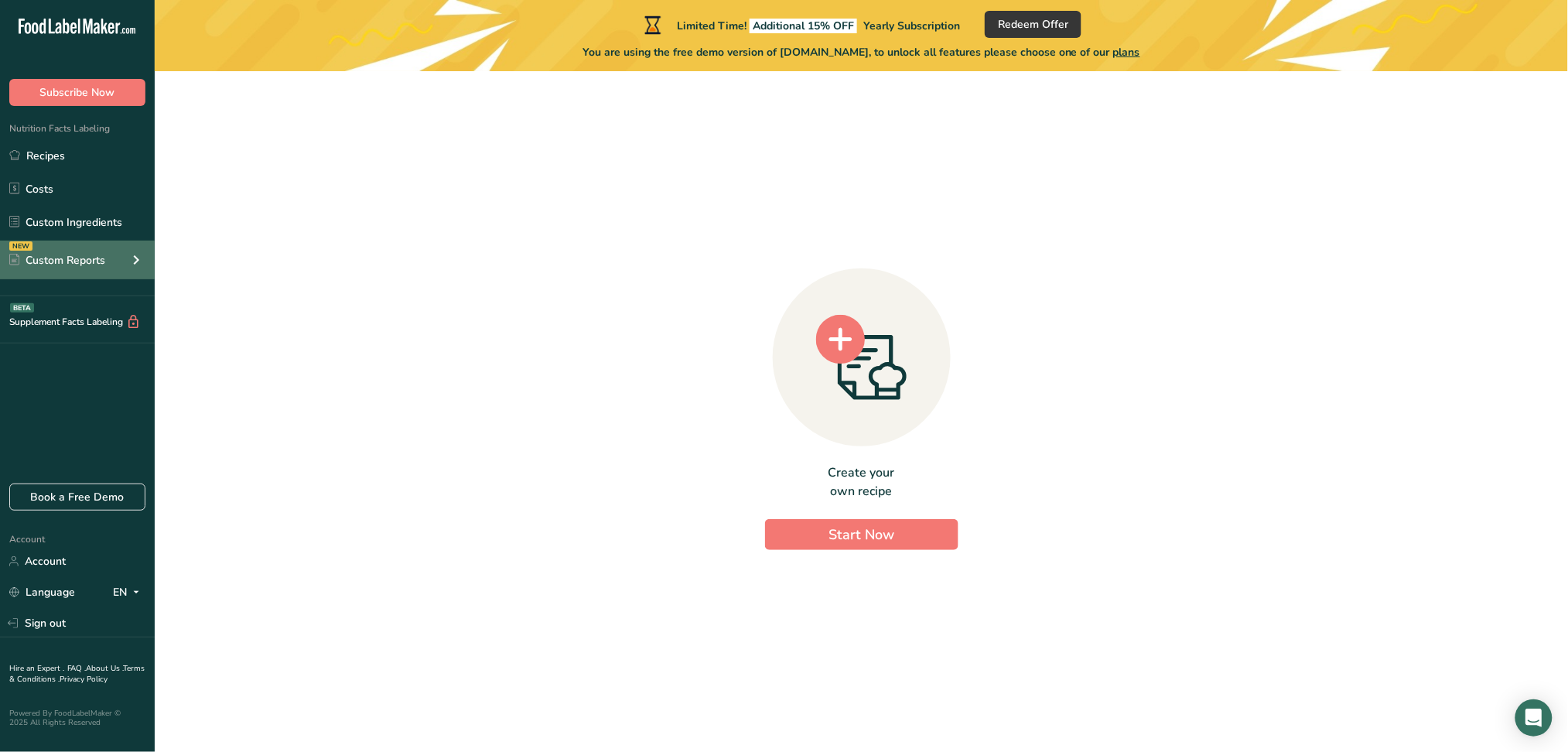
click at [133, 260] on icon at bounding box center [136, 260] width 19 height 28
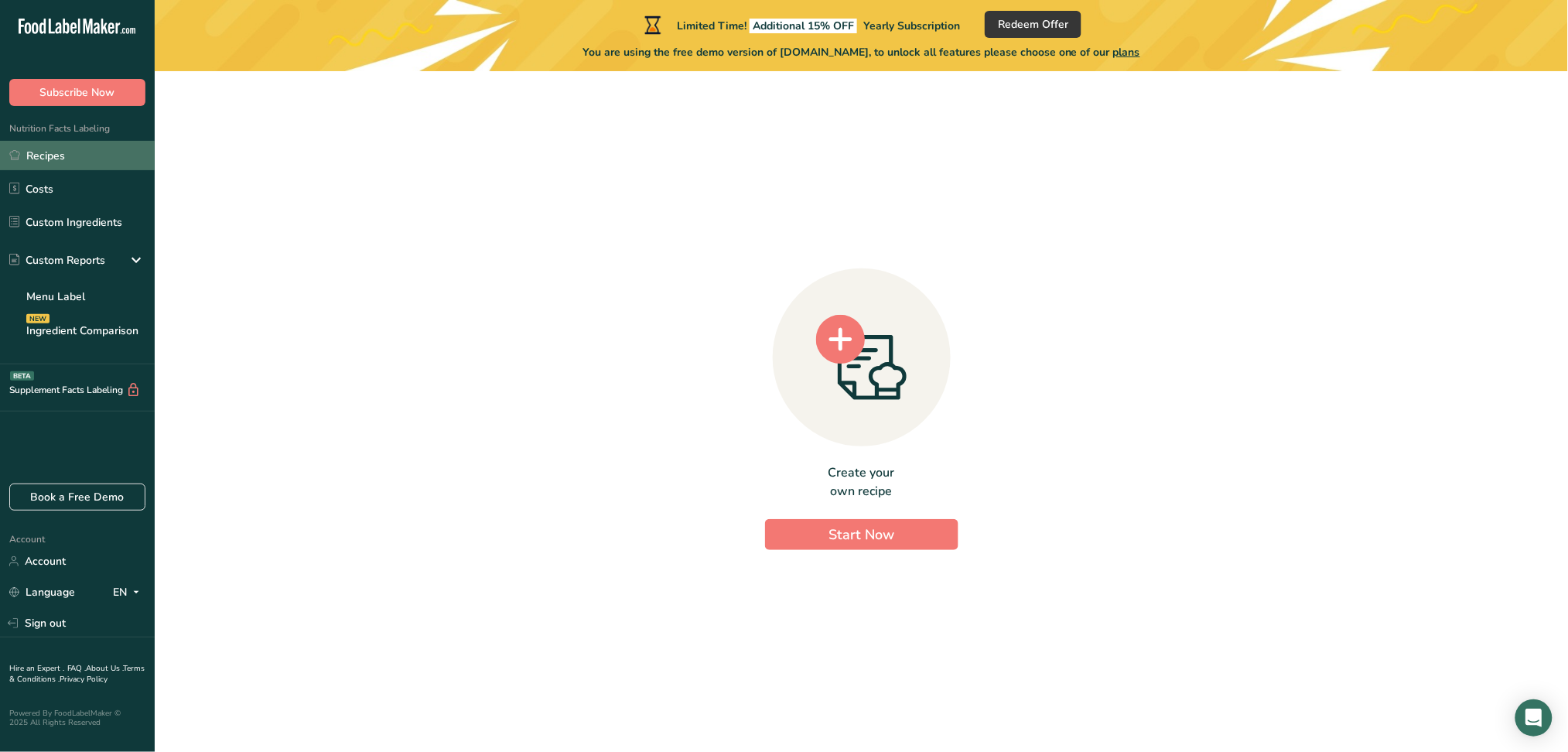
click at [116, 160] on link "Recipes" at bounding box center [77, 155] width 154 height 30
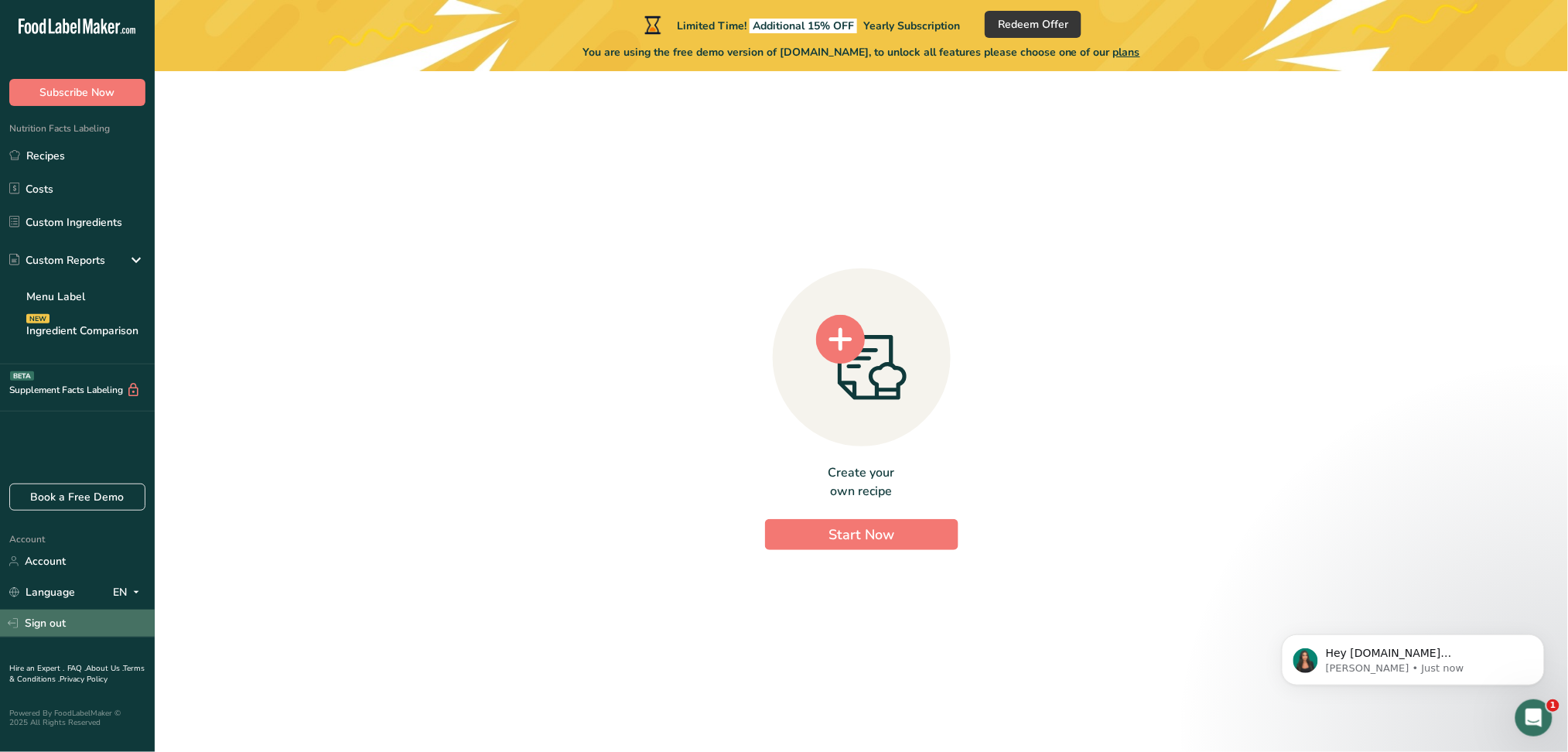
click at [41, 619] on link "Sign out" at bounding box center [77, 623] width 154 height 27
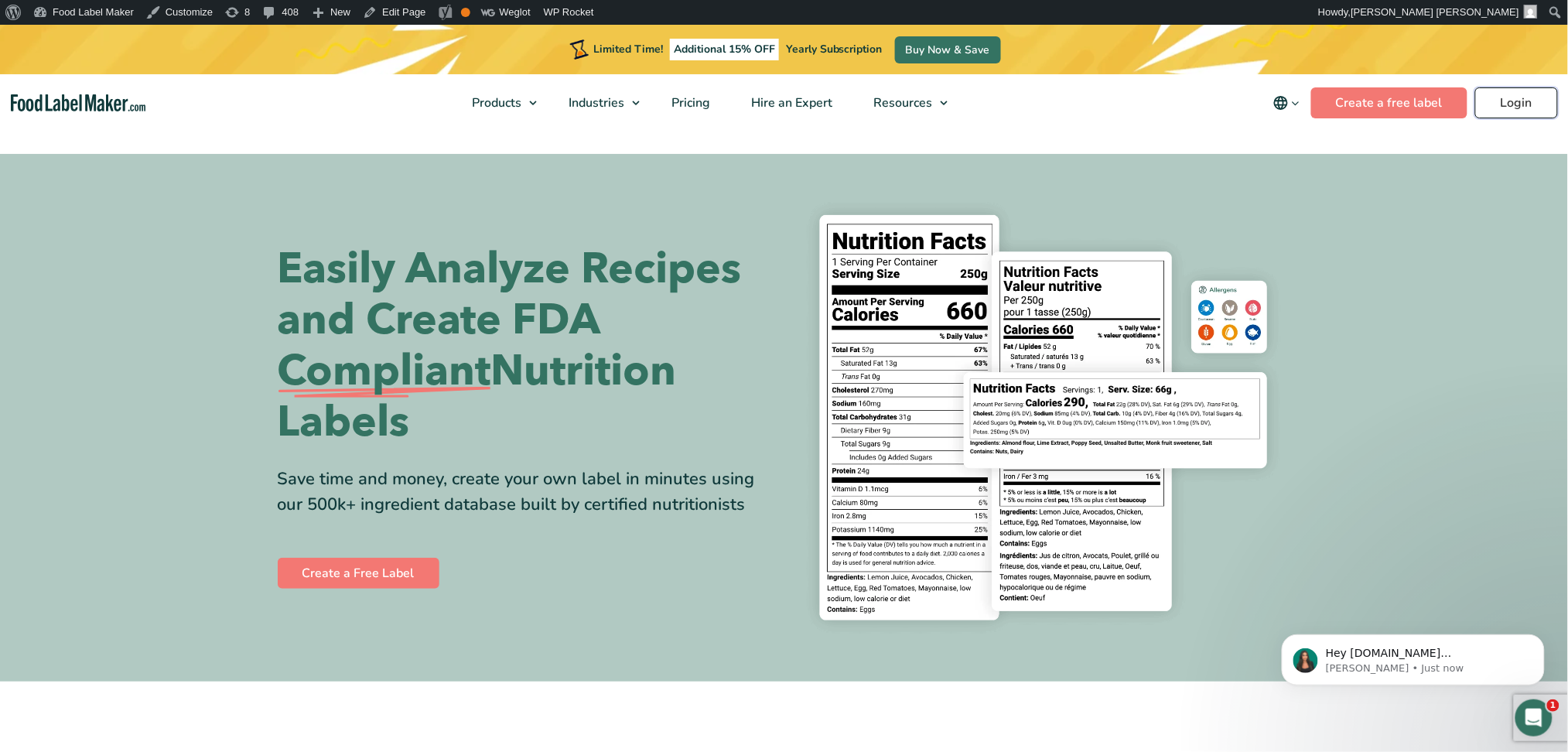
click at [1508, 98] on link "Login" at bounding box center [1517, 103] width 83 height 31
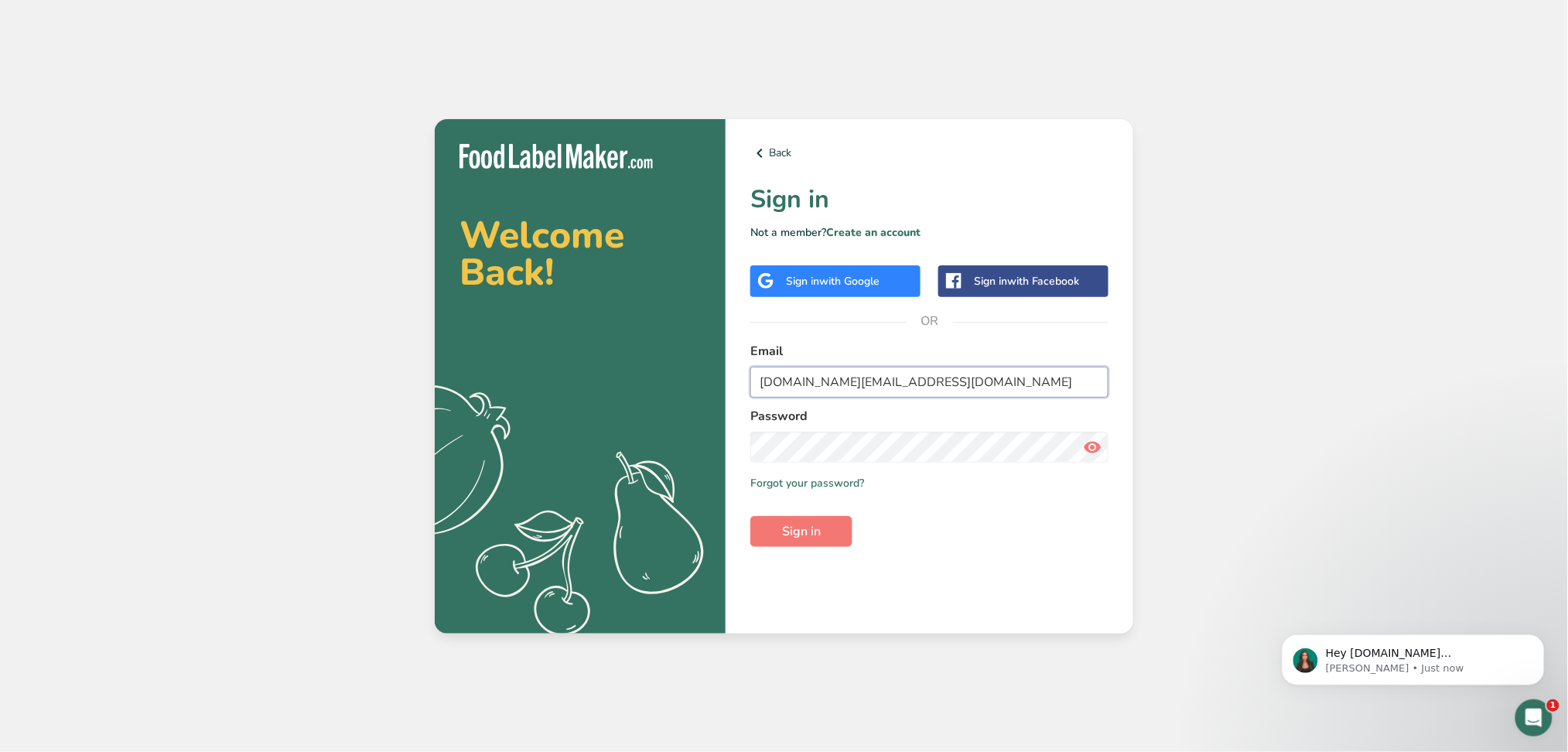
click at [787, 373] on input "Test.US@test.com" at bounding box center [929, 382] width 358 height 31
type input "mamdouh@foodlabelmaker.com"
click at [799, 522] on span "Sign in" at bounding box center [802, 532] width 39 height 19
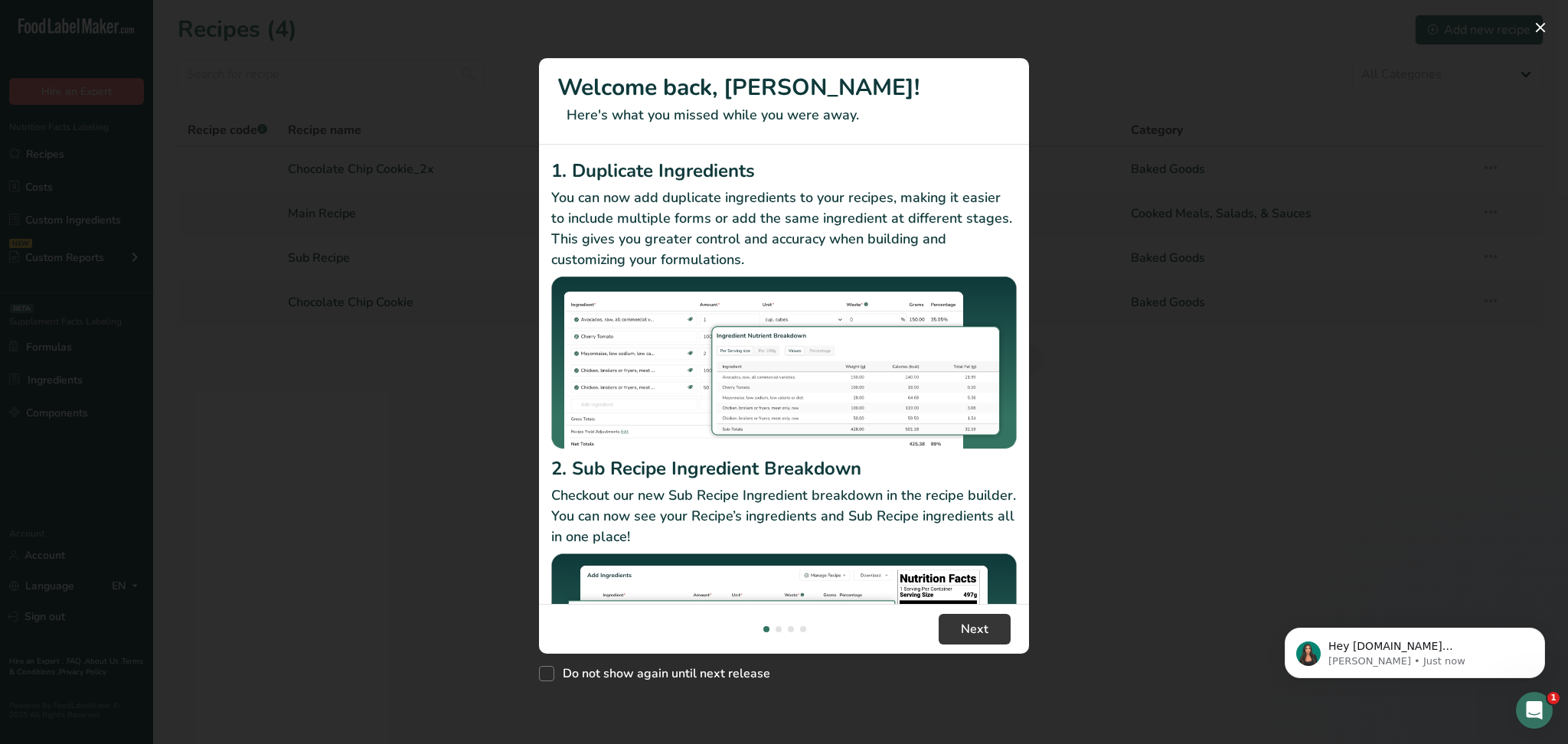
click at [957, 612] on footer "Next" at bounding box center [783, 629] width 490 height 50
click at [957, 630] on button "Next" at bounding box center [974, 629] width 72 height 31
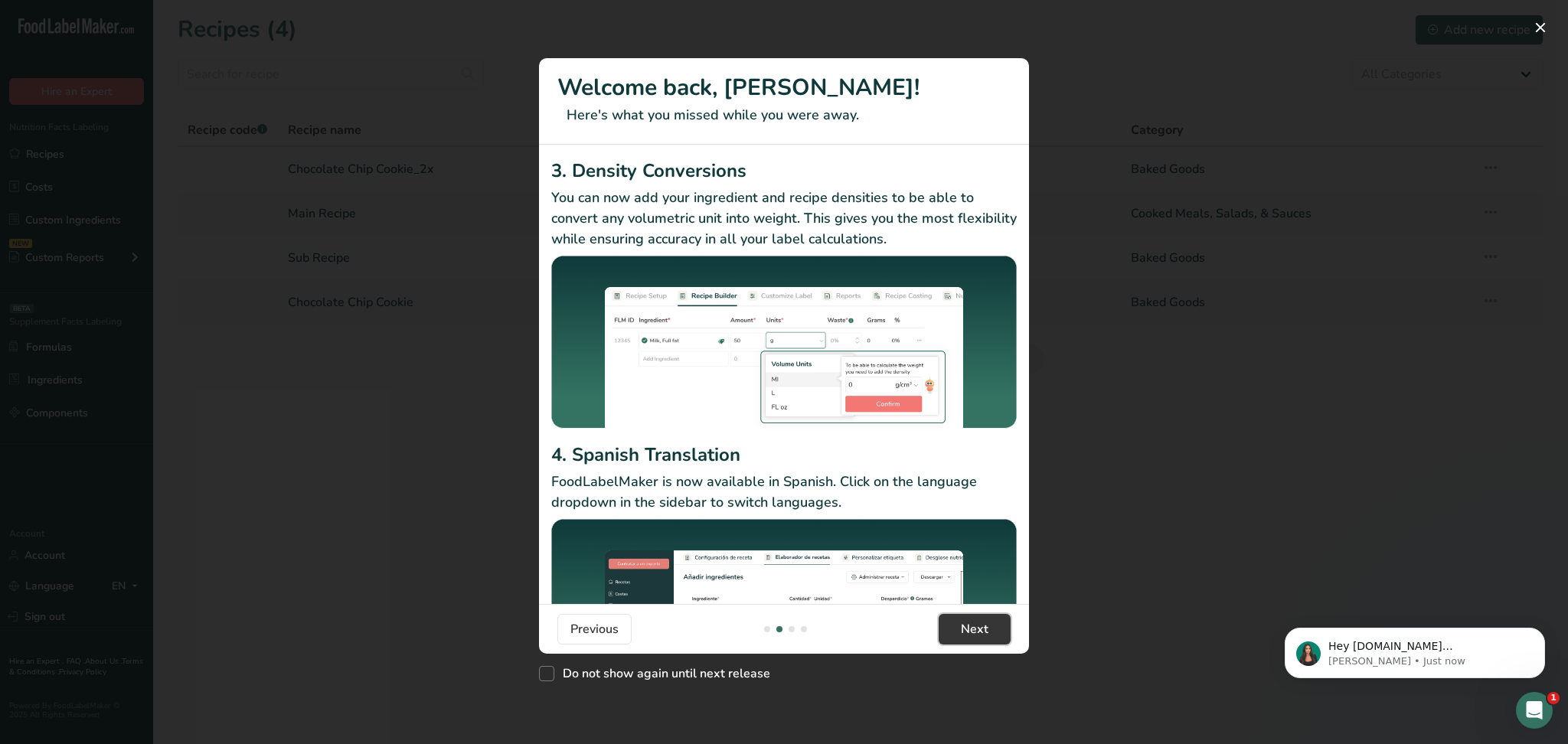
scroll to position [94, 0]
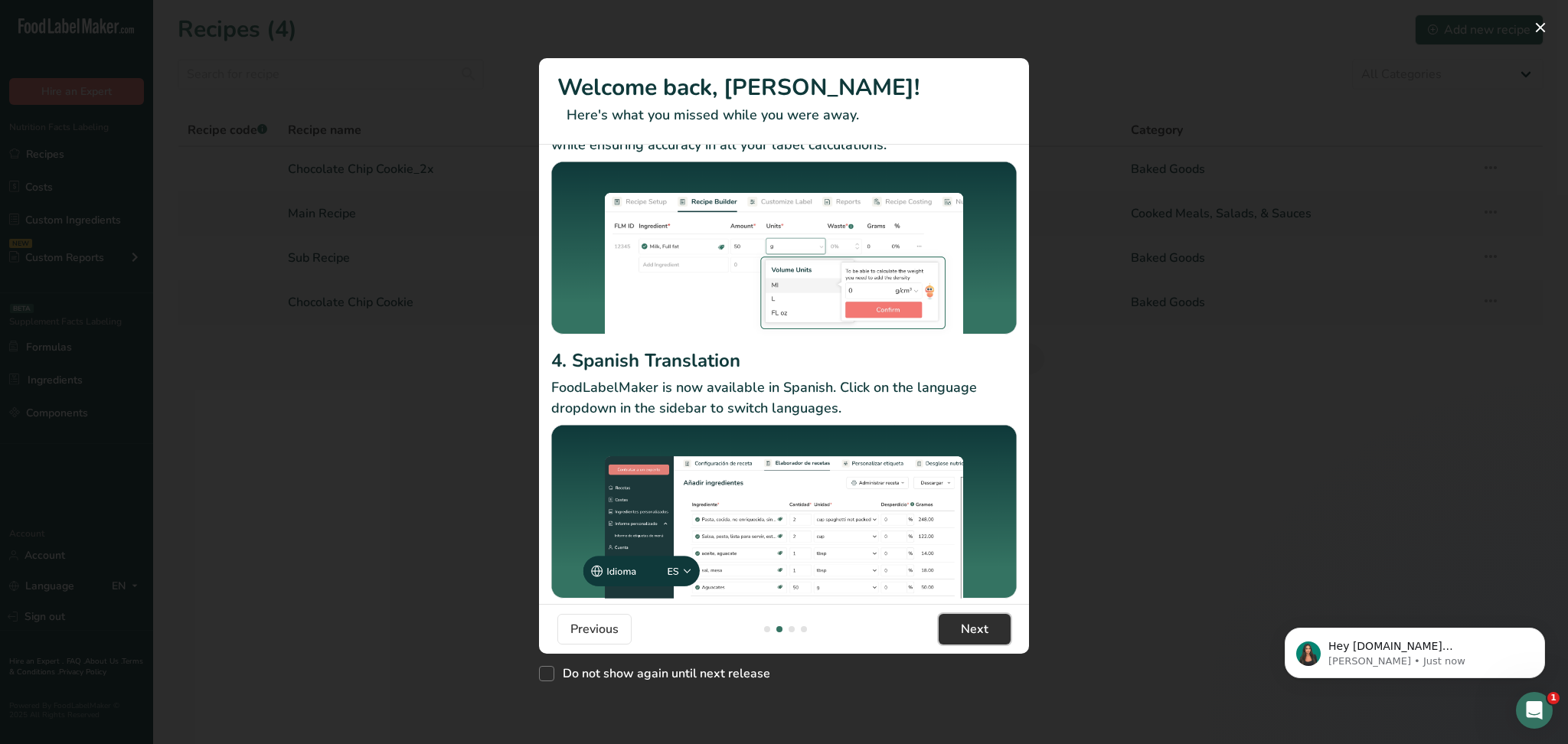
click at [998, 640] on button "Next" at bounding box center [974, 629] width 72 height 31
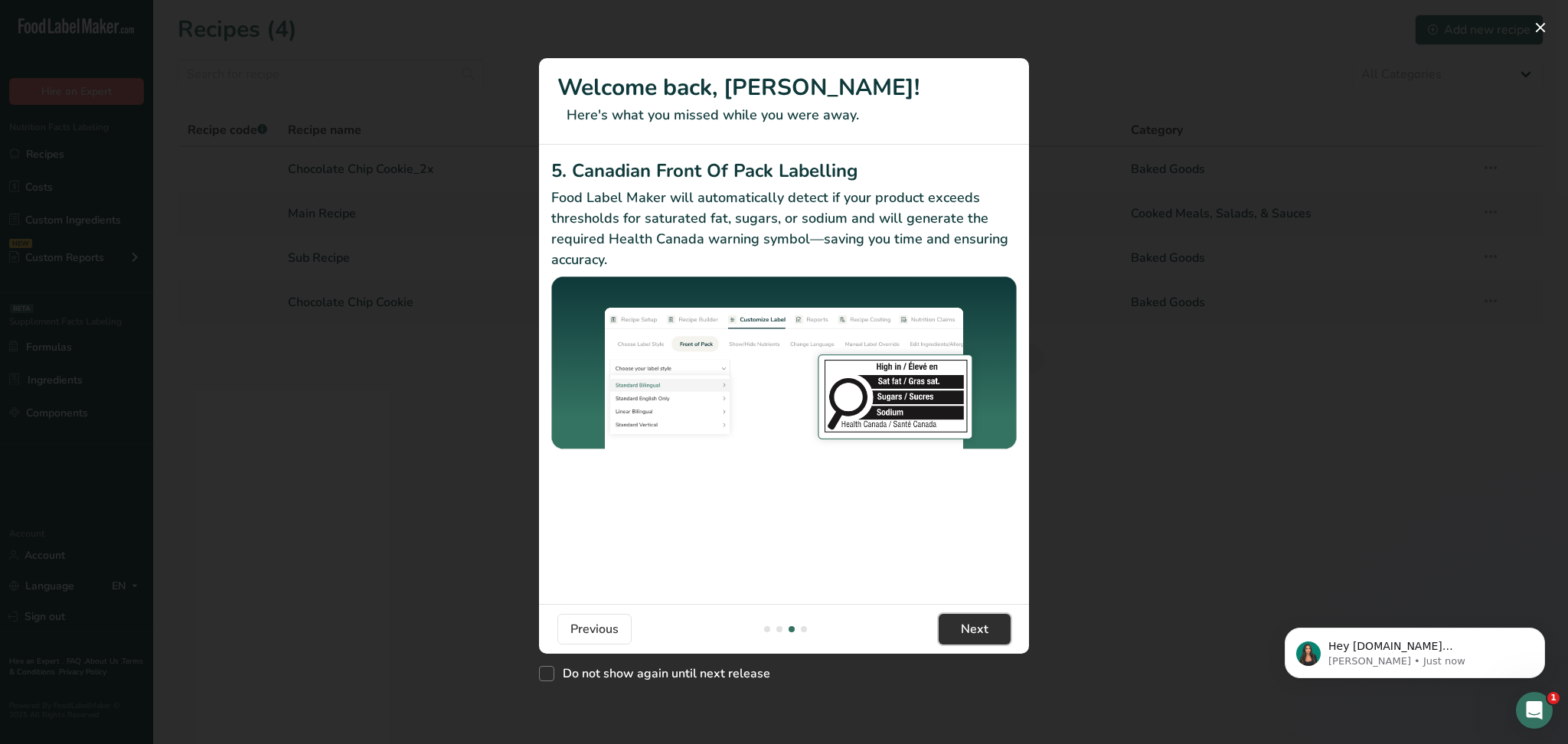
click at [992, 622] on button "Next" at bounding box center [974, 629] width 72 height 31
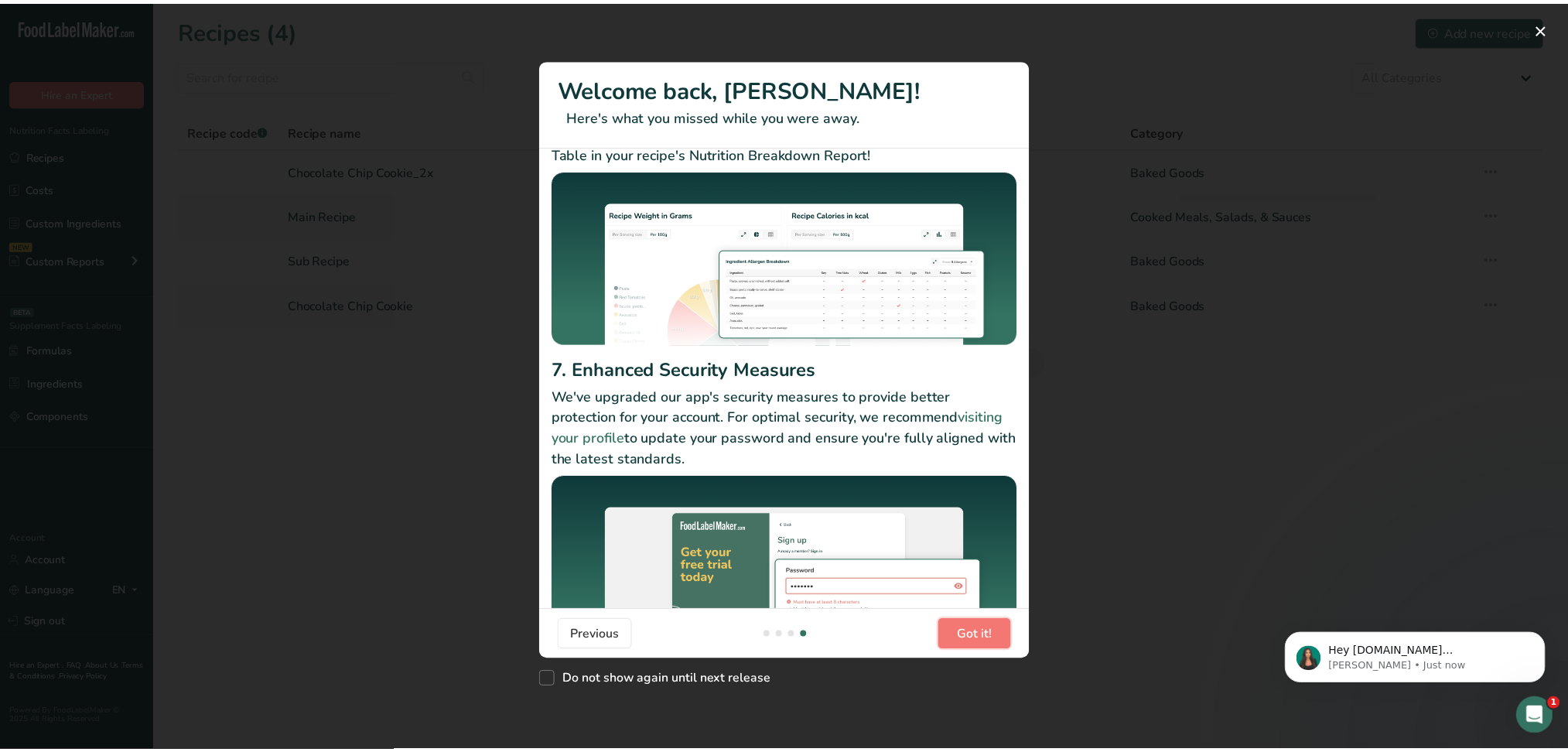
scroll to position [103, 0]
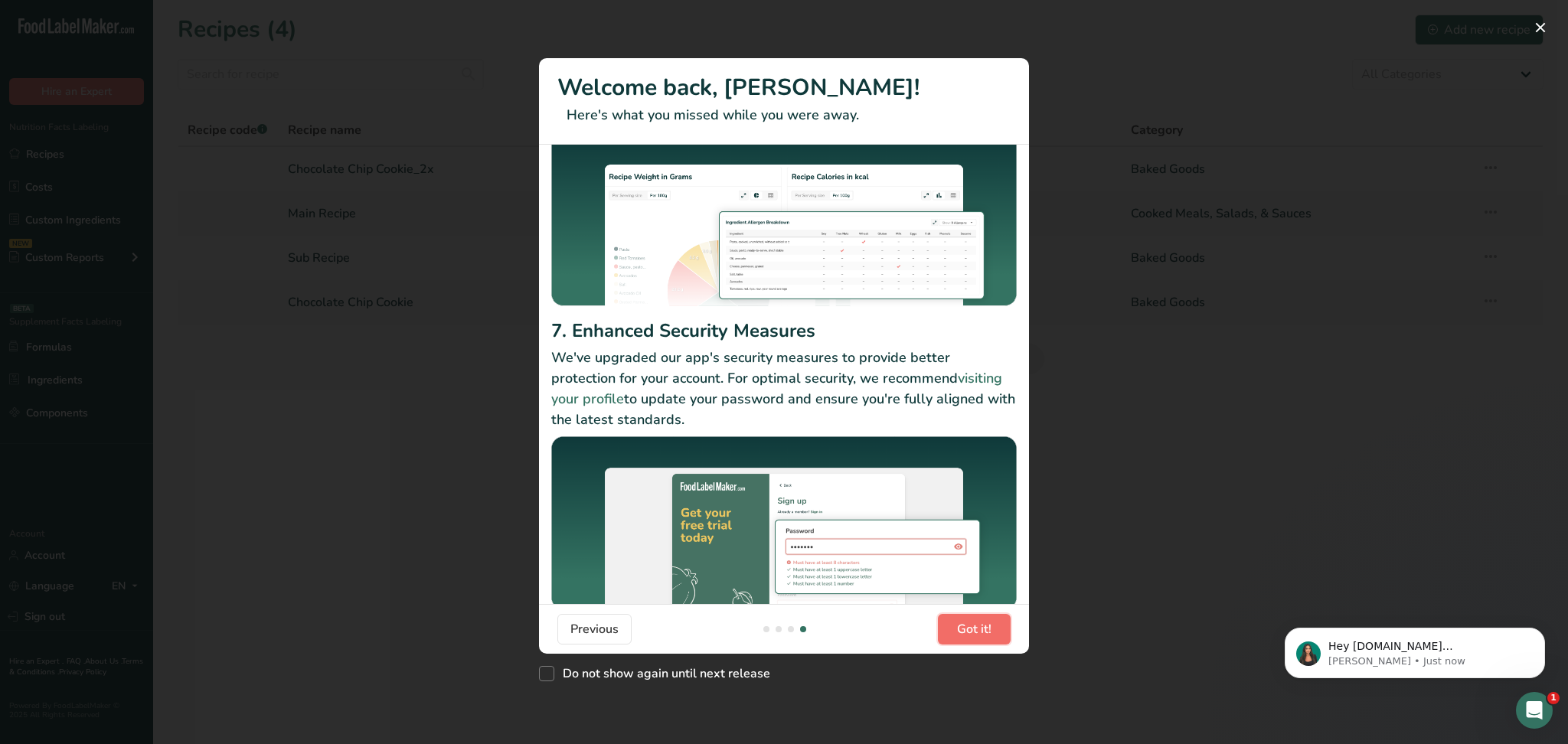
click at [983, 630] on span "Got it!" at bounding box center [974, 630] width 34 height 18
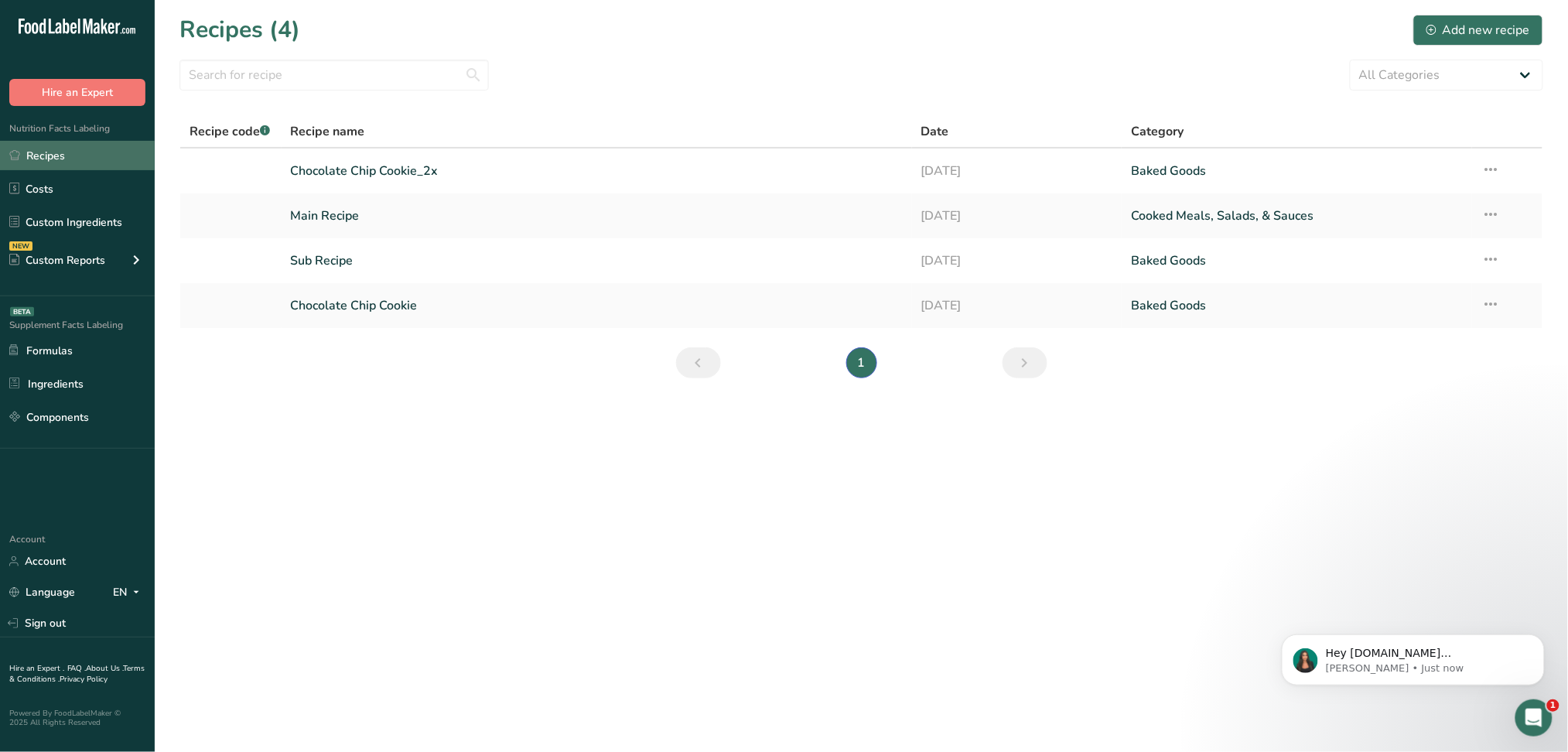
click at [83, 148] on link "Recipes" at bounding box center [77, 155] width 154 height 30
click at [535, 171] on link "Chocolate Chip Cookie_2x" at bounding box center [597, 170] width 612 height 33
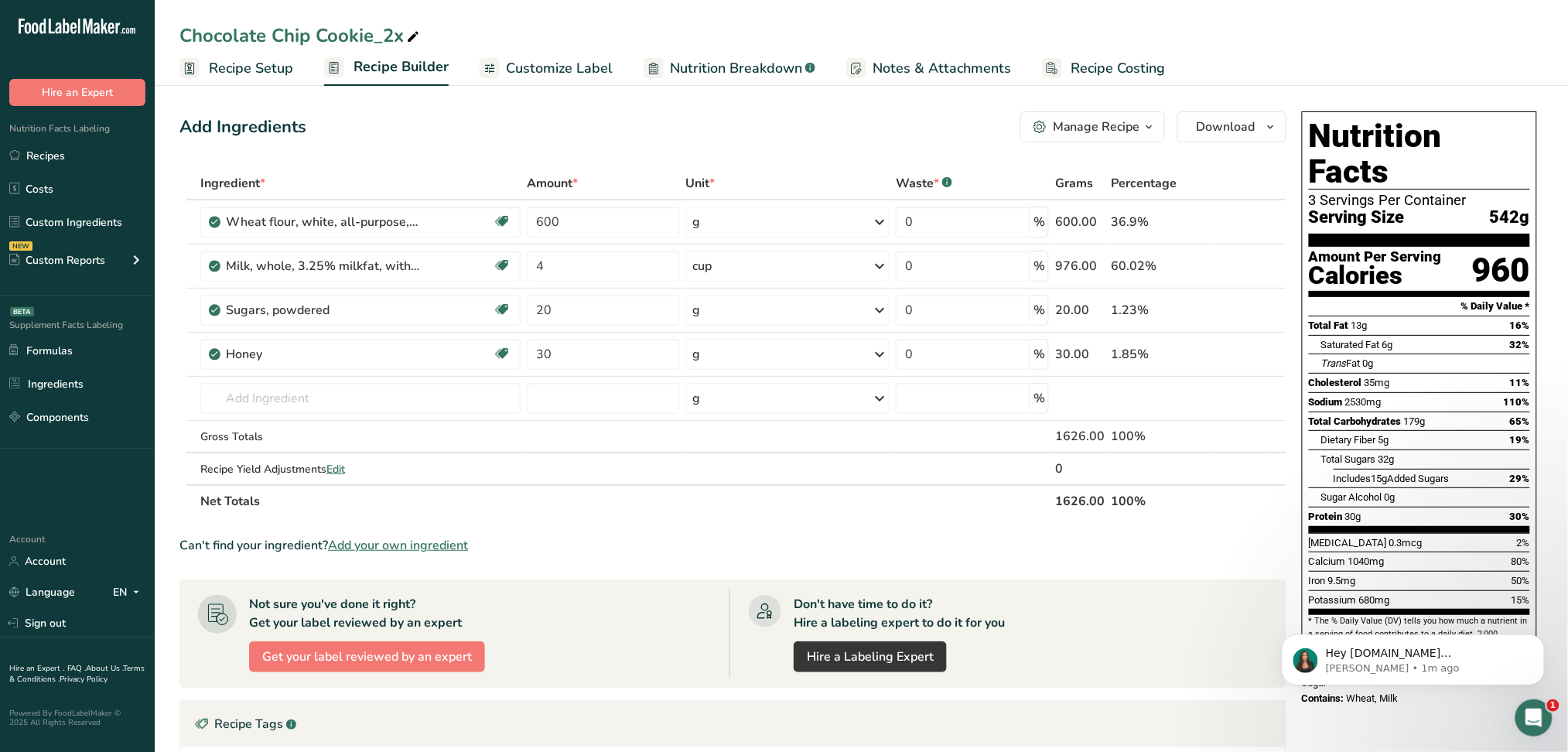
click at [1144, 137] on button "Manage Recipe" at bounding box center [1092, 127] width 144 height 31
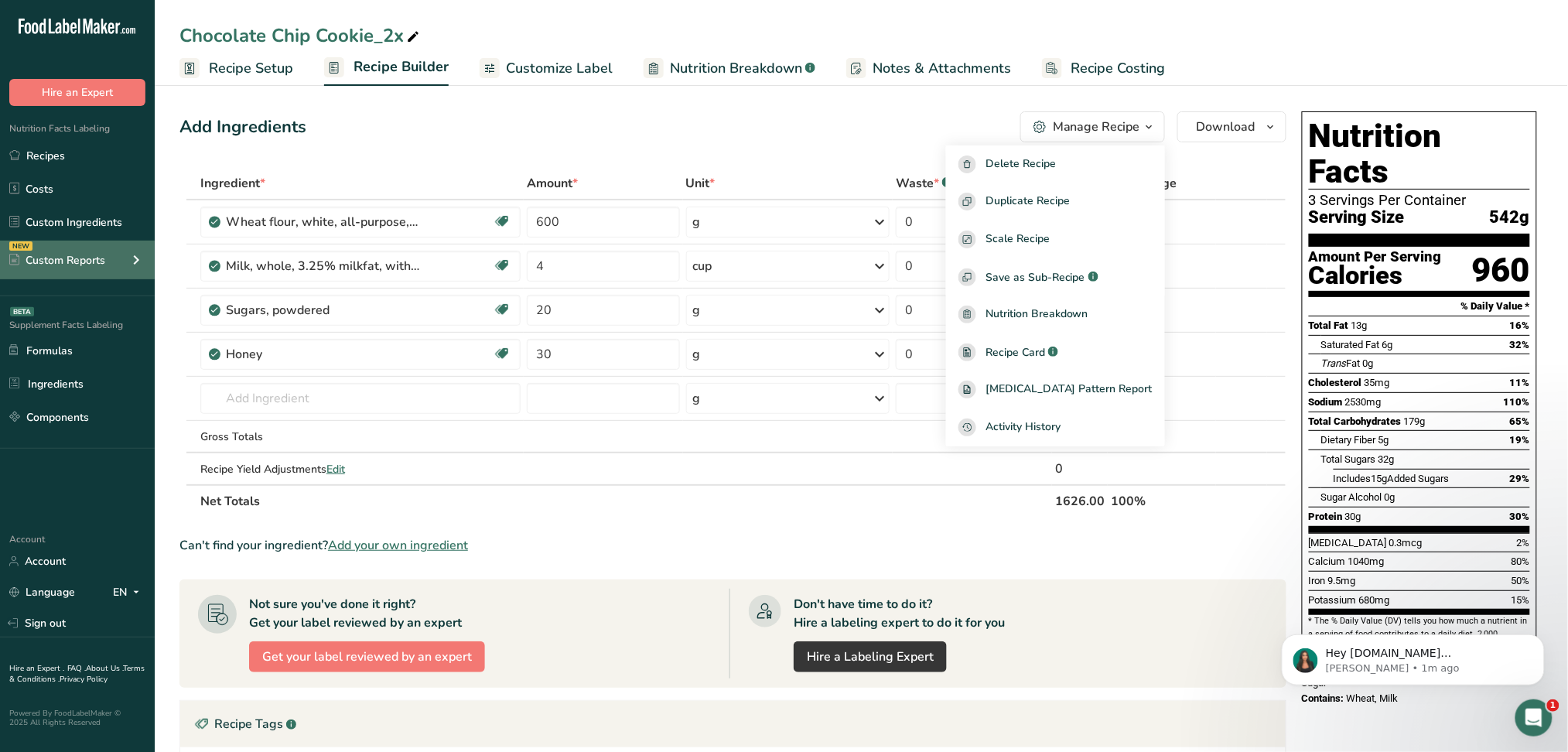
click at [138, 260] on icon at bounding box center [136, 260] width 19 height 28
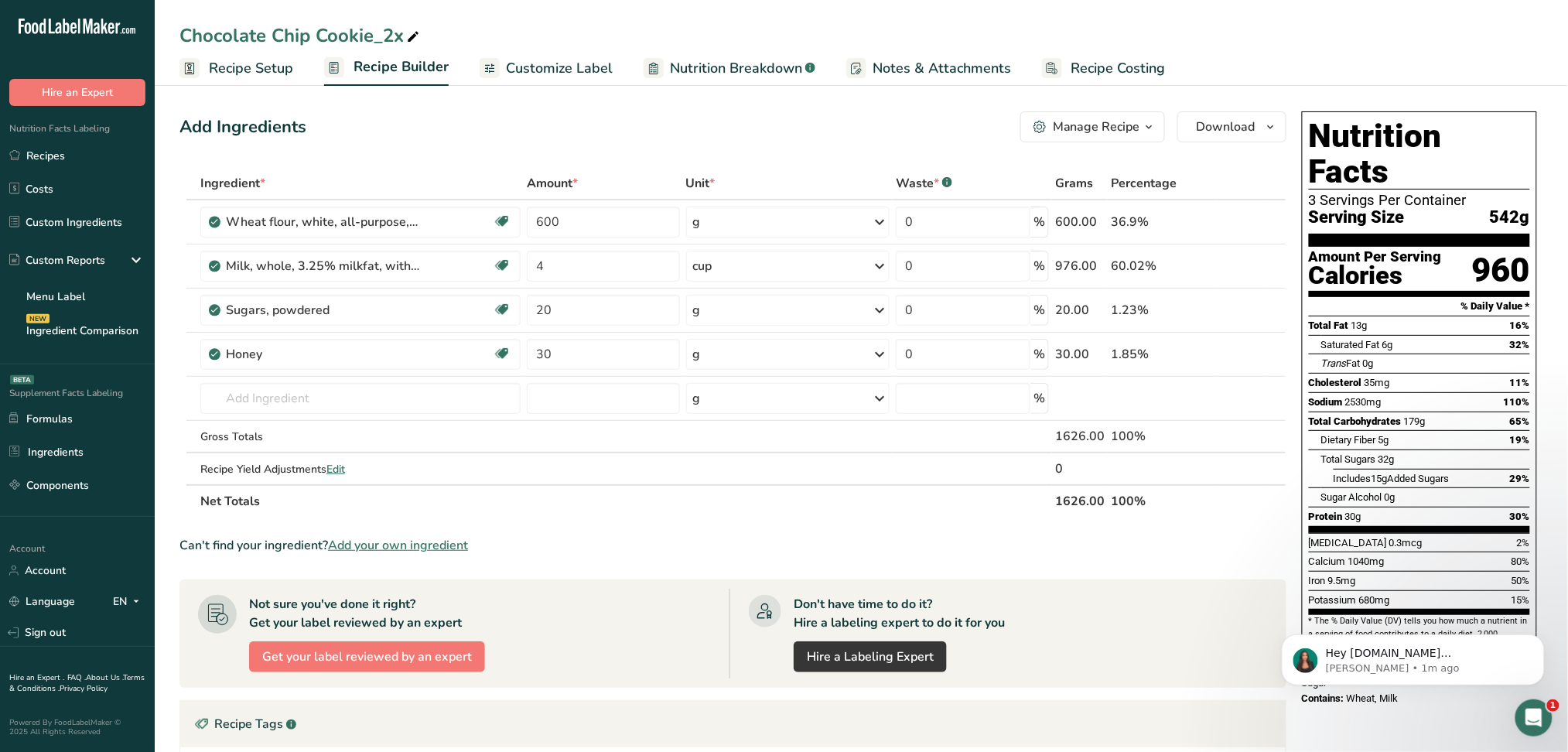
click at [733, 72] on span "Nutrition Breakdown" at bounding box center [736, 68] width 132 height 21
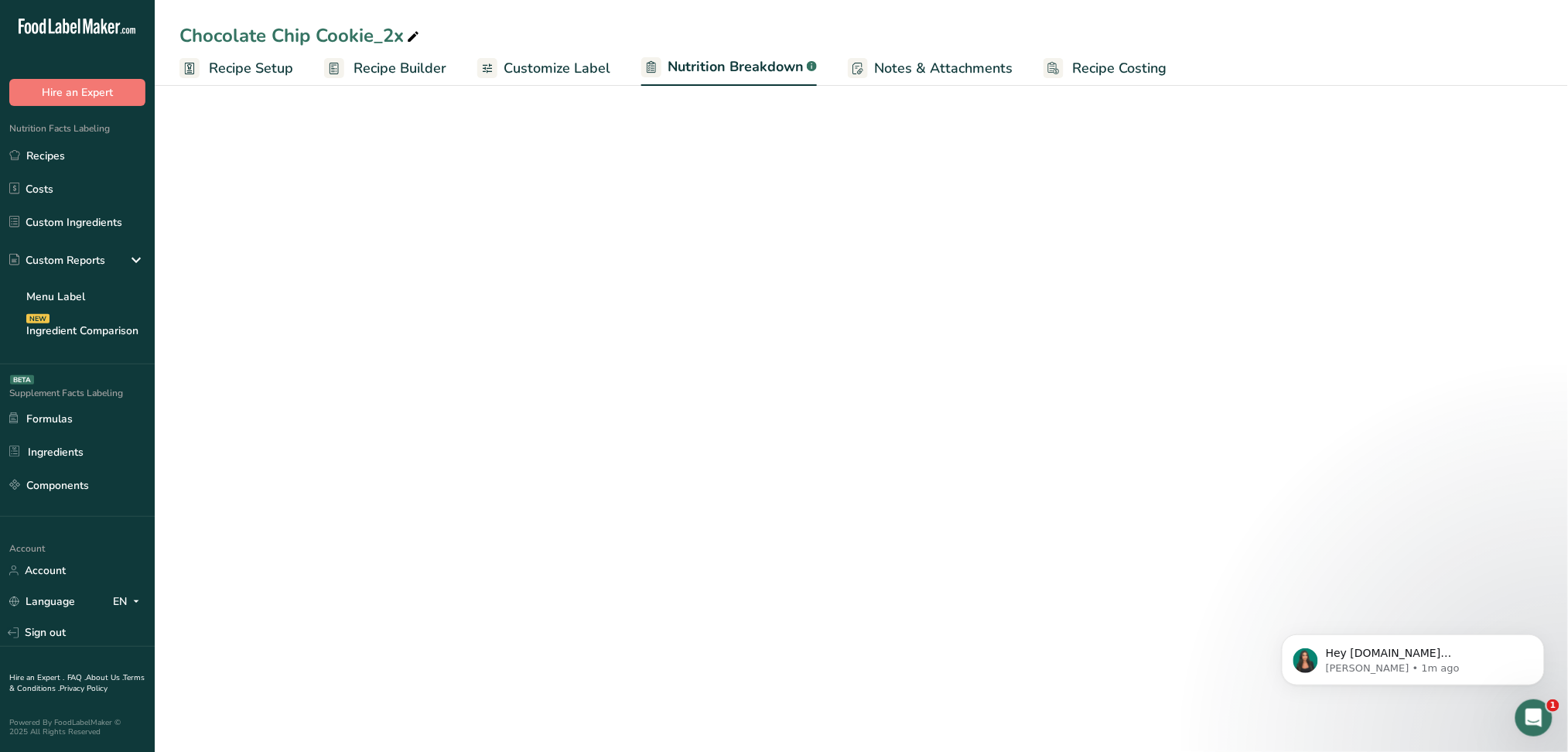
select select "Calories"
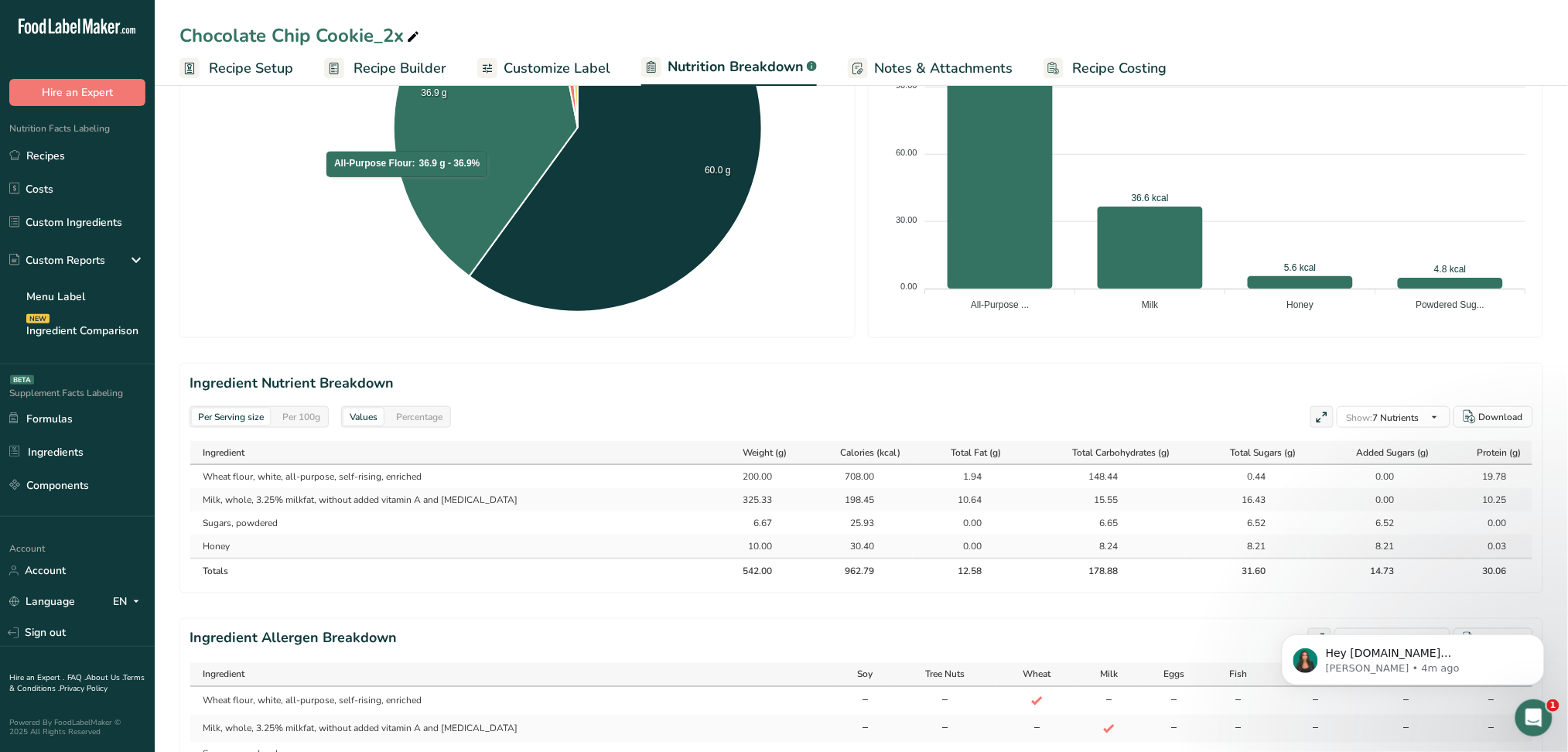
scroll to position [516, 0]
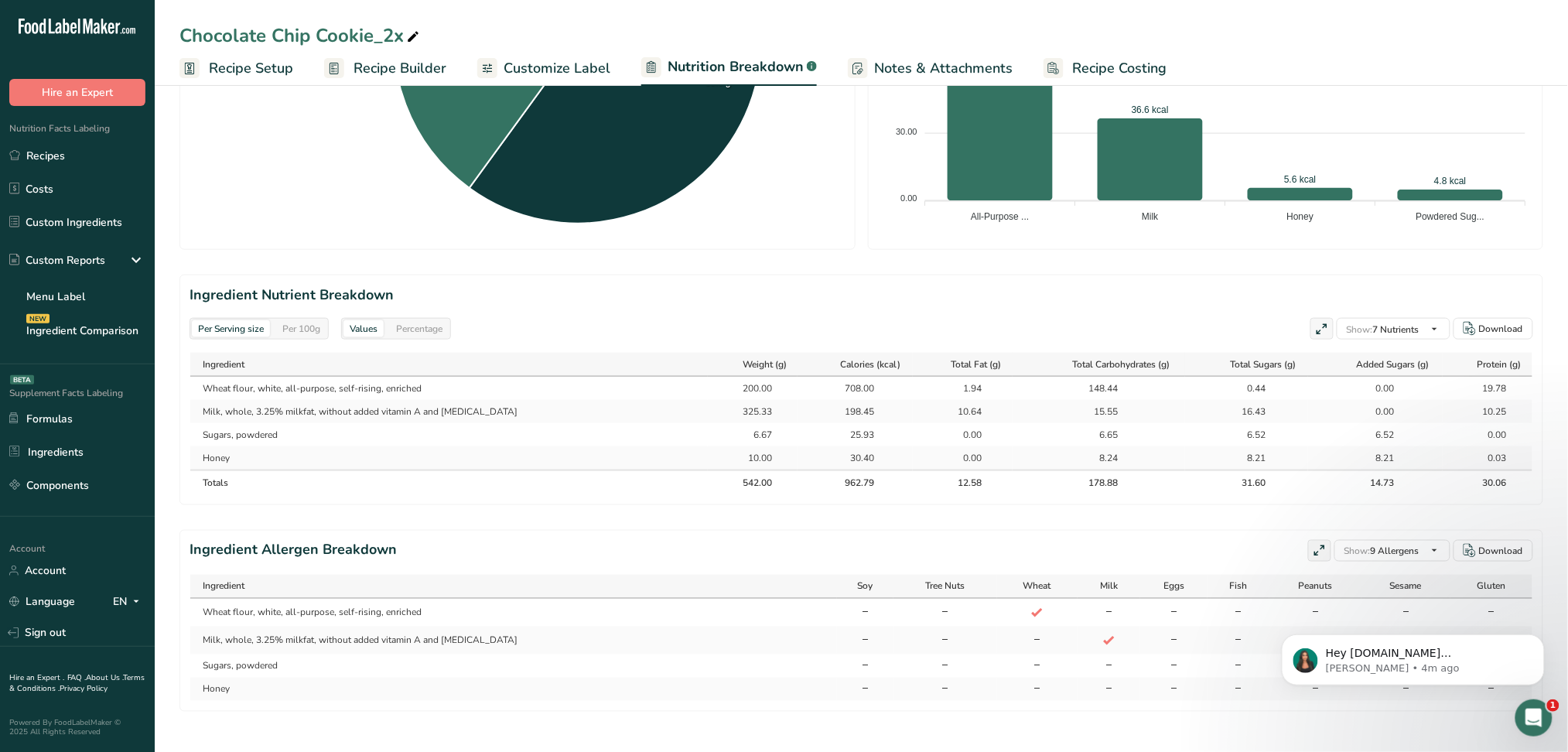
drag, startPoint x: 327, startPoint y: 571, endPoint x: 183, endPoint y: 564, distance: 144.2
click at [183, 564] on section "Ingredient Allergen Breakdown Show: 9 Allergens All Allergens (56) Soy Tree Nut…" at bounding box center [862, 620] width 1364 height 181
copy h2 "Ingredient Allergen Breakdown"
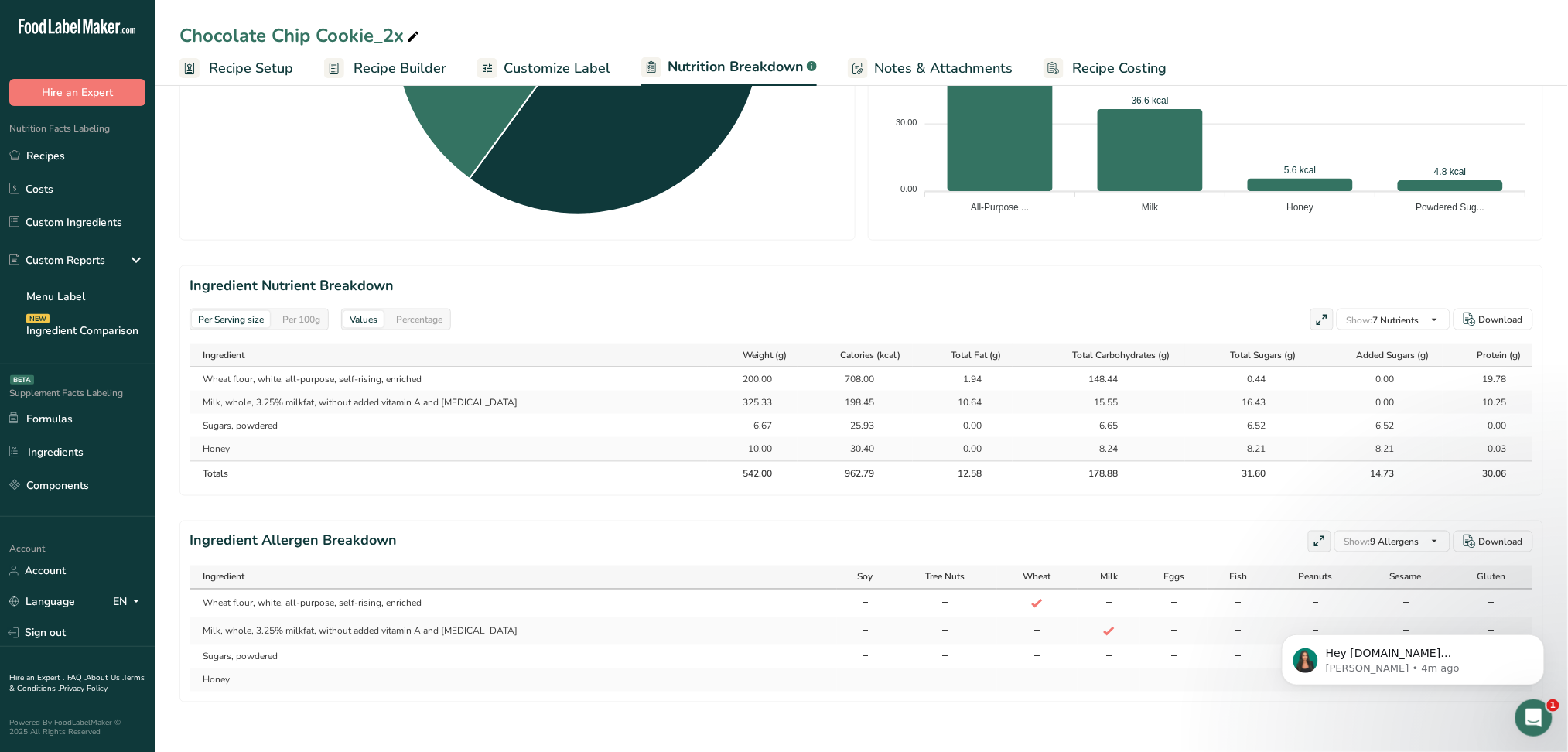
scroll to position [541, 0]
click at [297, 235] on div "Per Serving size Per 100g Download Total Calories 962.8 kcal Total Carbs 178.9 …" at bounding box center [862, 141] width 1364 height 1122
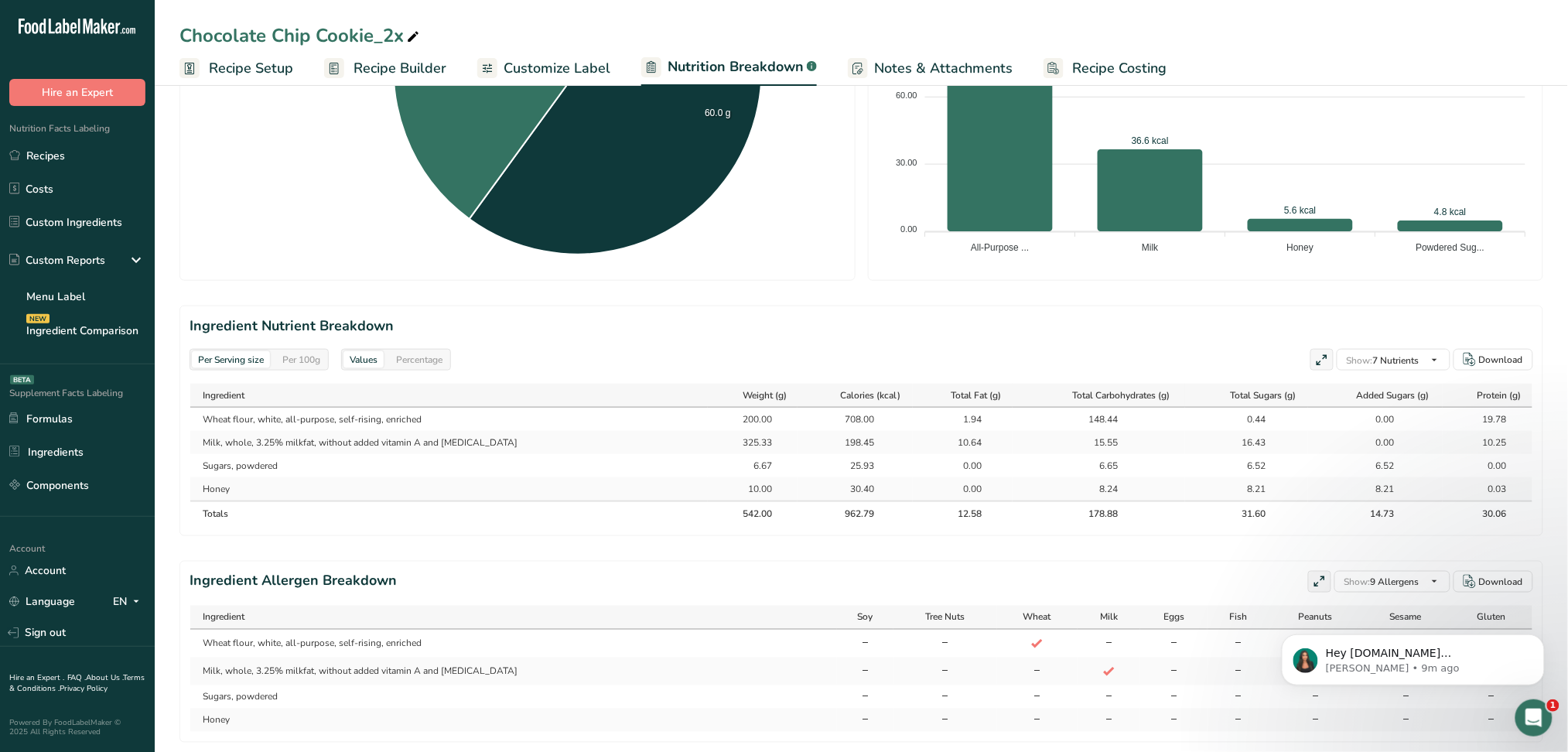
scroll to position [438, 0]
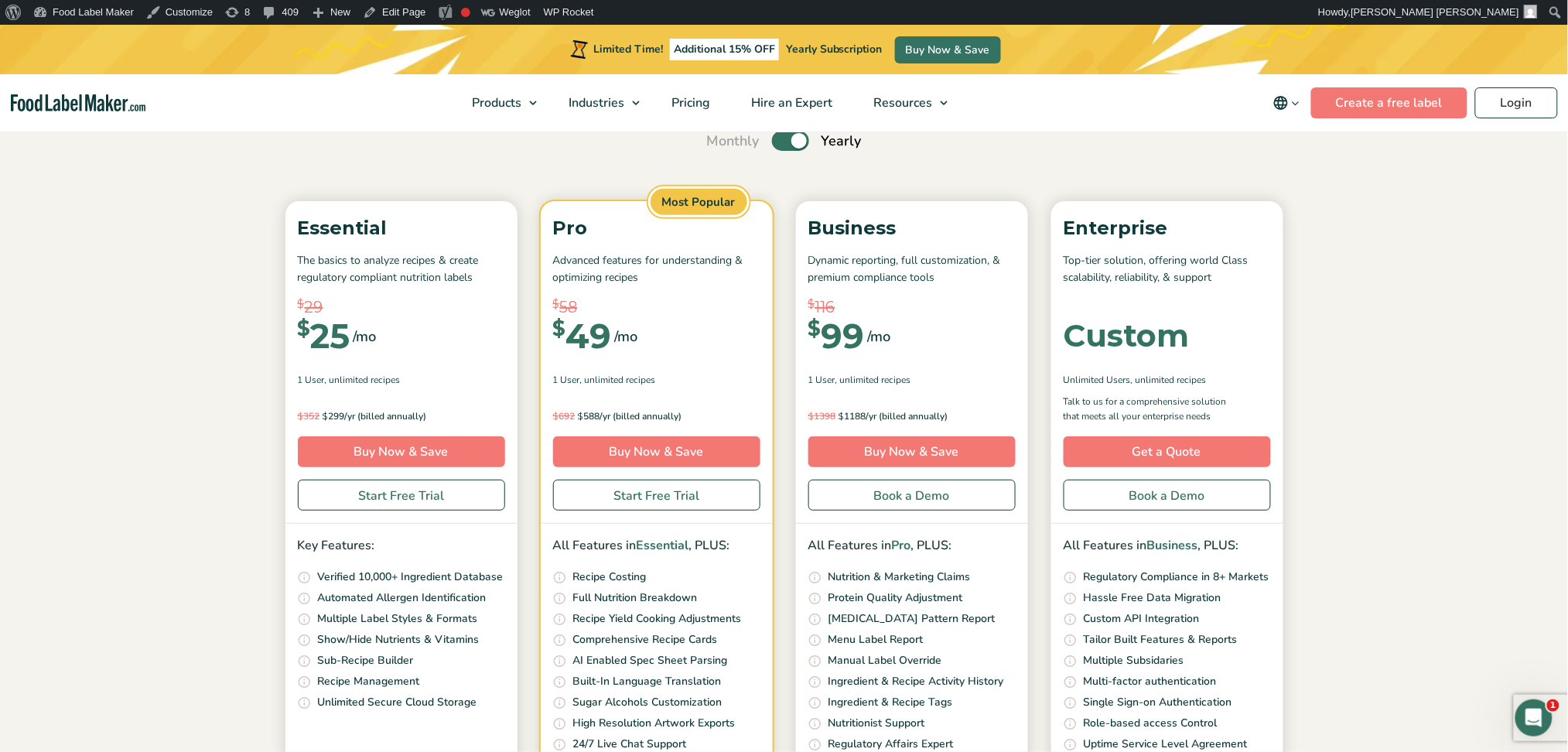
scroll to position [413, 0]
